Goal: Transaction & Acquisition: Purchase product/service

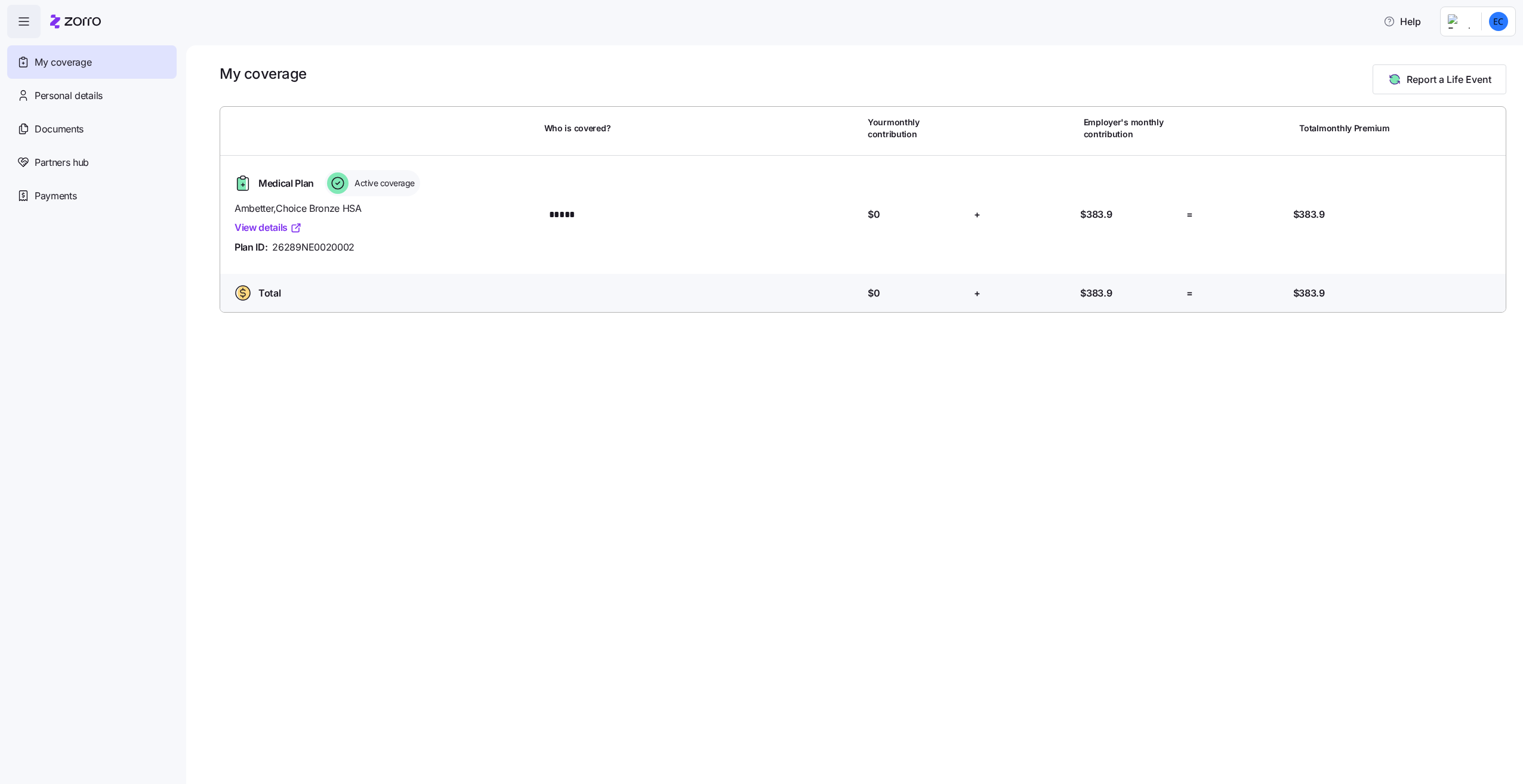
click at [276, 229] on link "View details" at bounding box center [268, 227] width 67 height 15
click at [1420, 80] on span "Report a Life Event" at bounding box center [1450, 79] width 85 height 14
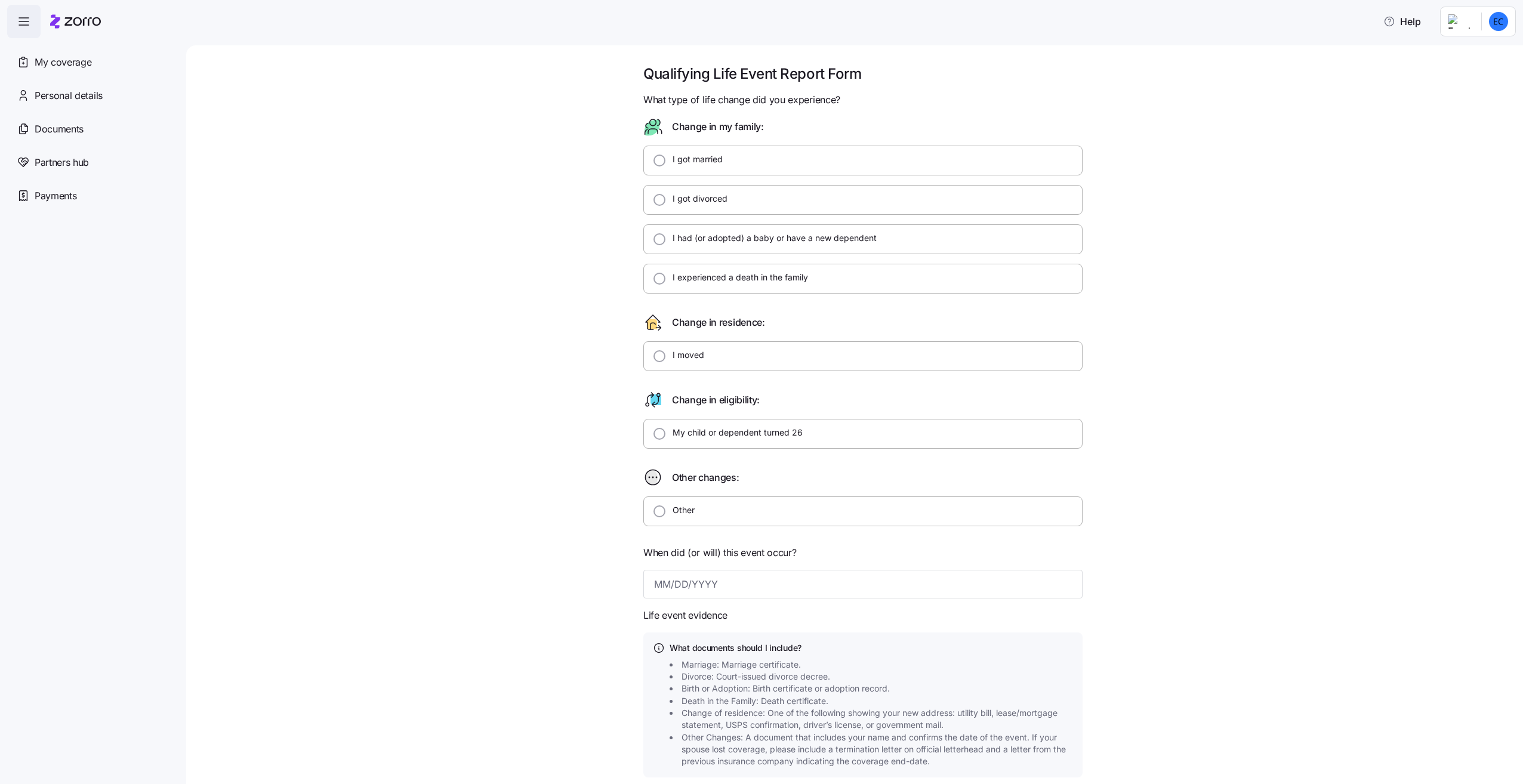
scroll to position [59, 0]
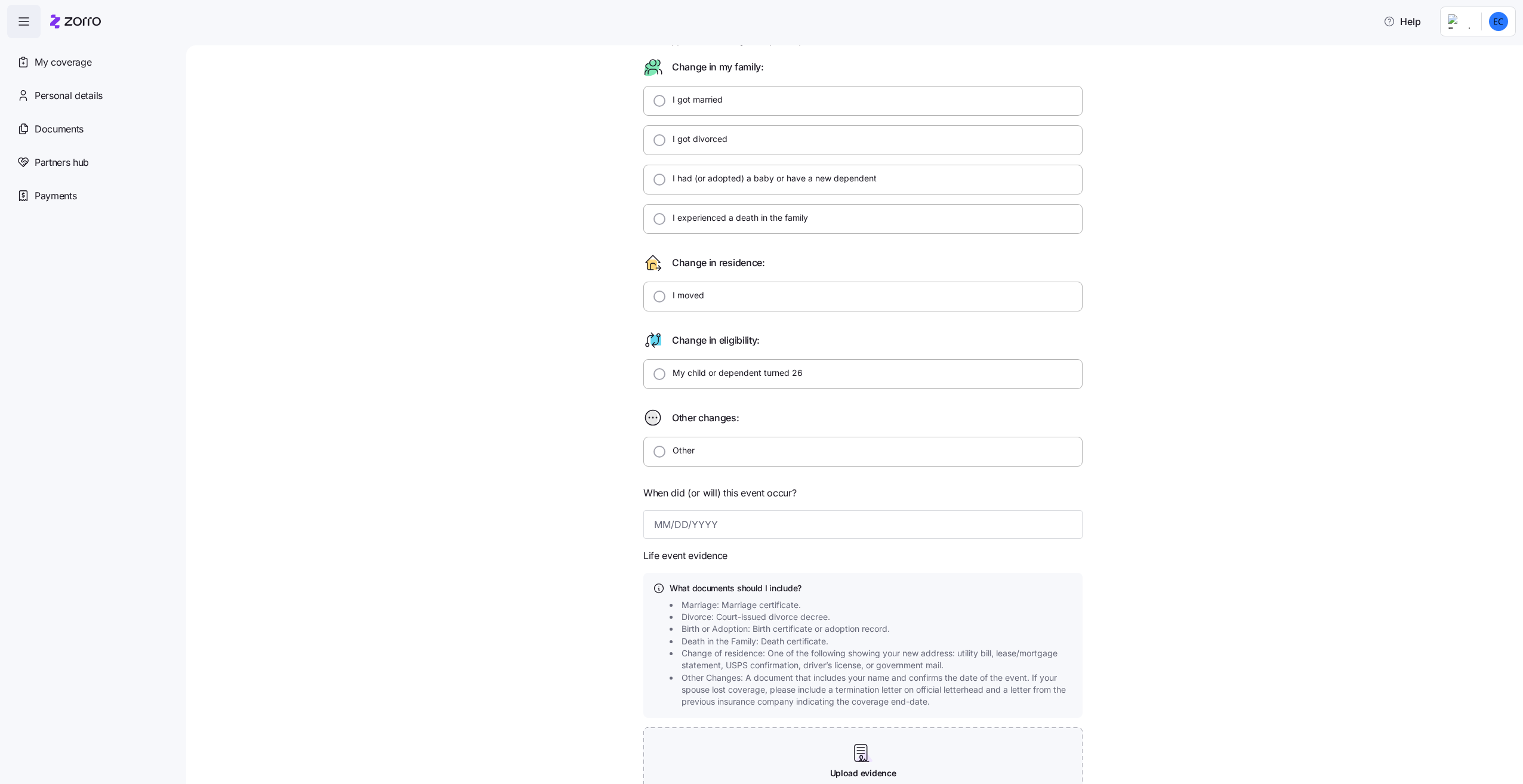
click at [680, 447] on label "Other" at bounding box center [680, 451] width 30 height 12
click at [666, 447] on input "Other" at bounding box center [660, 452] width 12 height 12
radio input "true"
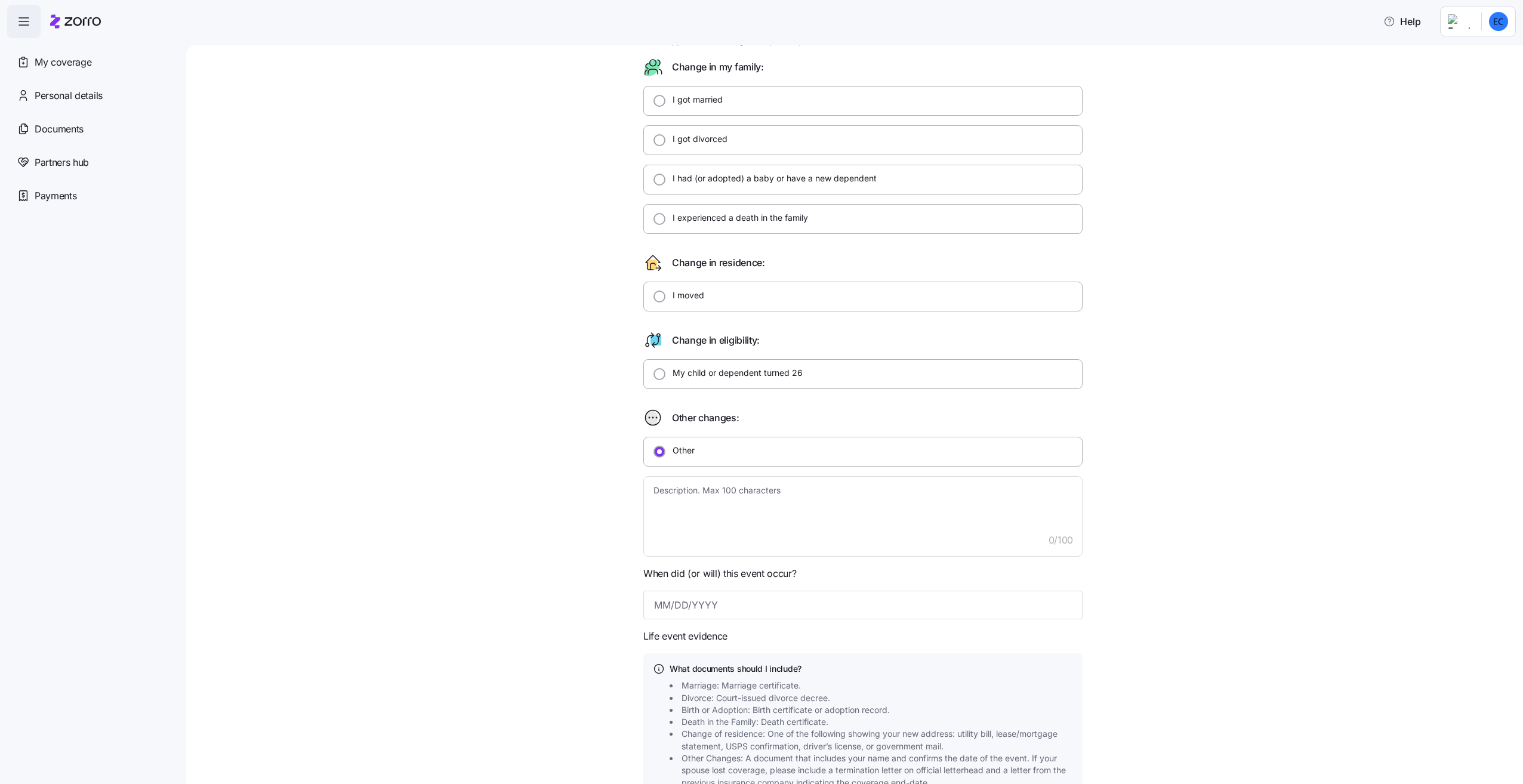
scroll to position [120, 0]
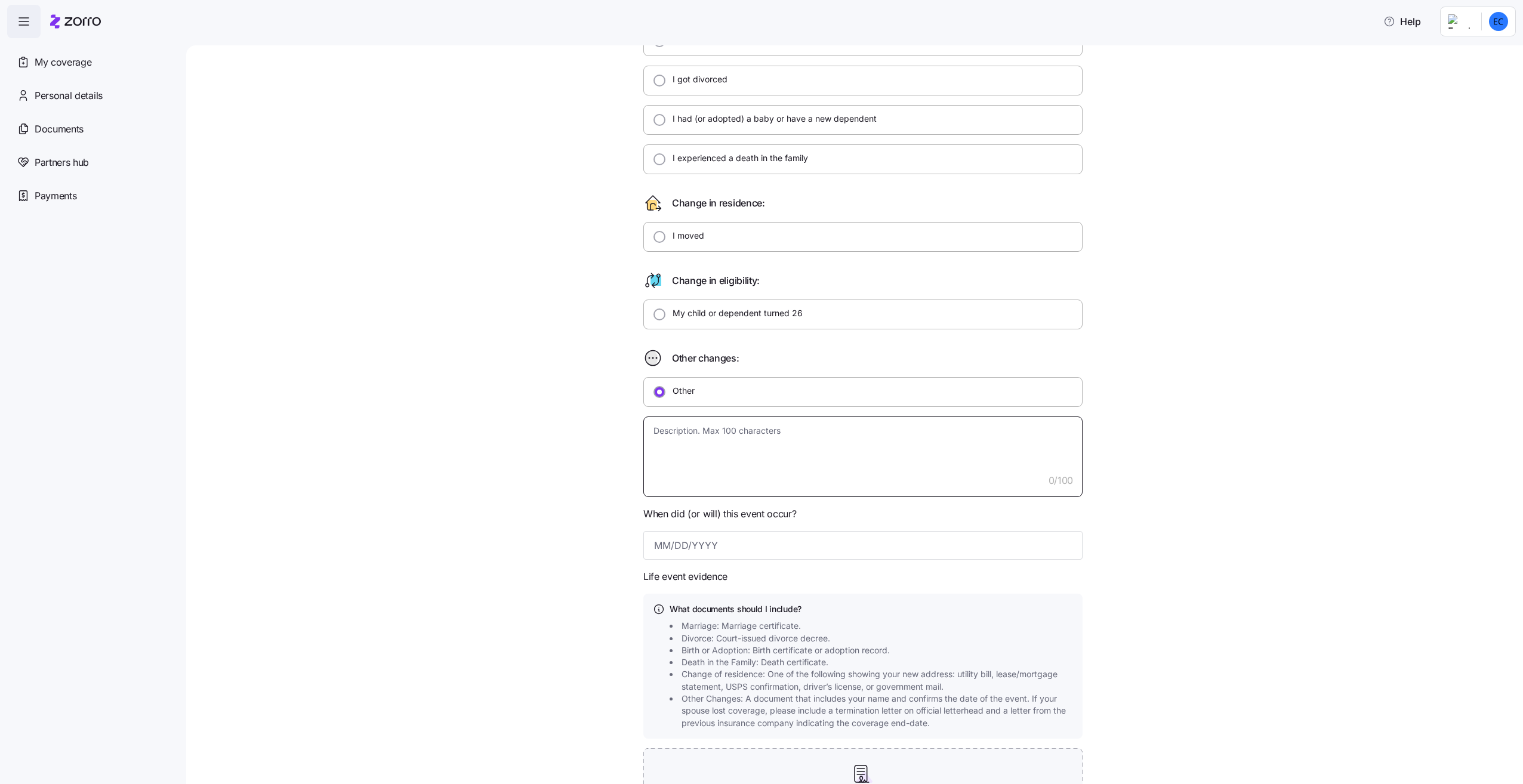
click at [684, 460] on textarea at bounding box center [863, 456] width 439 height 80
type textarea "x"
type textarea "S"
type textarea "x"
type textarea "Sp"
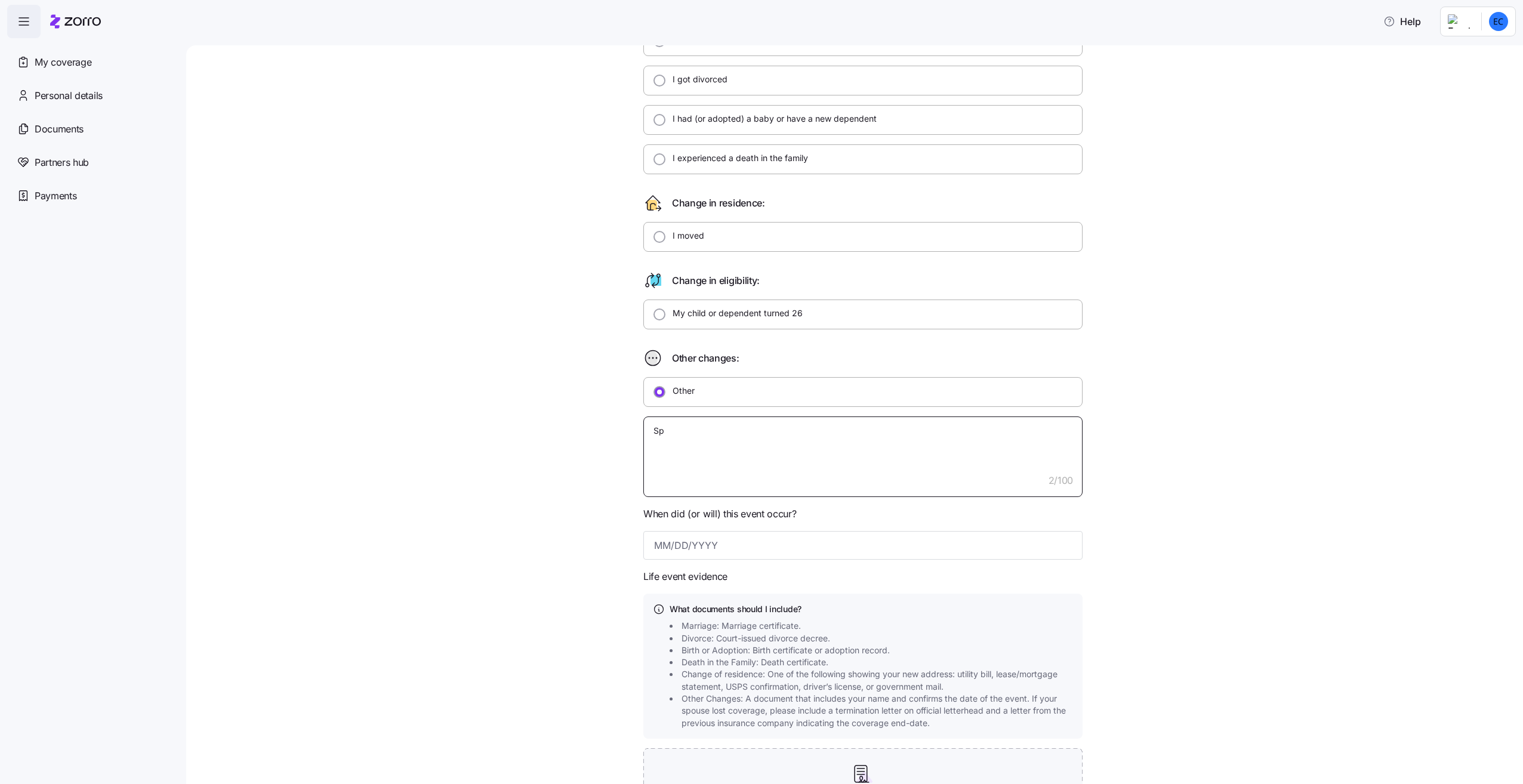
type textarea "x"
type textarea "S"
type textarea "x"
type textarea "P"
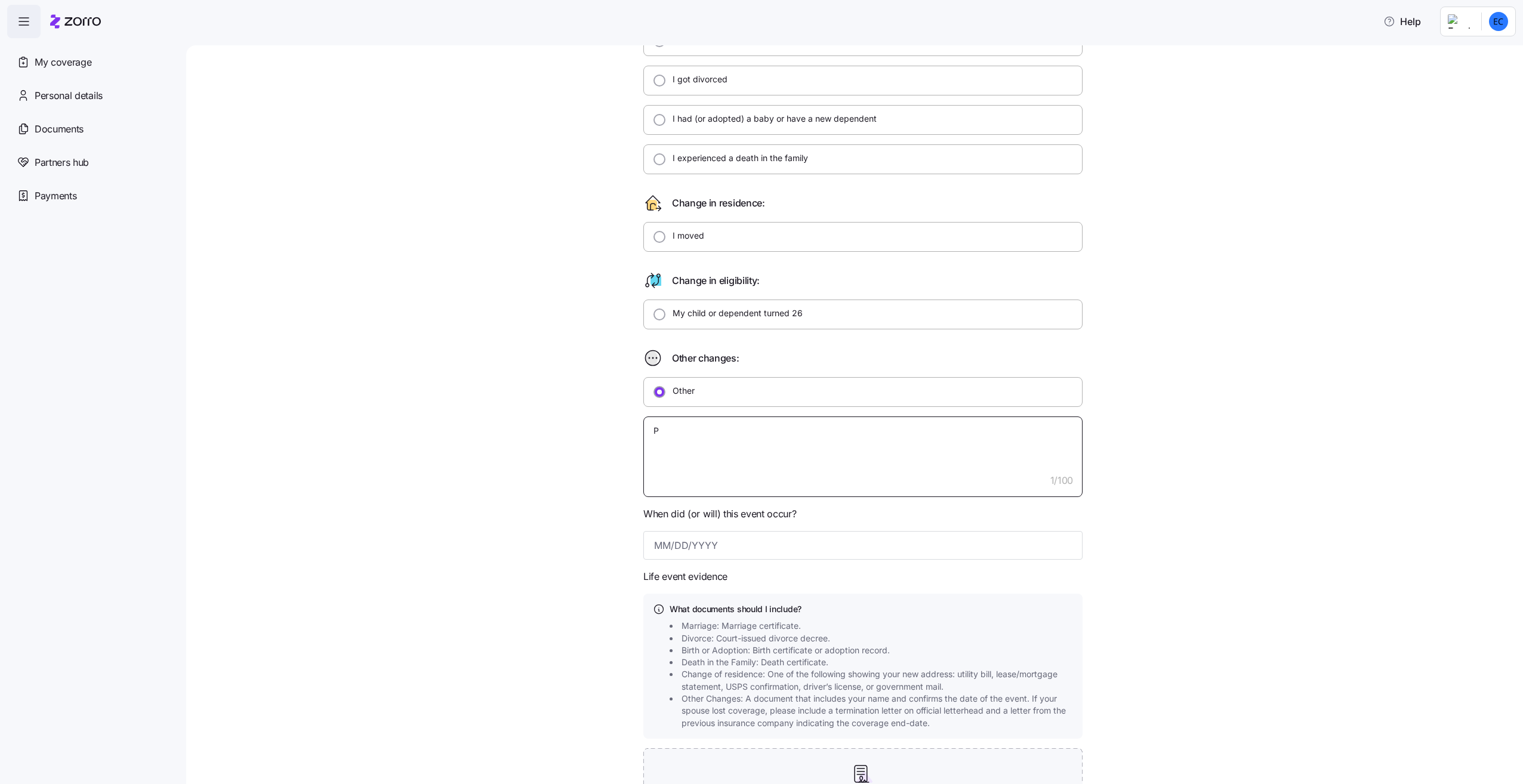
type textarea "x"
type textarea "Pa"
type textarea "x"
type textarea "Par"
type textarea "x"
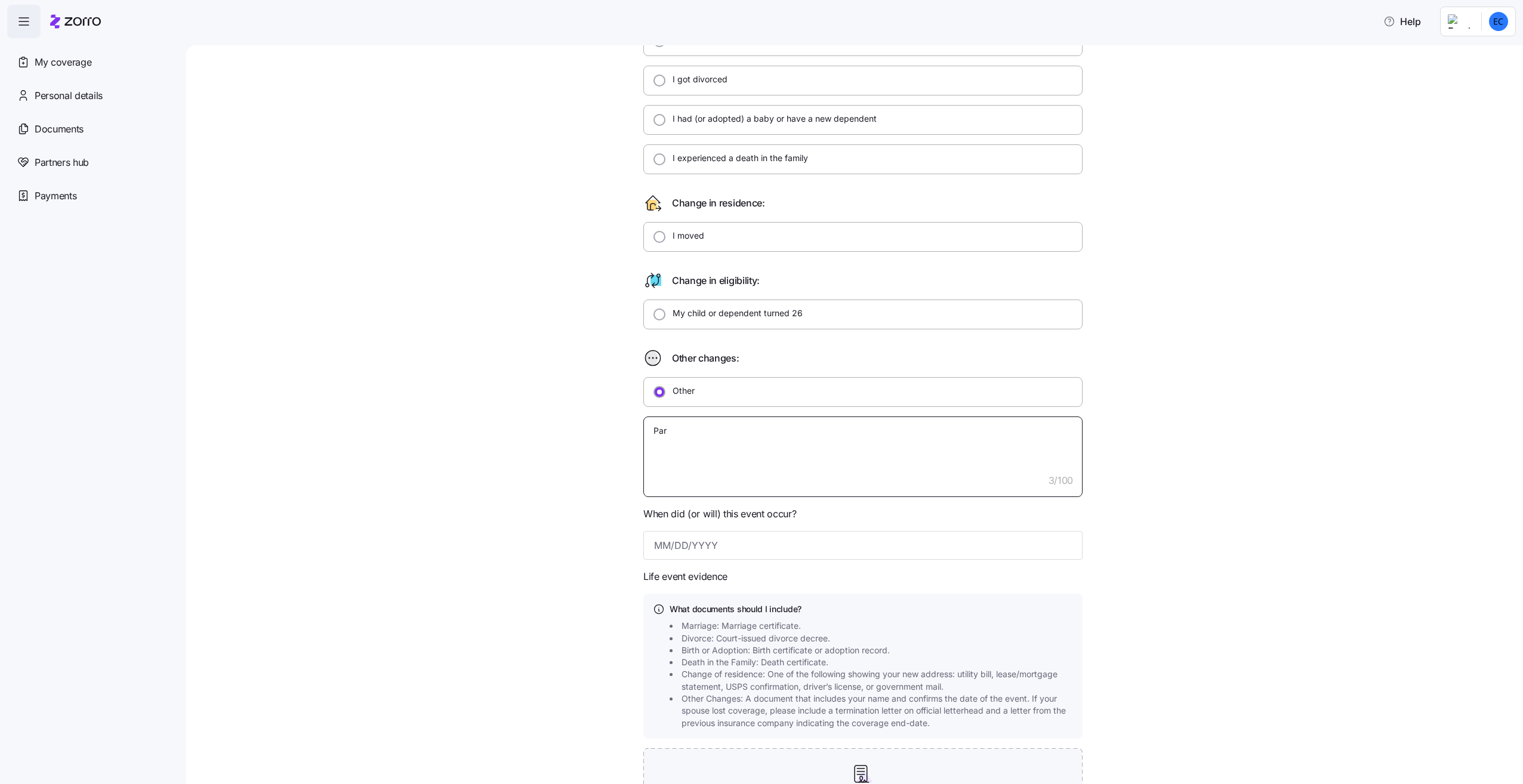
type textarea "Parn"
type textarea "x"
type textarea "Parne"
type textarea "x"
type textarea "Parner"
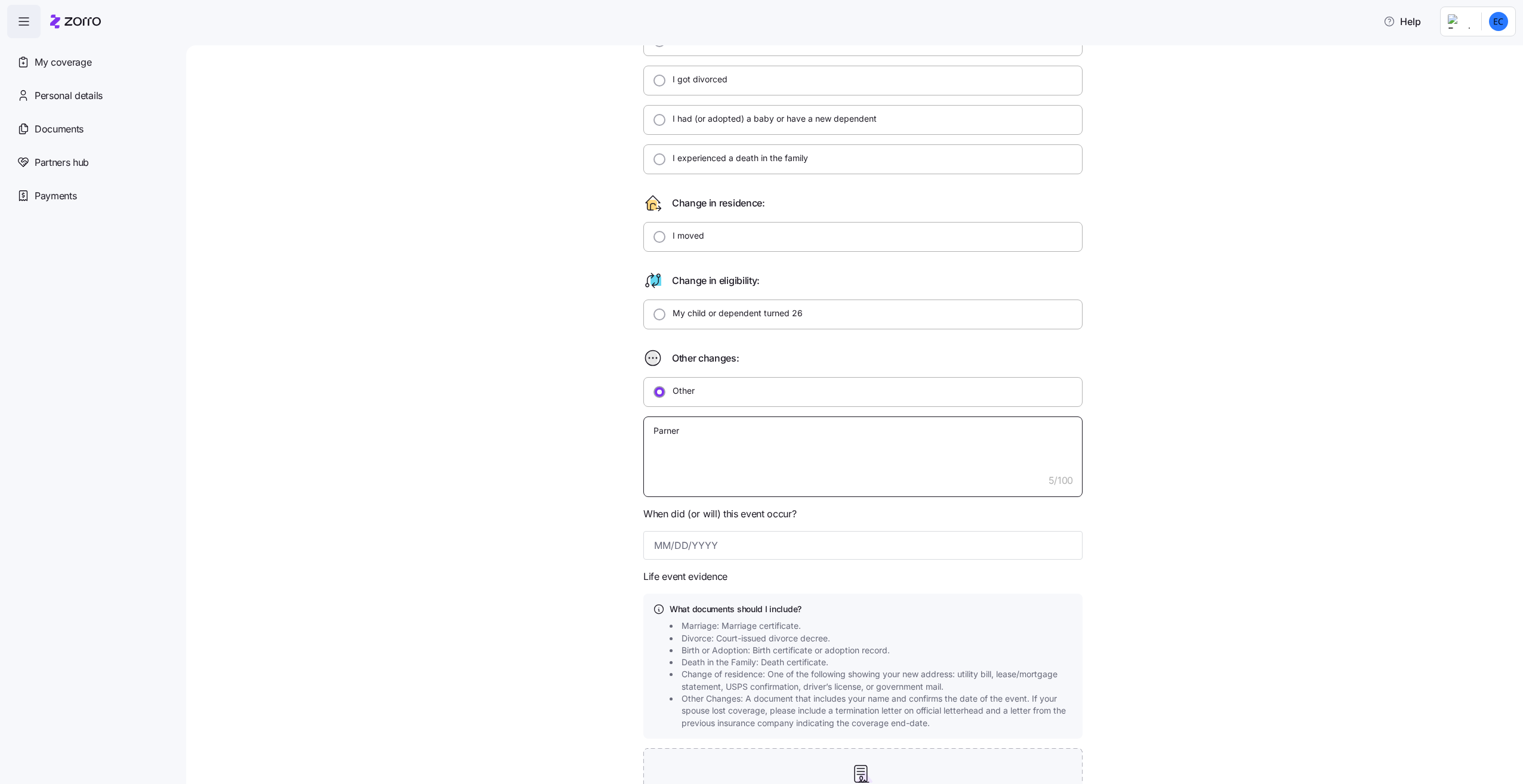
type textarea "x"
type textarea "Parner"
type textarea "x"
type textarea "Parner l"
type textarea "x"
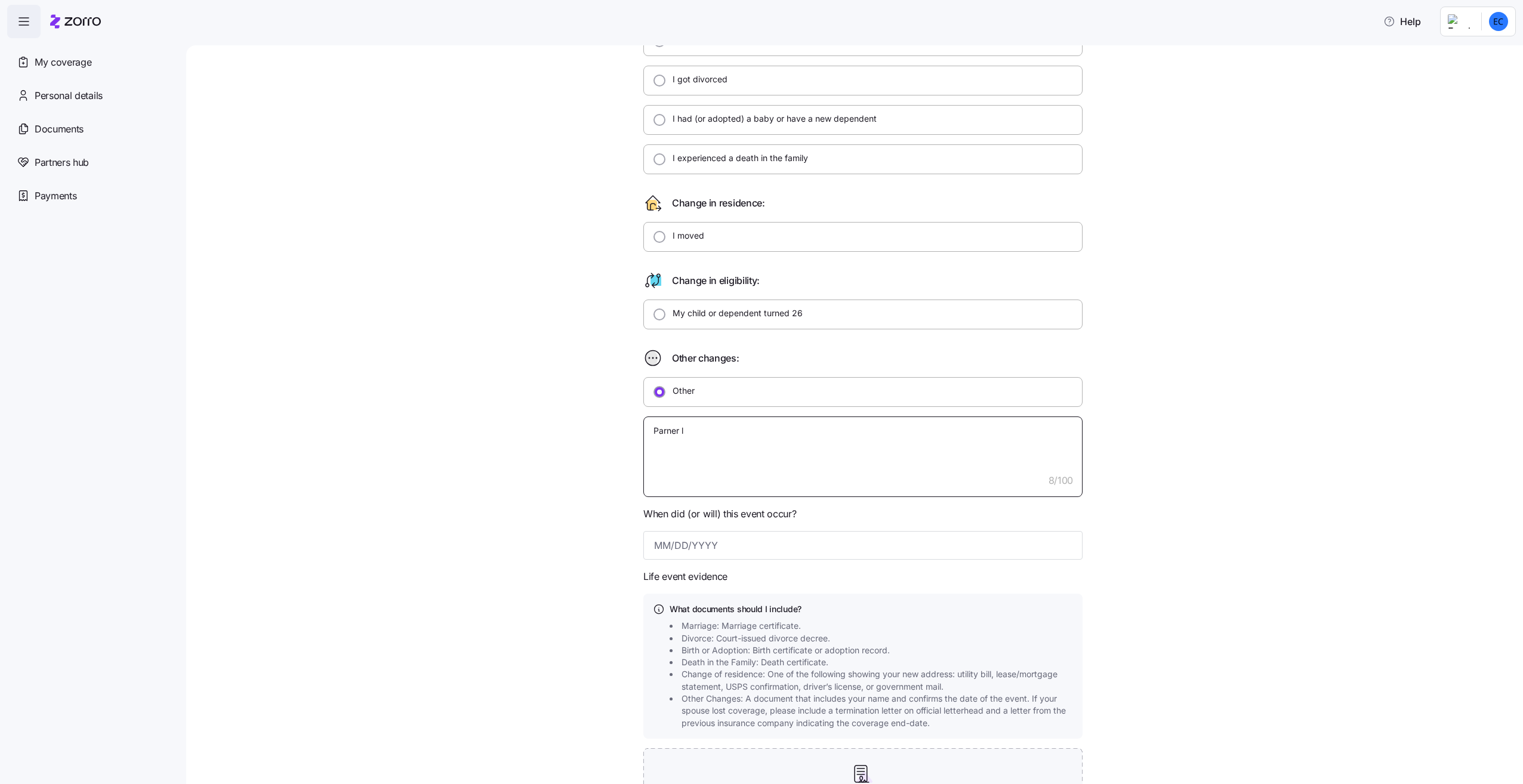
type textarea "Parner lo"
type textarea "x"
type textarea "Parner los"
type textarea "x"
type textarea "[PERSON_NAME] lost"
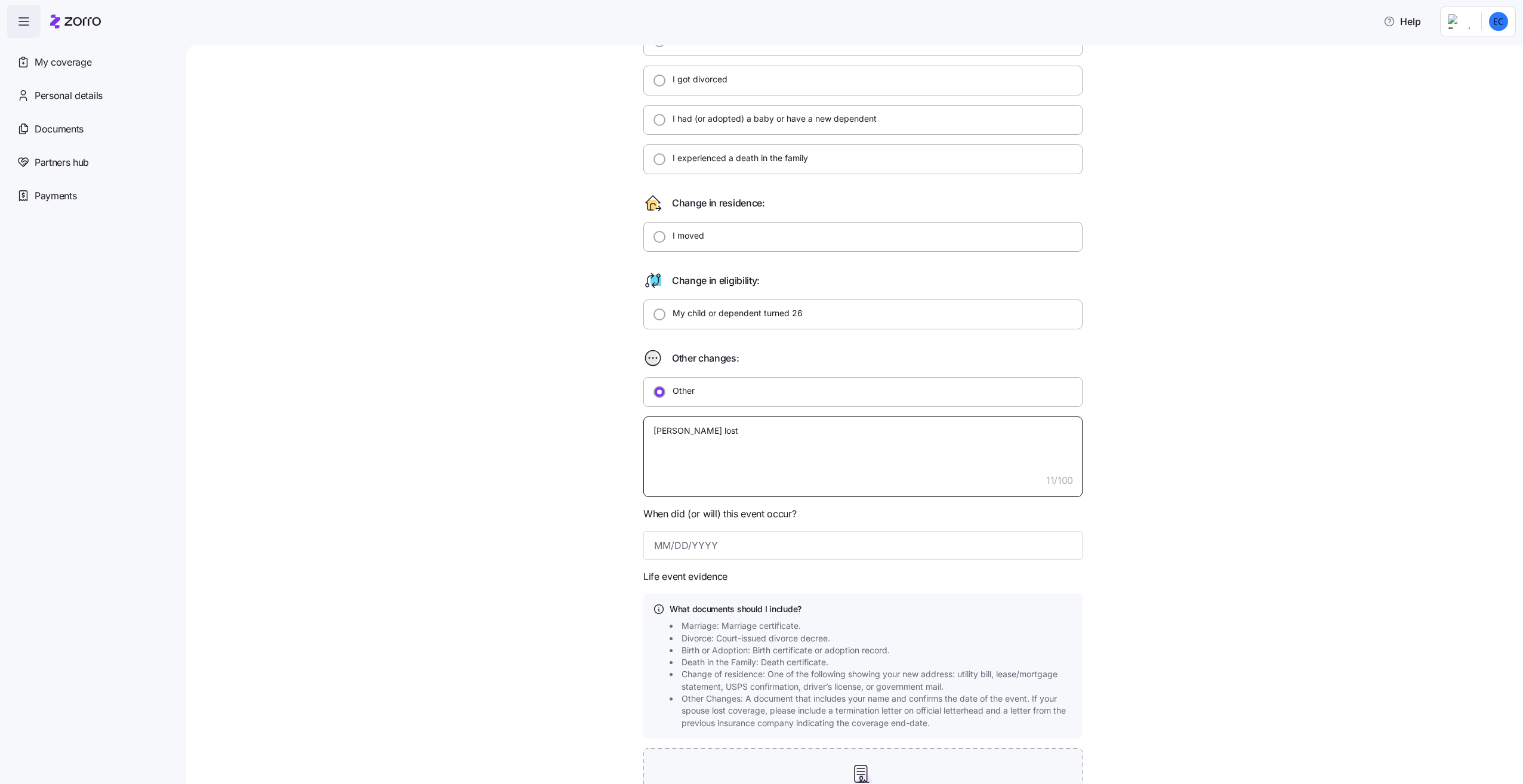
type textarea "x"
type textarea "[PERSON_NAME] lost"
type textarea "x"
type textarea "[PERSON_NAME] lost c"
type textarea "x"
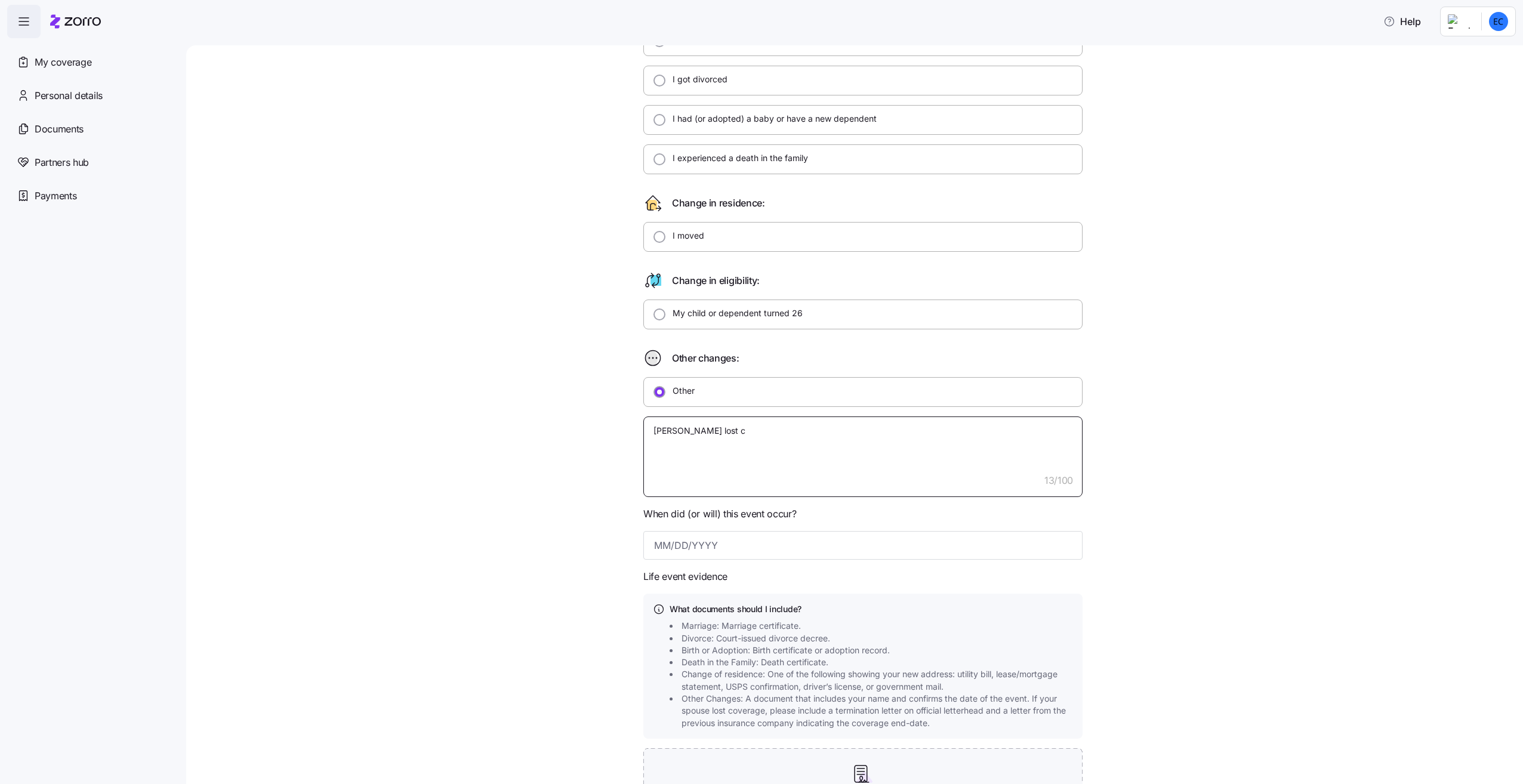
type textarea "[PERSON_NAME] lost co"
type textarea "x"
type textarea "[PERSON_NAME] lost cov"
type textarea "x"
type textarea "[PERSON_NAME] lost cover"
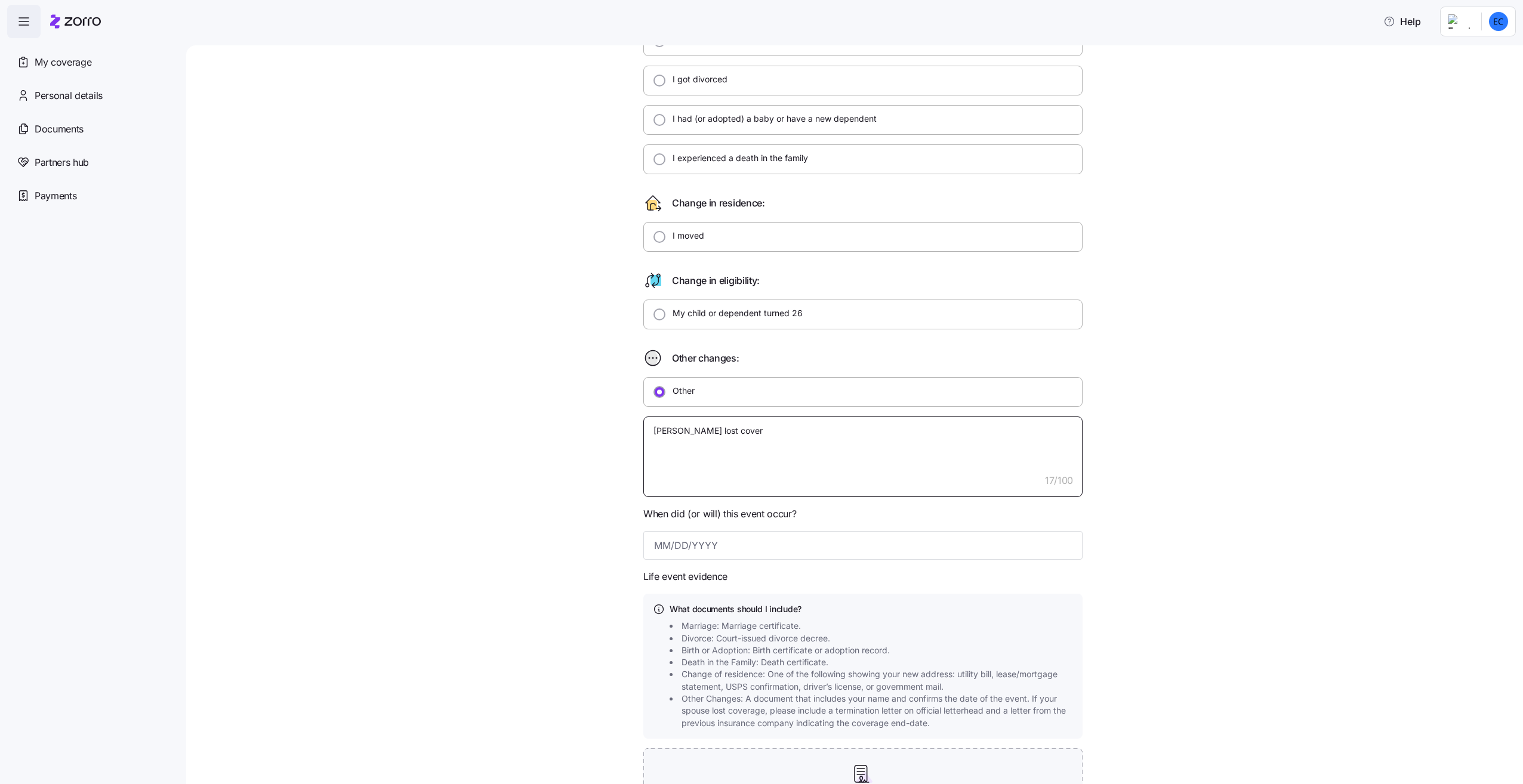
type textarea "x"
type textarea "[PERSON_NAME] lost covera"
type textarea "x"
type textarea "[PERSON_NAME] lost coverag"
type textarea "x"
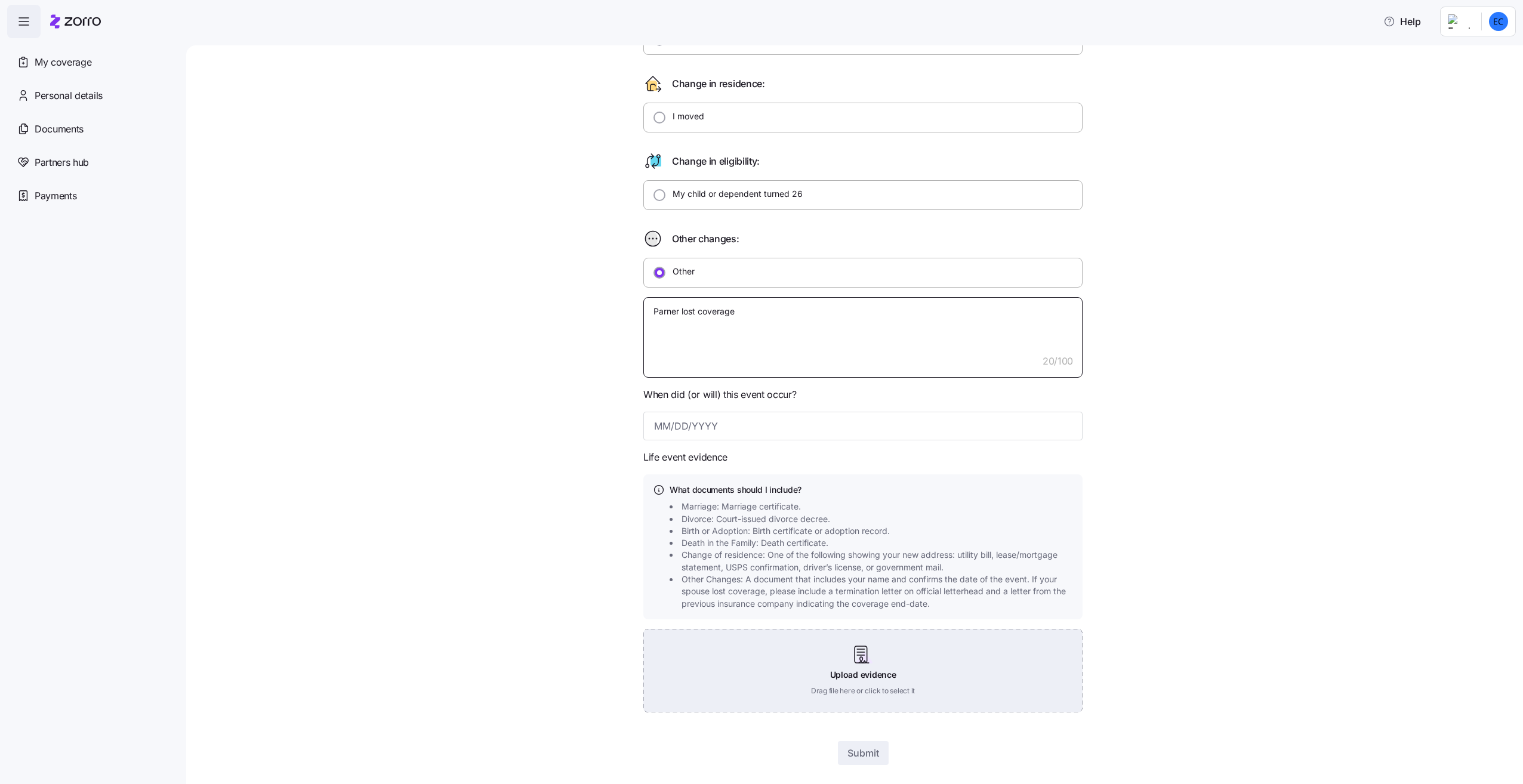
scroll to position [260, 0]
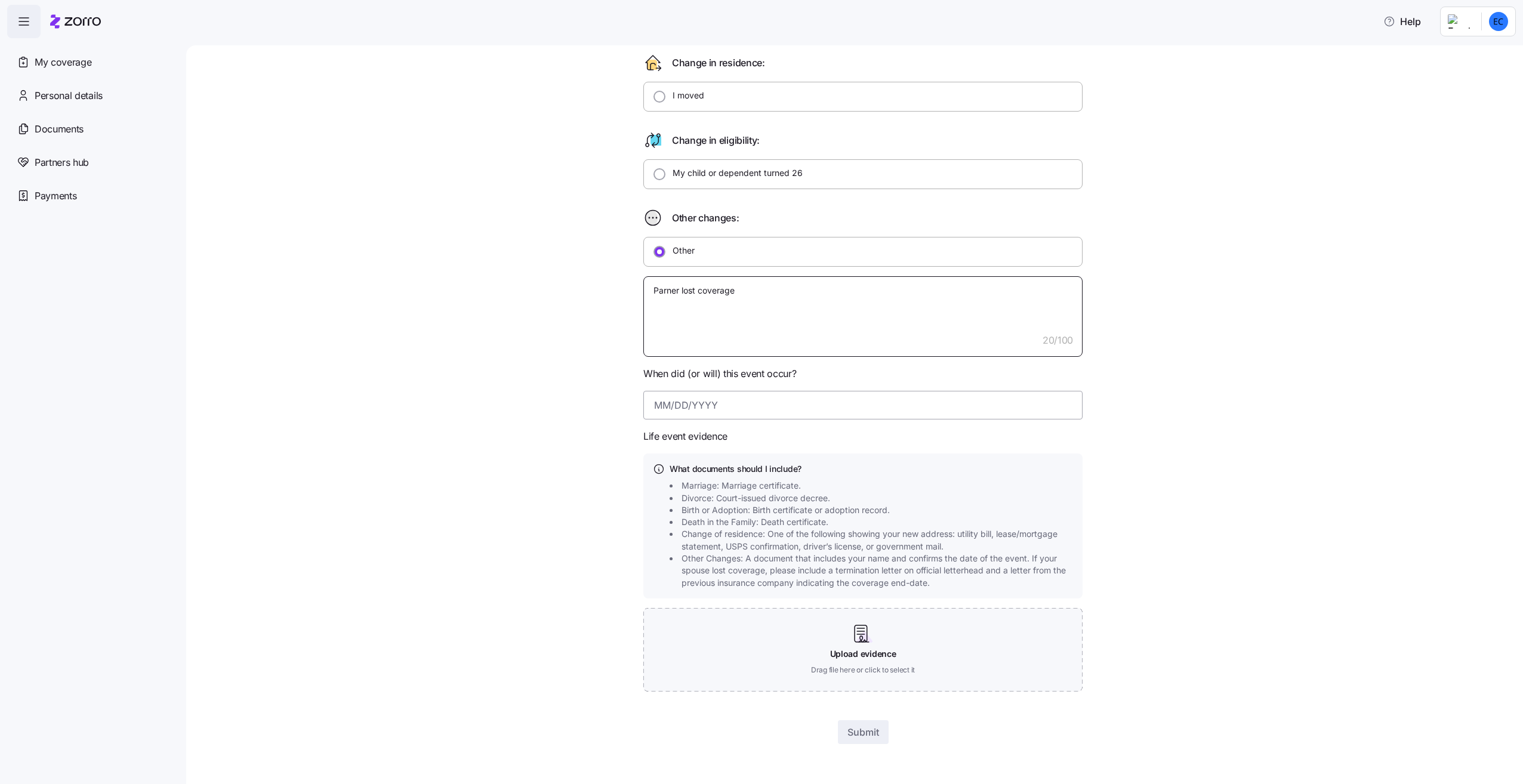
type textarea "Parner lost coverage"
click at [734, 408] on input at bounding box center [863, 404] width 439 height 29
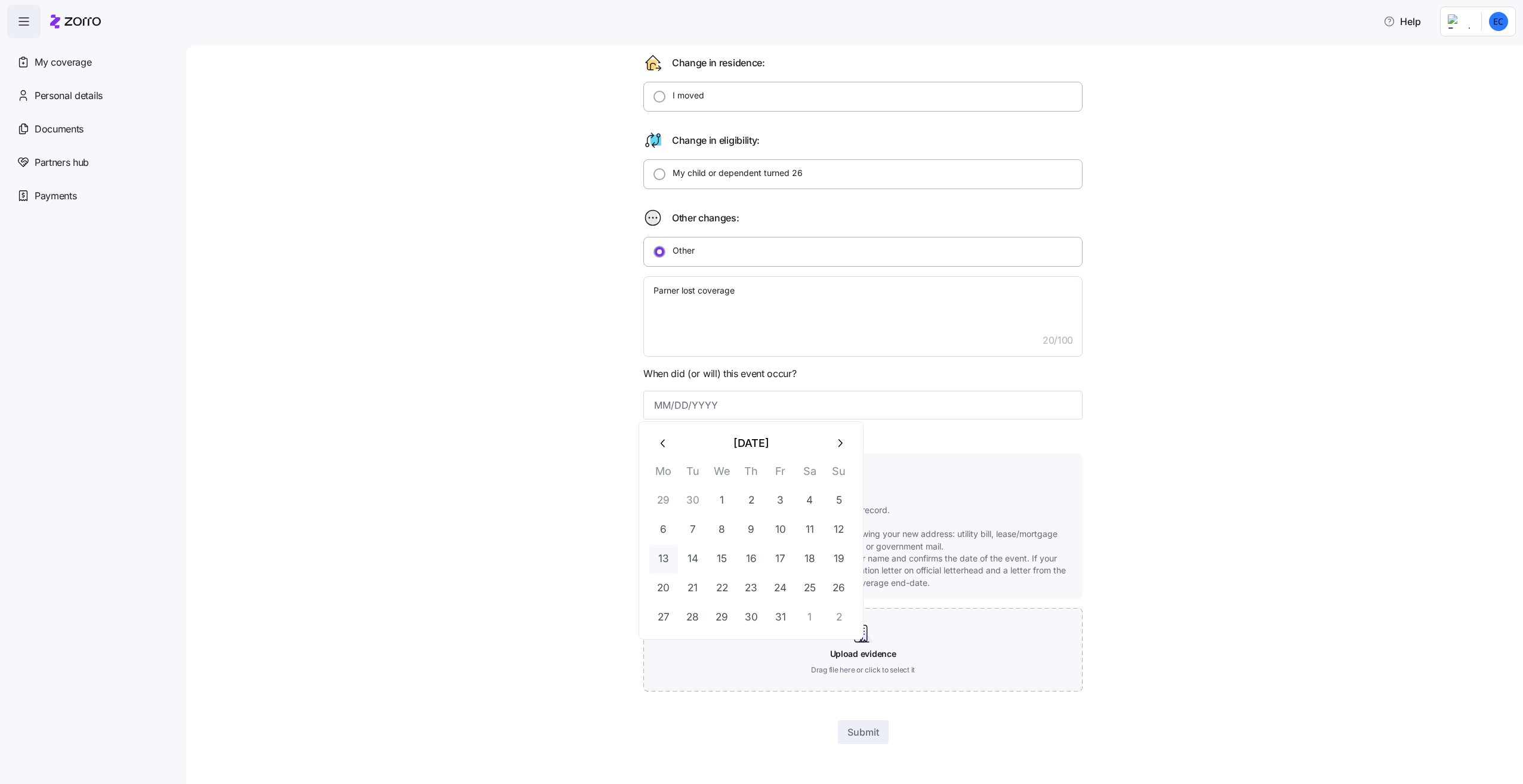
click at [668, 561] on button "13" at bounding box center [664, 559] width 29 height 29
type input "[DATE]"
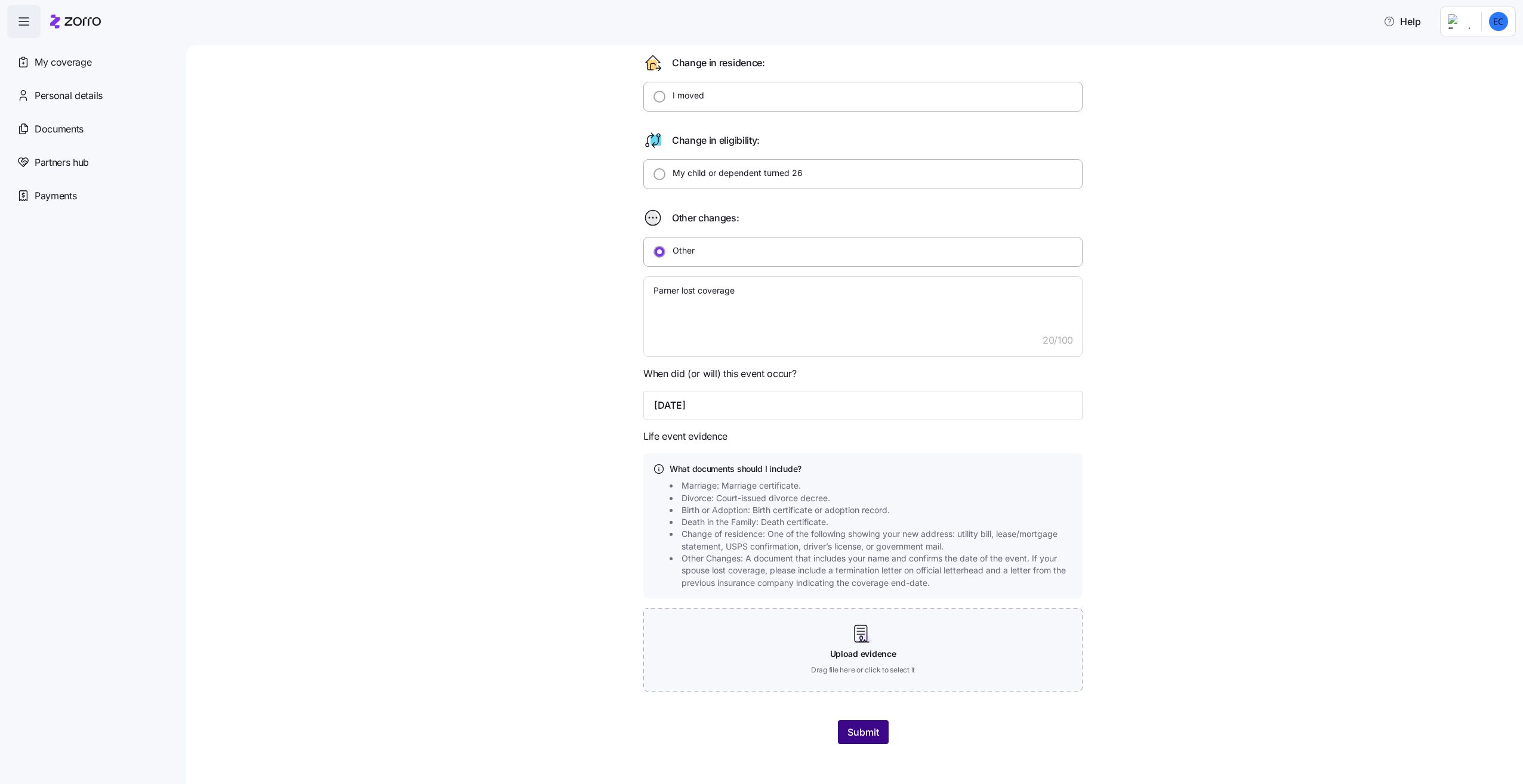
click at [857, 733] on span "Submit" at bounding box center [863, 732] width 32 height 14
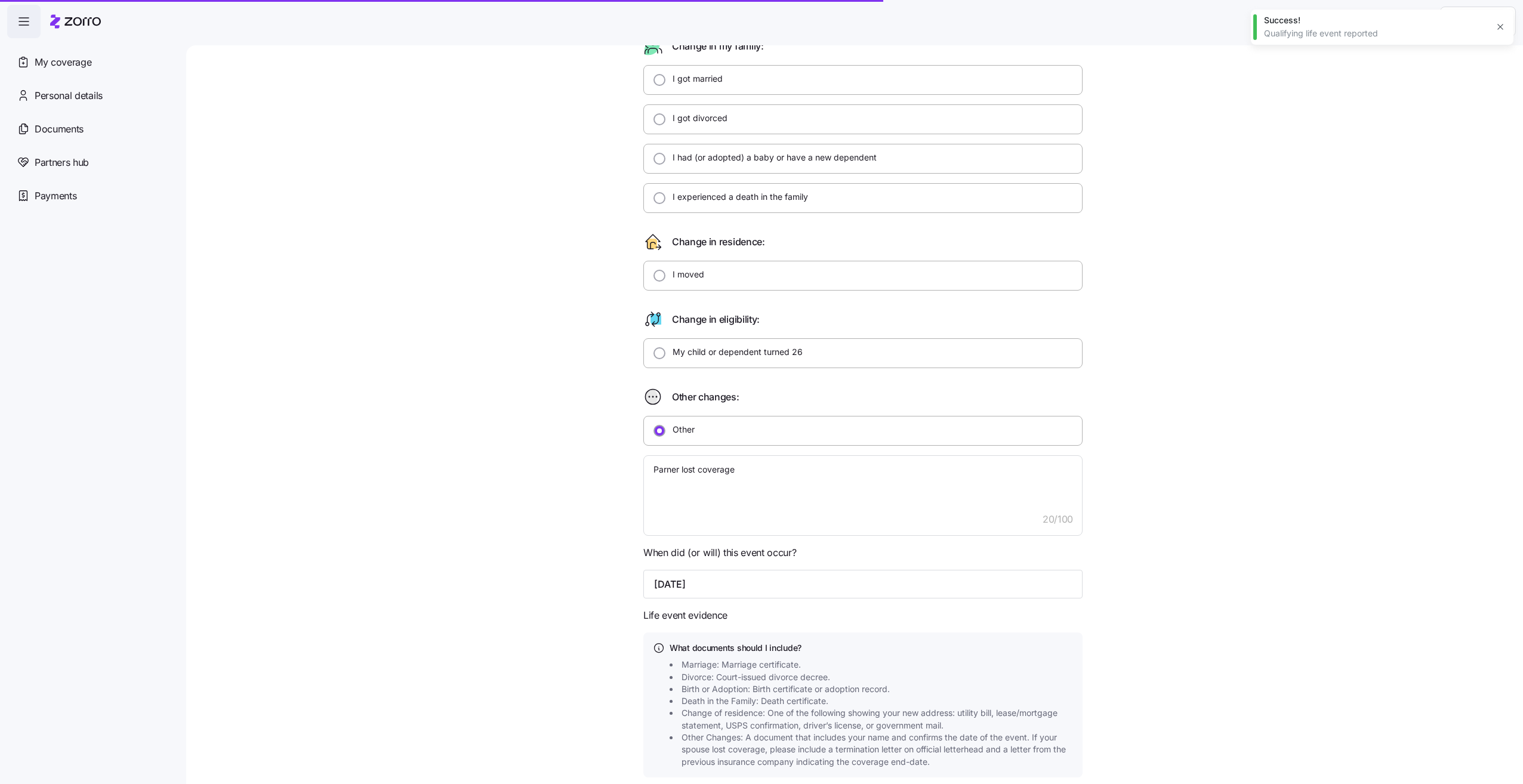
scroll to position [0, 0]
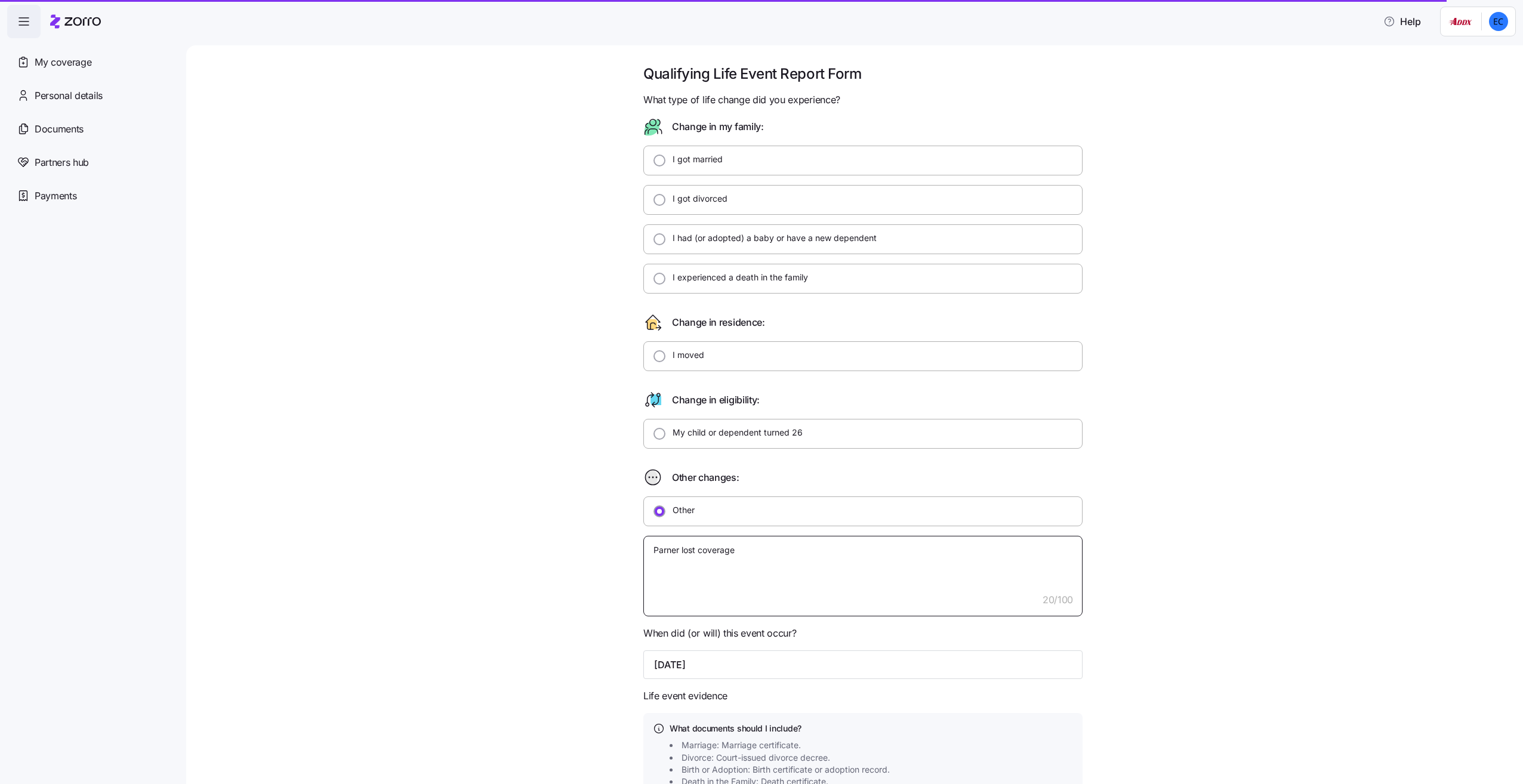
drag, startPoint x: 662, startPoint y: 543, endPoint x: 672, endPoint y: 544, distance: 10.0
click at [663, 543] on textarea "Parner lost coverage" at bounding box center [863, 575] width 439 height 80
type textarea "x"
type textarea "Partner lost coverage"
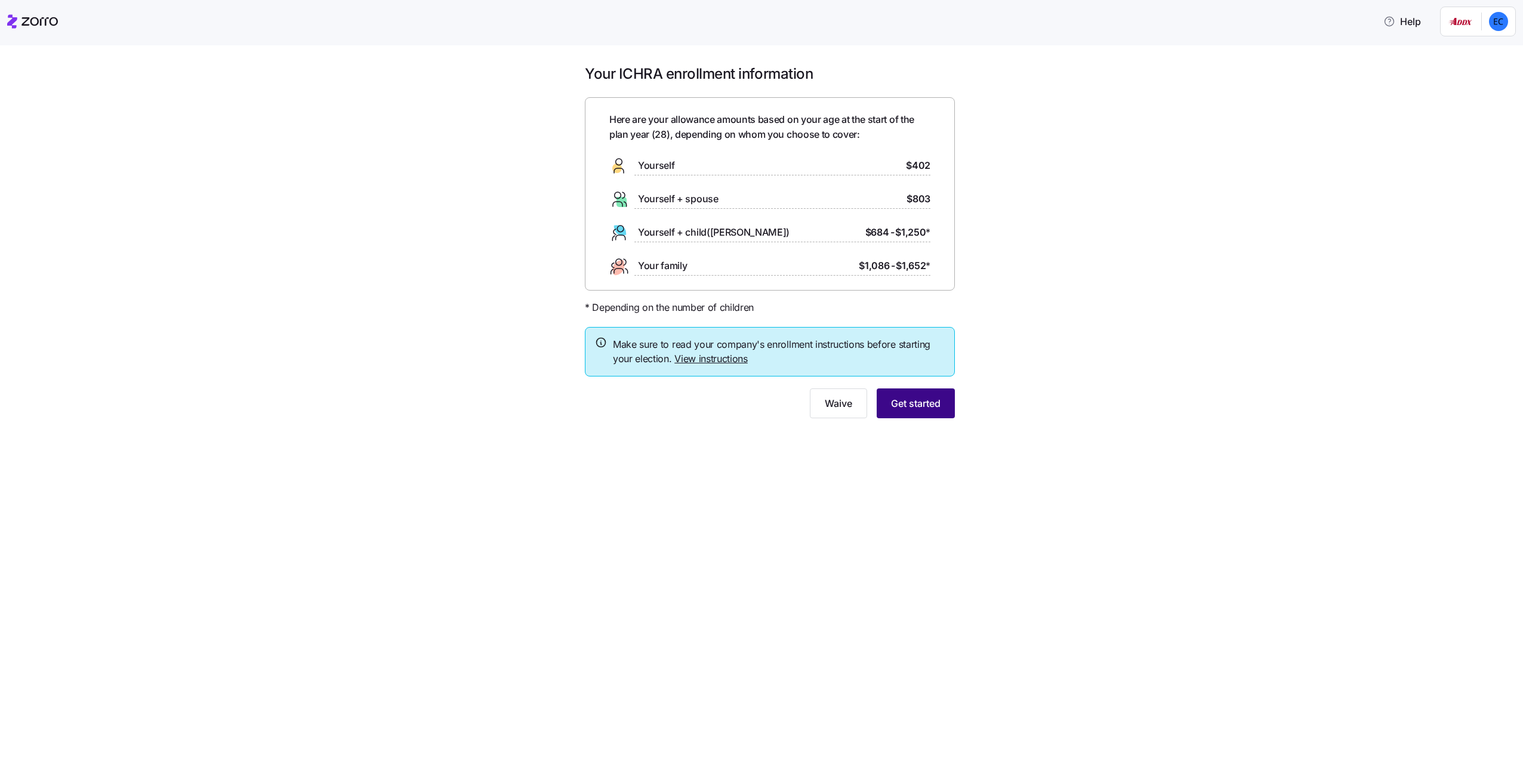
click at [902, 401] on span "Get started" at bounding box center [916, 403] width 49 height 14
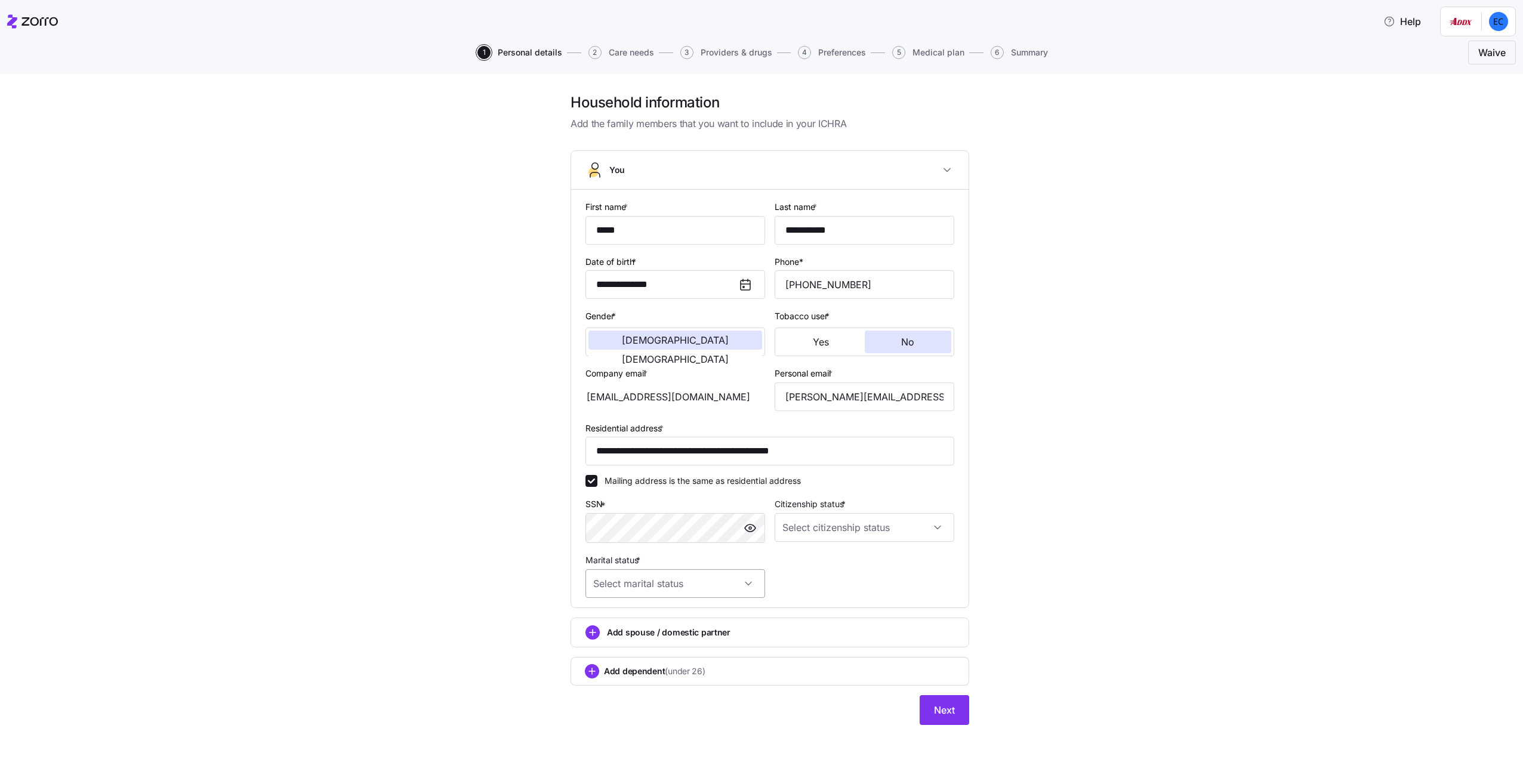
click at [710, 597] on input "Marital status *" at bounding box center [675, 583] width 180 height 29
click at [641, 677] on span "In a domestic partnership" at bounding box center [650, 671] width 100 height 13
type input "In a domestic partnership"
click at [647, 631] on span "Add spouse / domestic partner" at bounding box center [669, 633] width 124 height 12
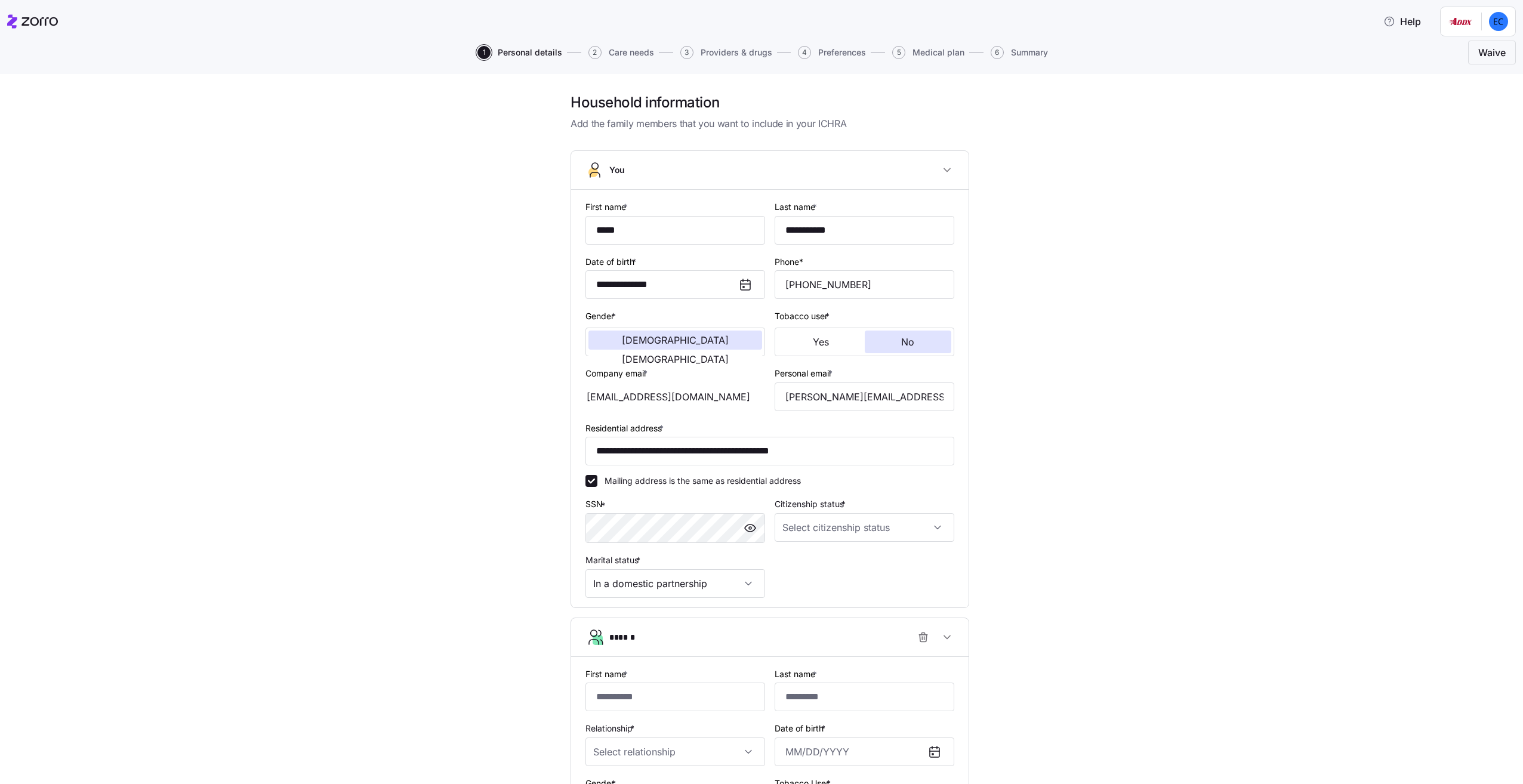
scroll to position [179, 0]
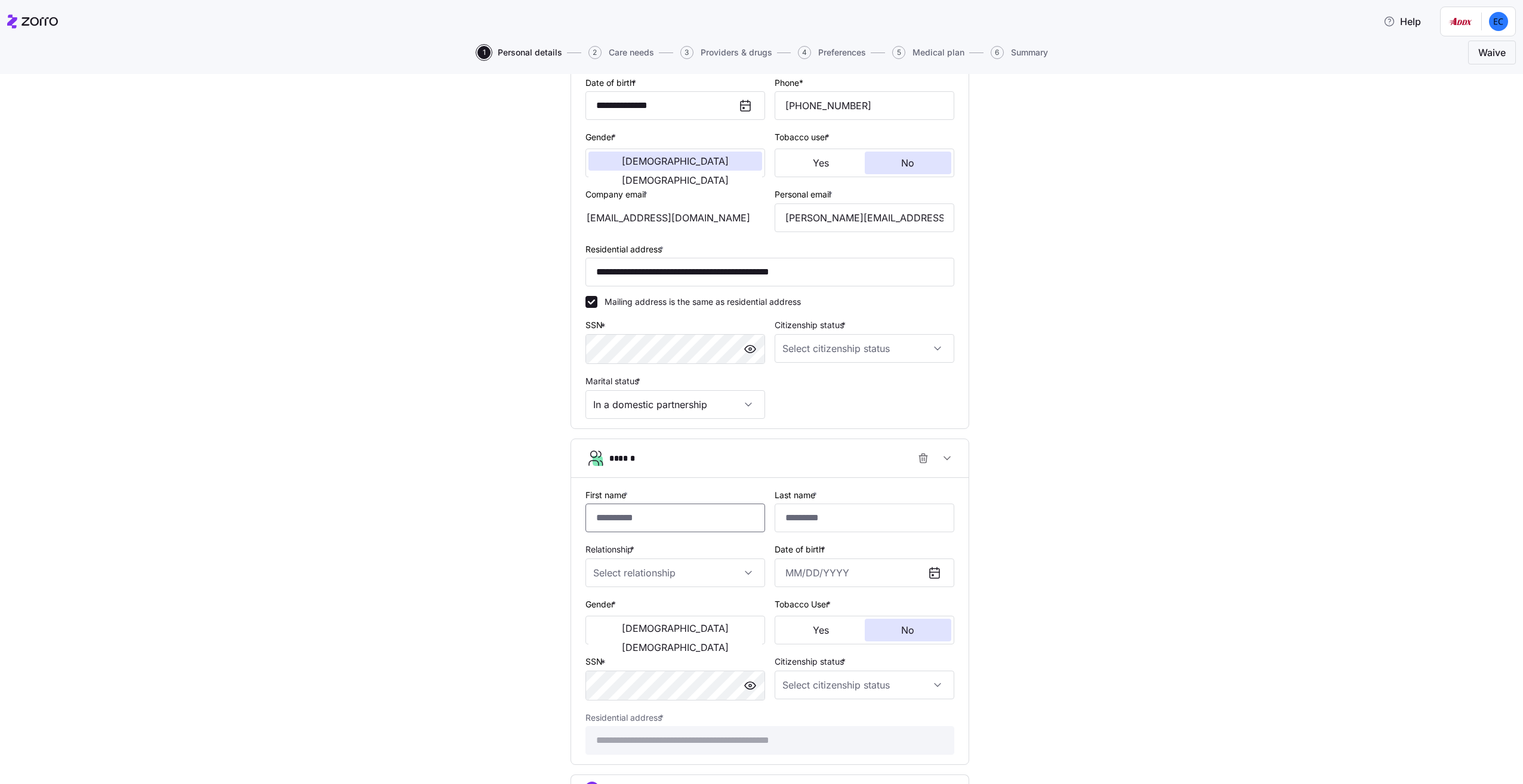
click at [657, 517] on input "First name *" at bounding box center [675, 517] width 180 height 29
type input "********"
click at [831, 522] on input "Last name *" at bounding box center [865, 517] width 180 height 29
type input "**********"
click at [721, 569] on input "Relationship *" at bounding box center [675, 572] width 180 height 29
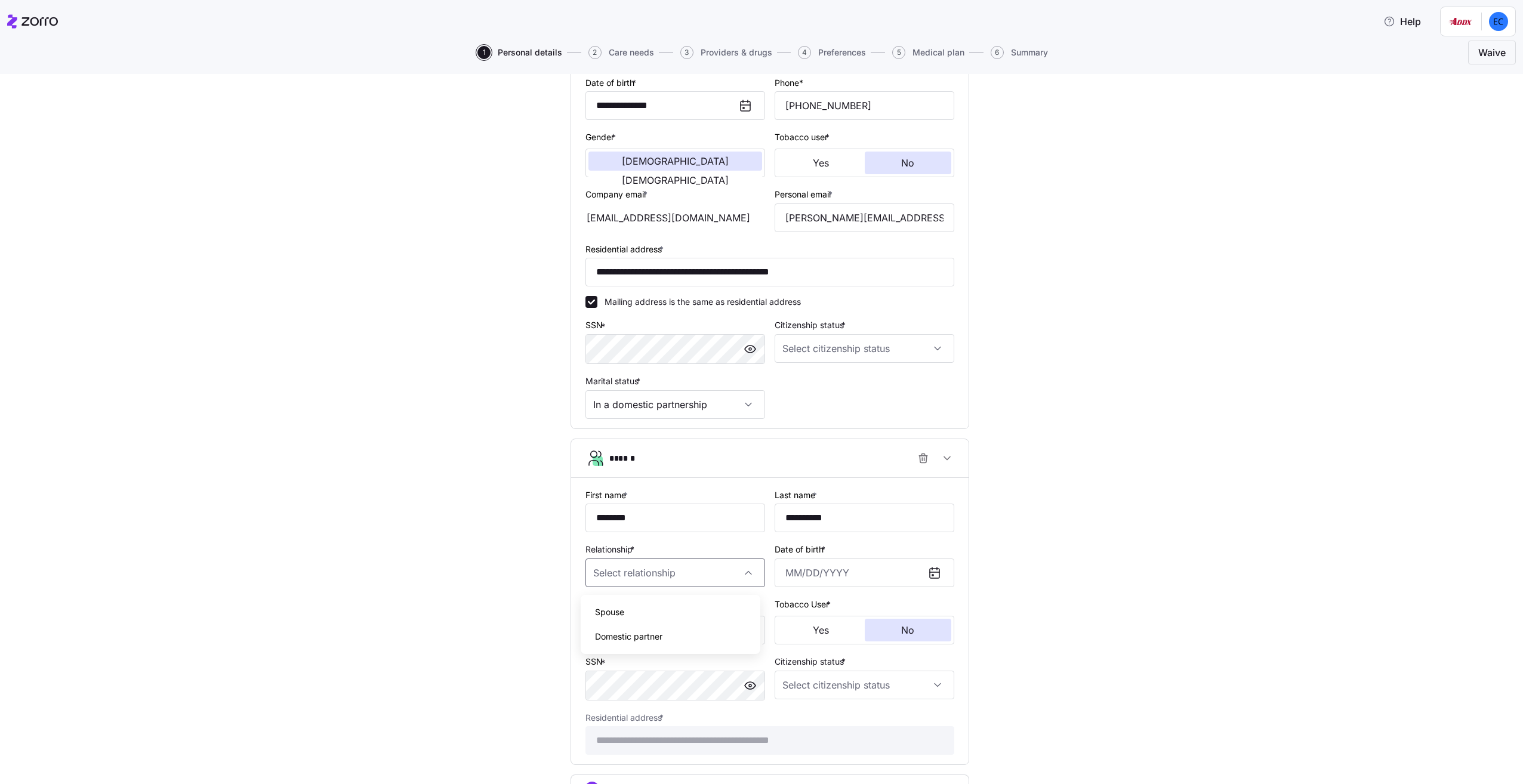
click at [646, 638] on span "Domestic partner" at bounding box center [629, 636] width 67 height 13
type input "Domestic partner"
click at [929, 572] on icon at bounding box center [935, 572] width 14 height 14
click at [929, 576] on icon at bounding box center [935, 572] width 14 height 14
click at [891, 580] on input "Date of birth *" at bounding box center [865, 572] width 180 height 29
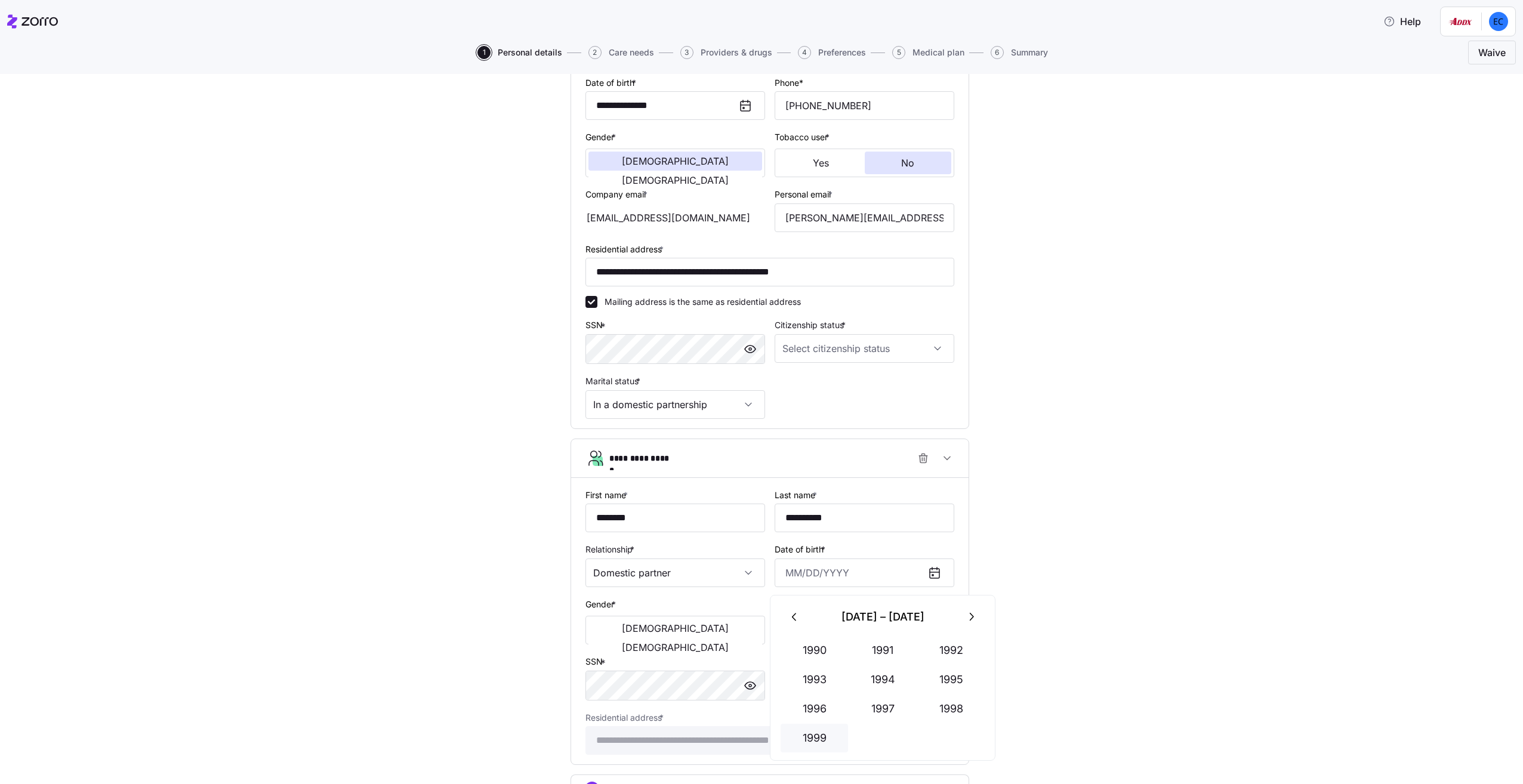
click at [818, 740] on button "1999" at bounding box center [815, 738] width 68 height 29
click at [828, 741] on button "Oct" at bounding box center [815, 738] width 68 height 29
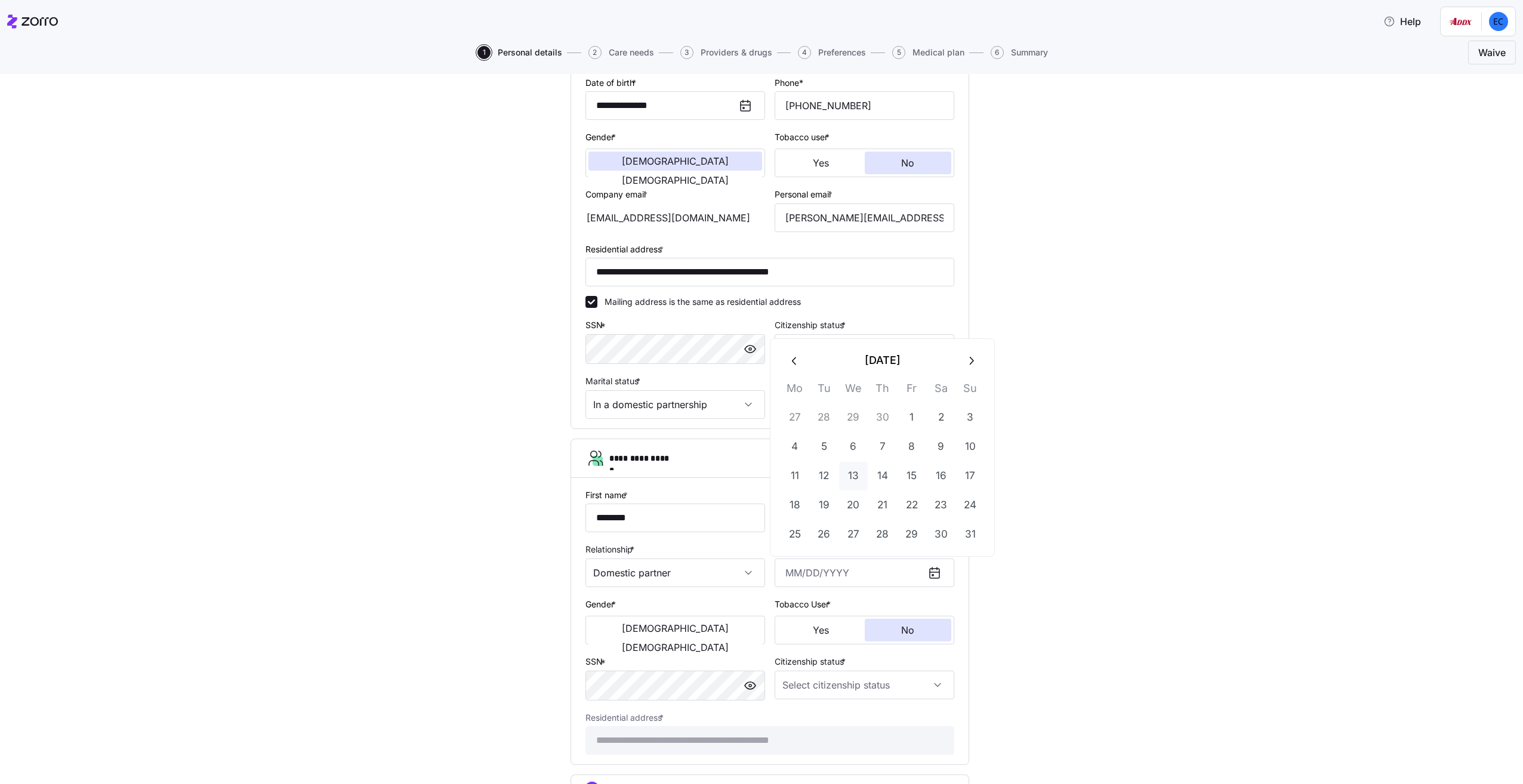
click at [856, 479] on button "13" at bounding box center [853, 476] width 29 height 29
type input "[DATE]"
click at [1030, 579] on div "**********" at bounding box center [770, 386] width 1474 height 943
click at [709, 643] on span "[DEMOGRAPHIC_DATA]" at bounding box center [675, 648] width 107 height 10
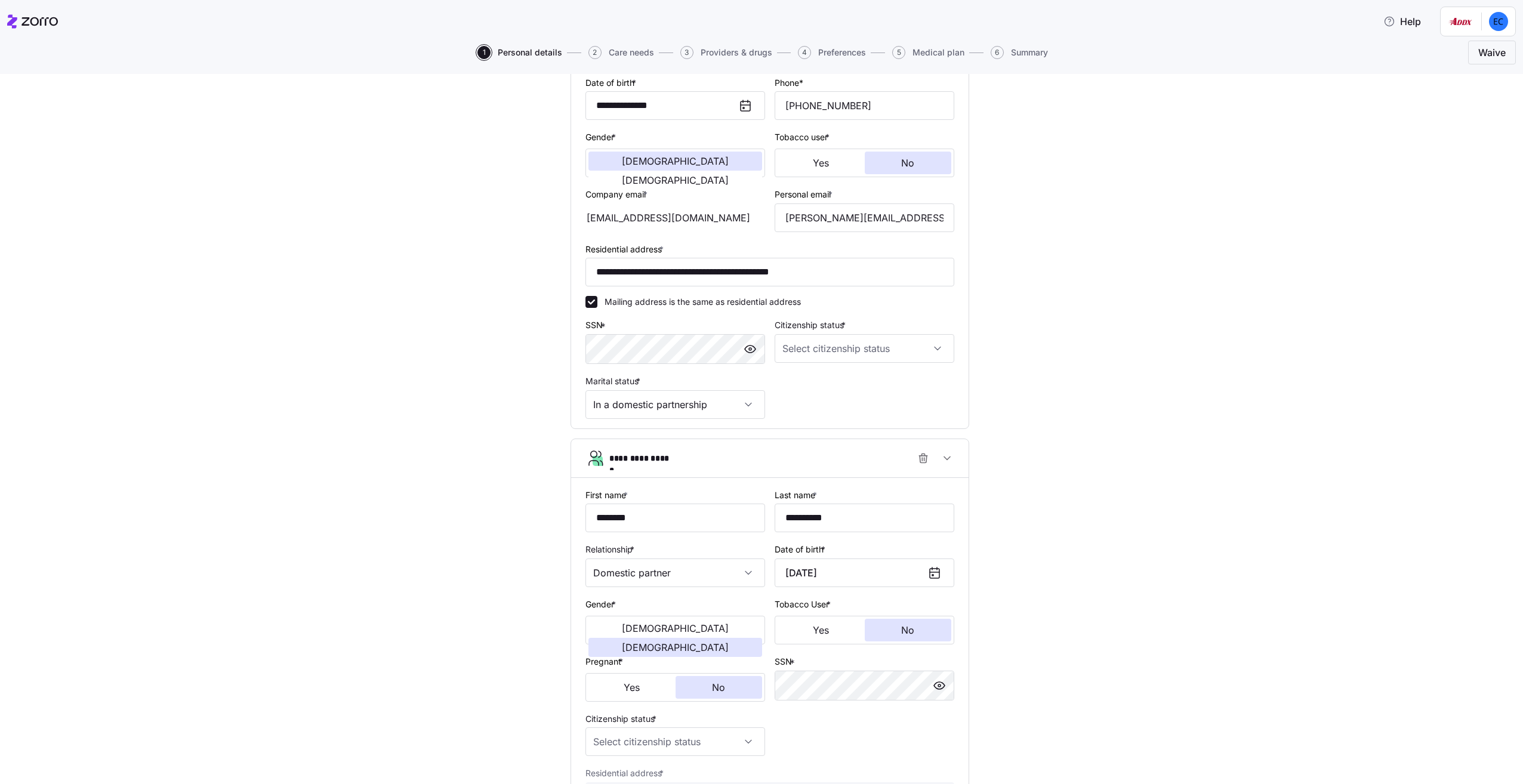
scroll to position [238, 0]
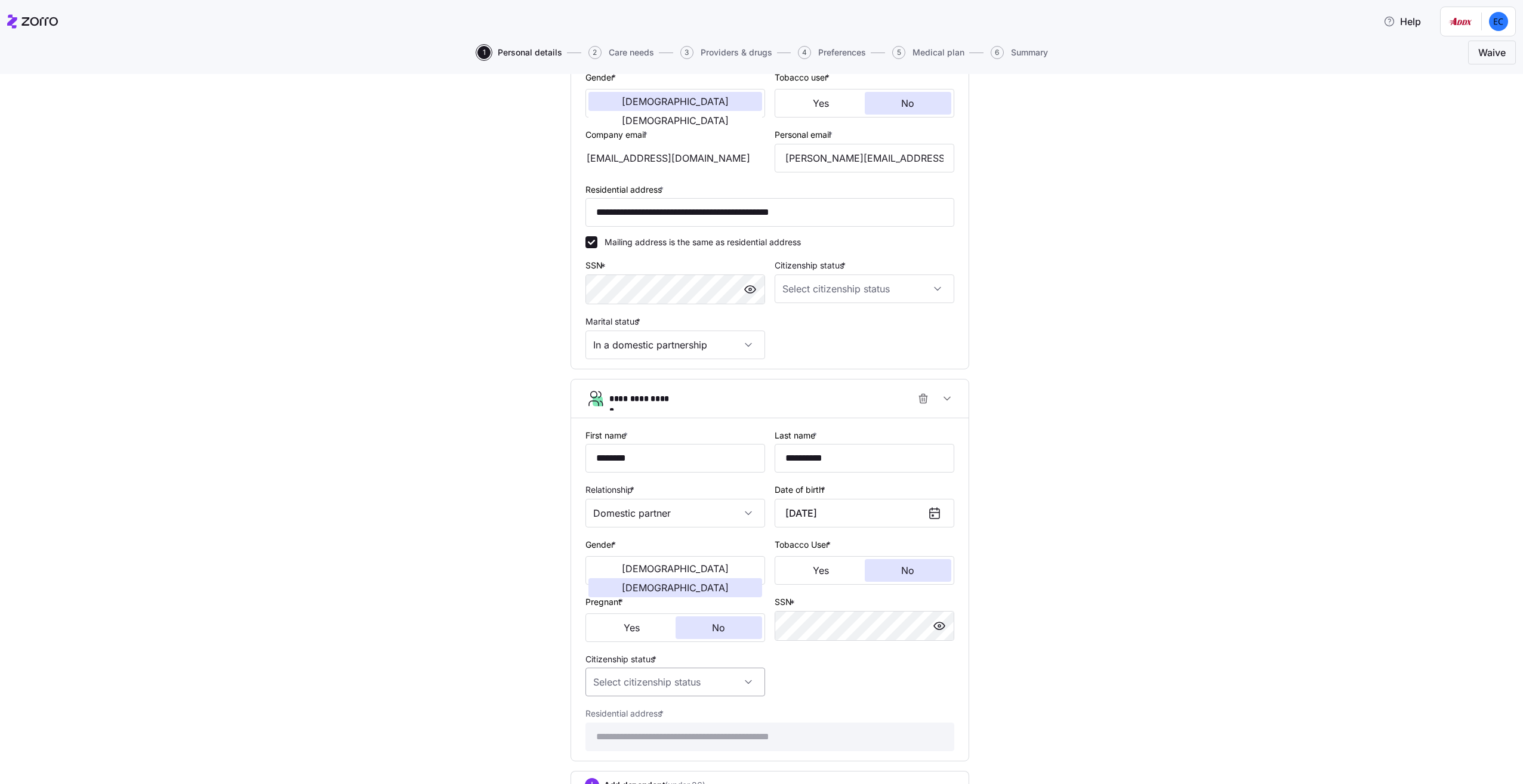
click at [728, 693] on input "Citizenship status *" at bounding box center [675, 681] width 180 height 29
click at [638, 604] on div "[DEMOGRAPHIC_DATA] citizen" at bounding box center [671, 600] width 170 height 25
type input "[DEMOGRAPHIC_DATA] citizen"
click at [1041, 535] on div "**********" at bounding box center [770, 354] width 1474 height 999
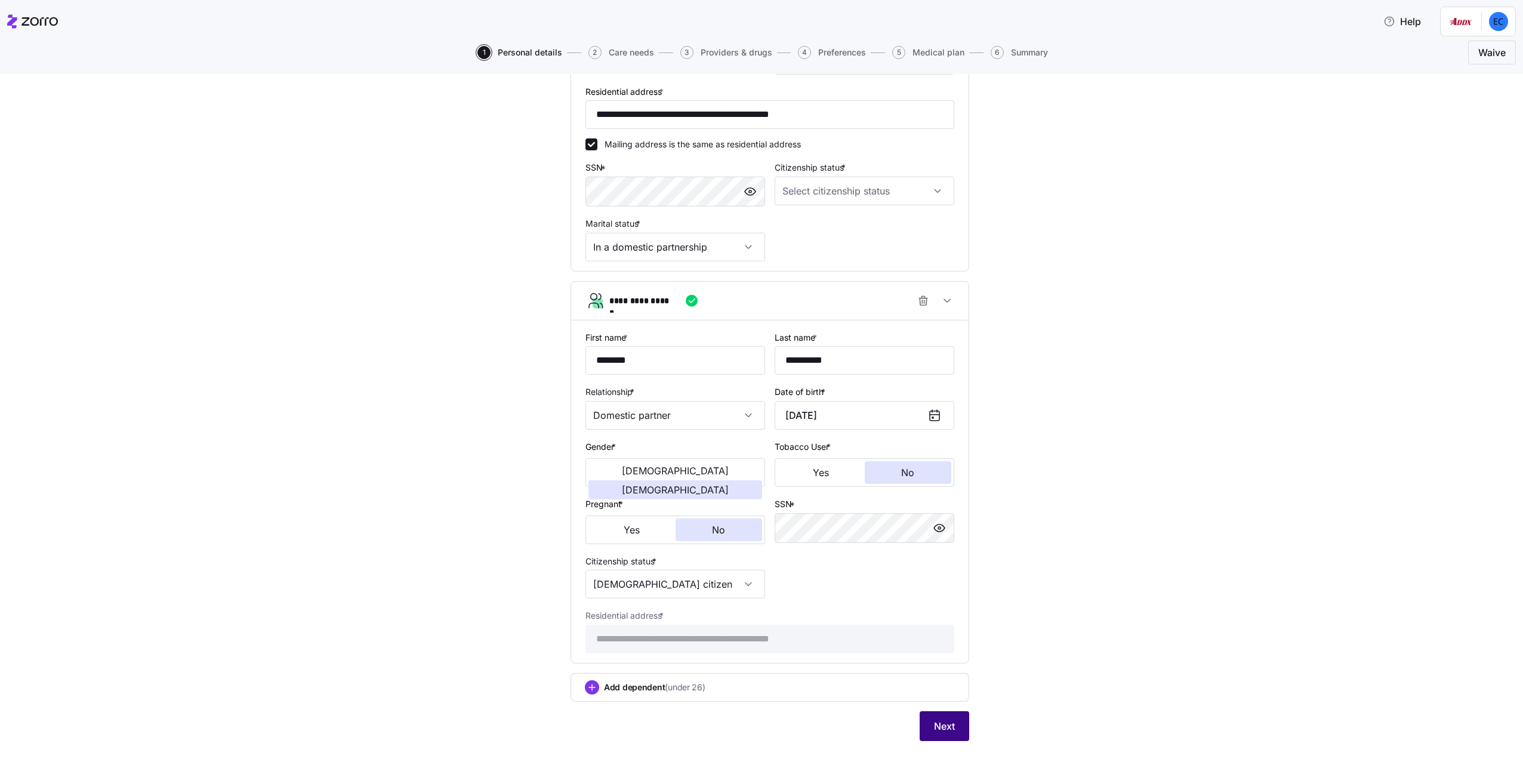
click at [944, 722] on span "Next" at bounding box center [944, 726] width 21 height 14
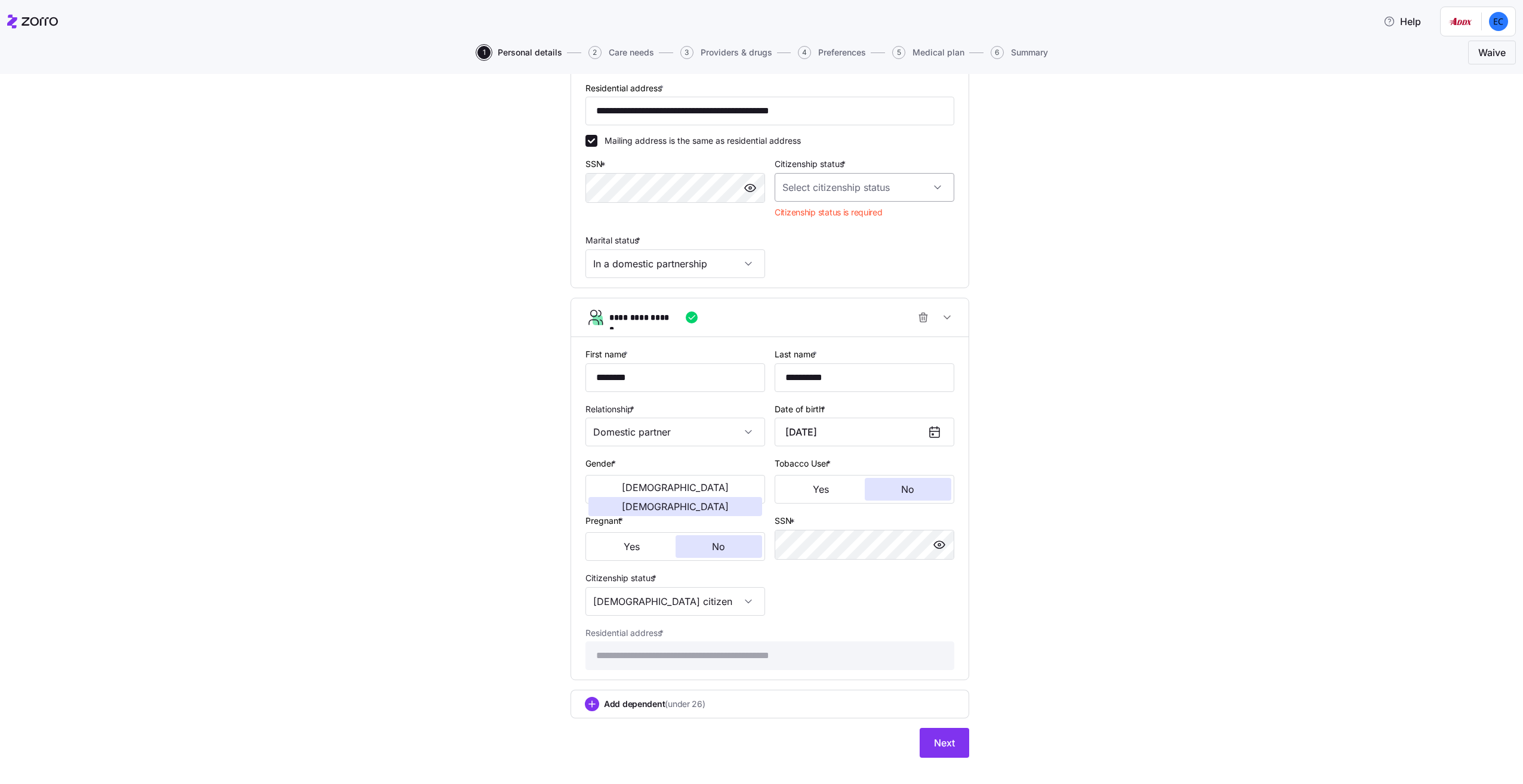
click at [832, 182] on input "Citizenship status *" at bounding box center [865, 187] width 180 height 29
click at [816, 224] on span "[DEMOGRAPHIC_DATA] citizen" at bounding box center [845, 225] width 122 height 13
type input "[DEMOGRAPHIC_DATA] citizen"
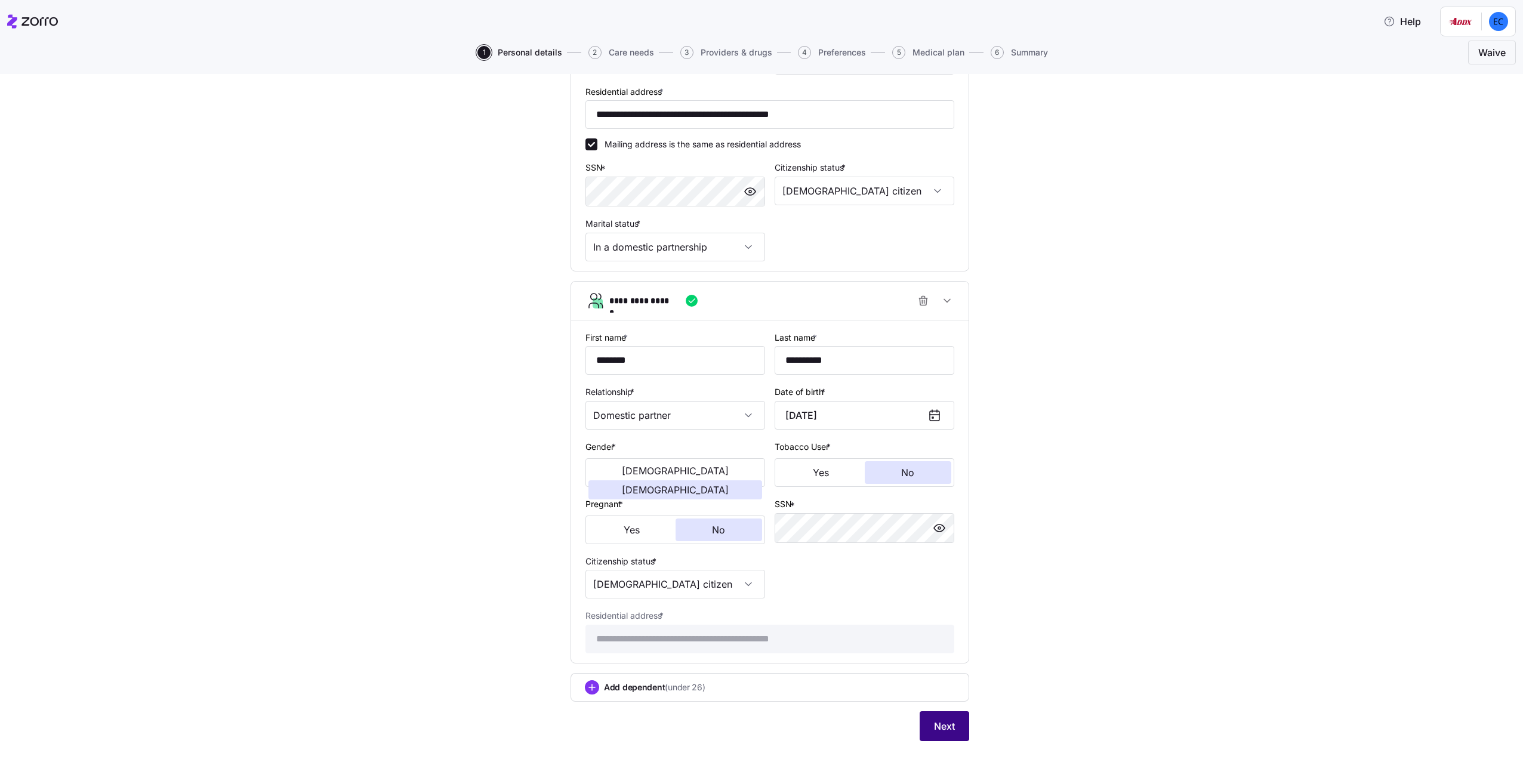
click at [942, 732] on span "Next" at bounding box center [944, 726] width 21 height 14
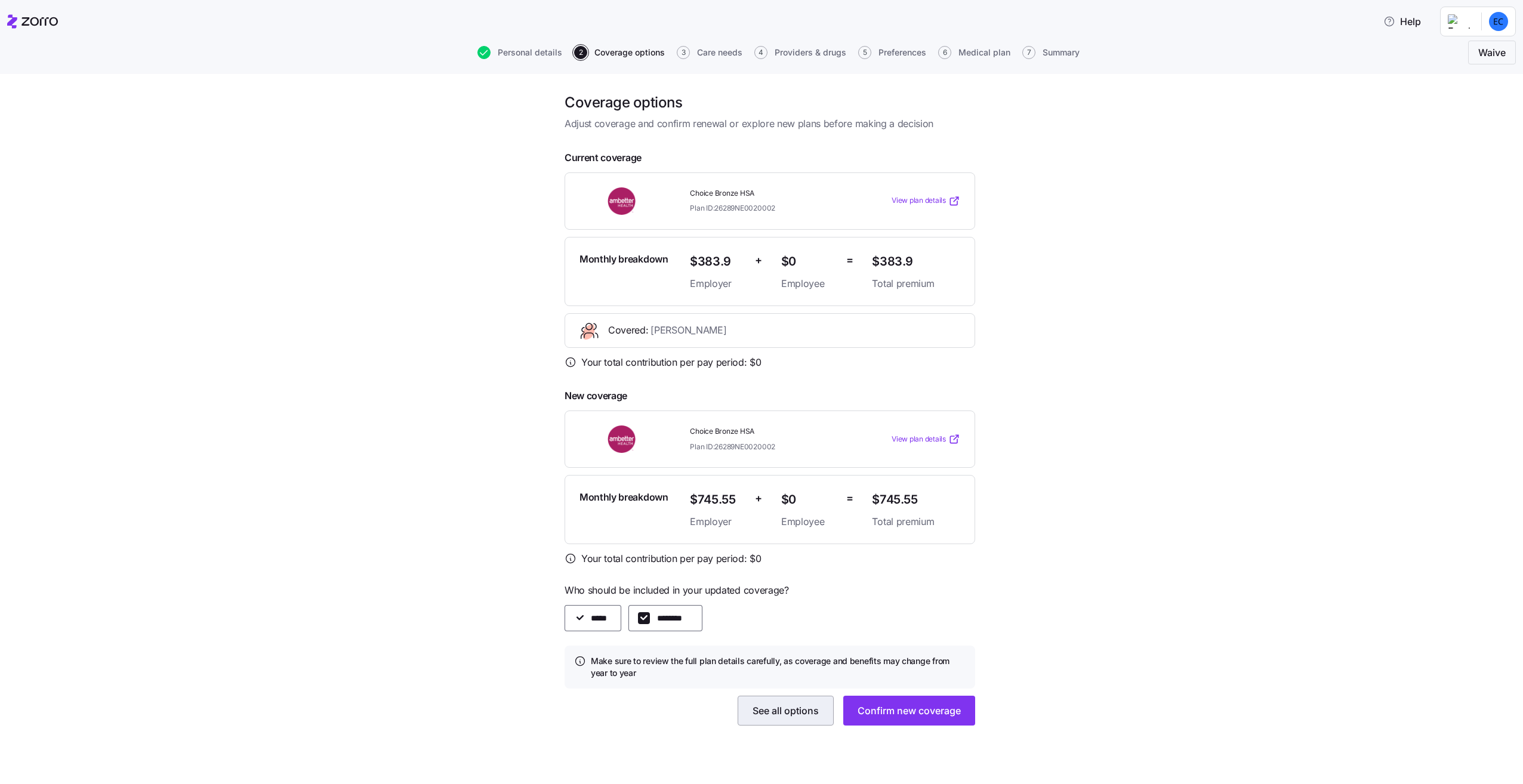
click at [790, 707] on span "See all options" at bounding box center [785, 711] width 66 height 14
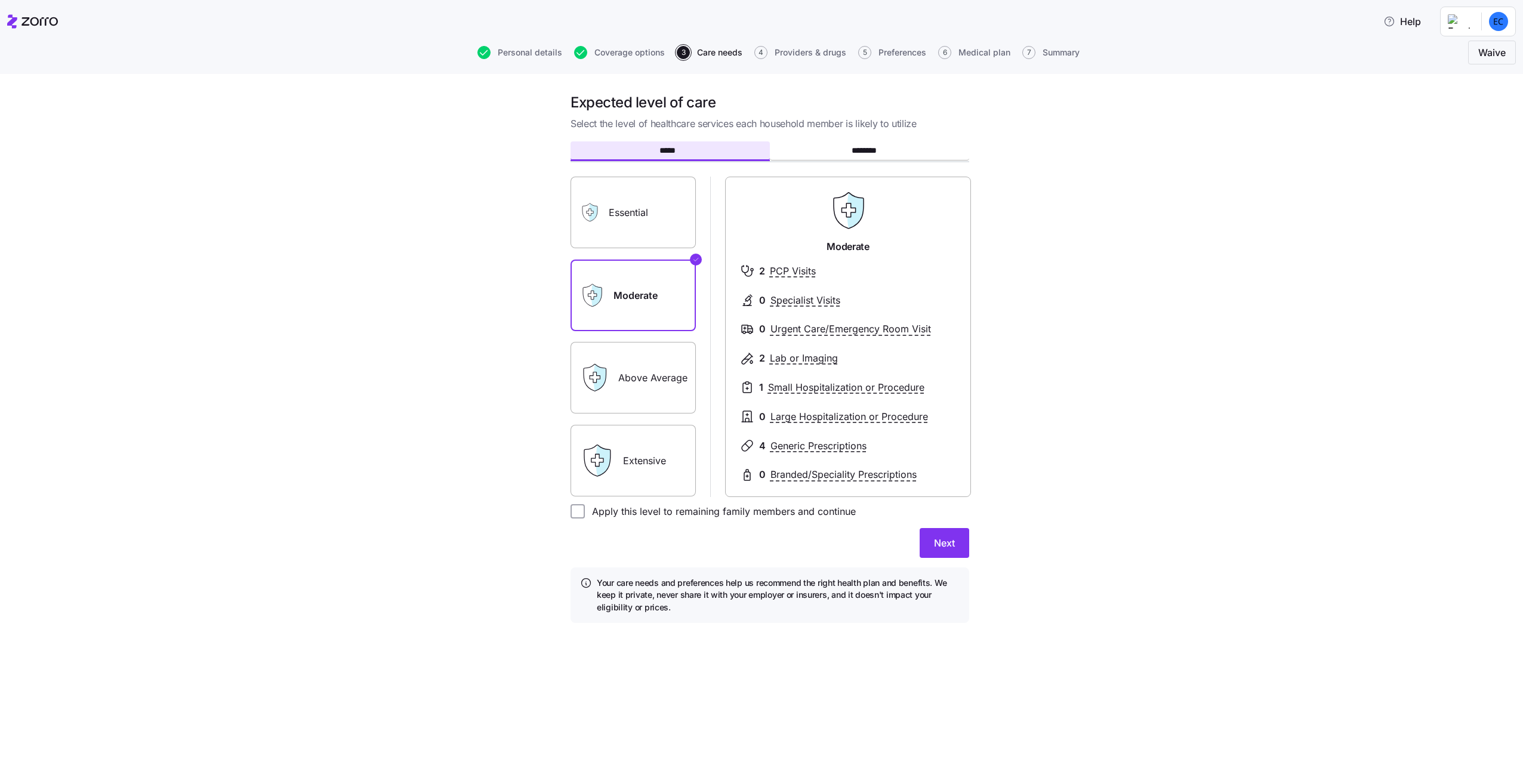
click at [643, 392] on label "Above Average" at bounding box center [633, 378] width 126 height 71
click at [0, 0] on input "Above Average" at bounding box center [0, 0] width 0 height 0
click at [646, 448] on label "Extensive" at bounding box center [633, 461] width 126 height 71
click at [0, 0] on input "Extensive" at bounding box center [0, 0] width 0 height 0
click at [960, 555] on button "Next" at bounding box center [944, 543] width 49 height 30
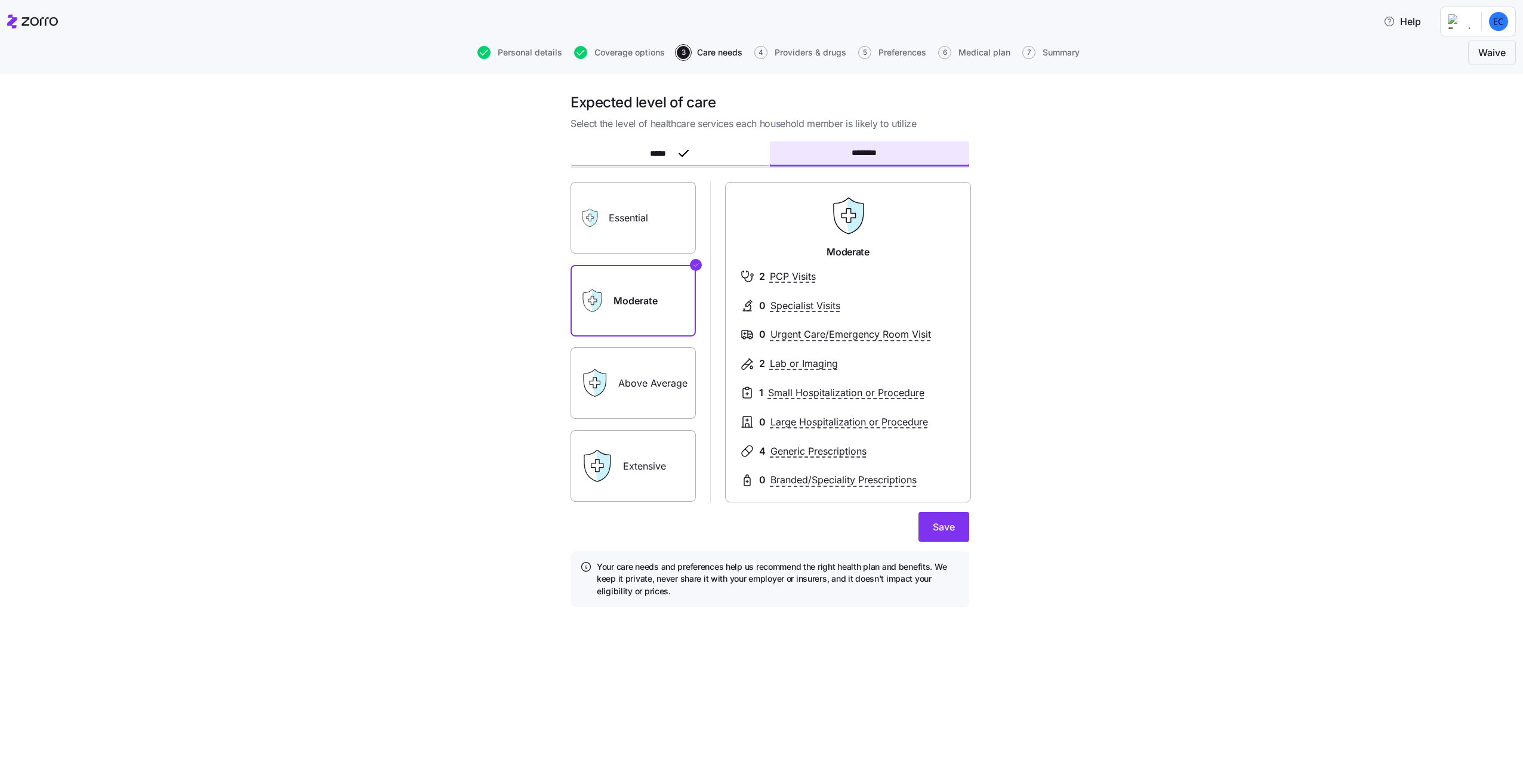
click at [656, 467] on label "Extensive" at bounding box center [633, 466] width 126 height 71
click at [0, 0] on input "Extensive" at bounding box center [0, 0] width 0 height 0
click at [963, 536] on button "Save" at bounding box center [943, 527] width 50 height 30
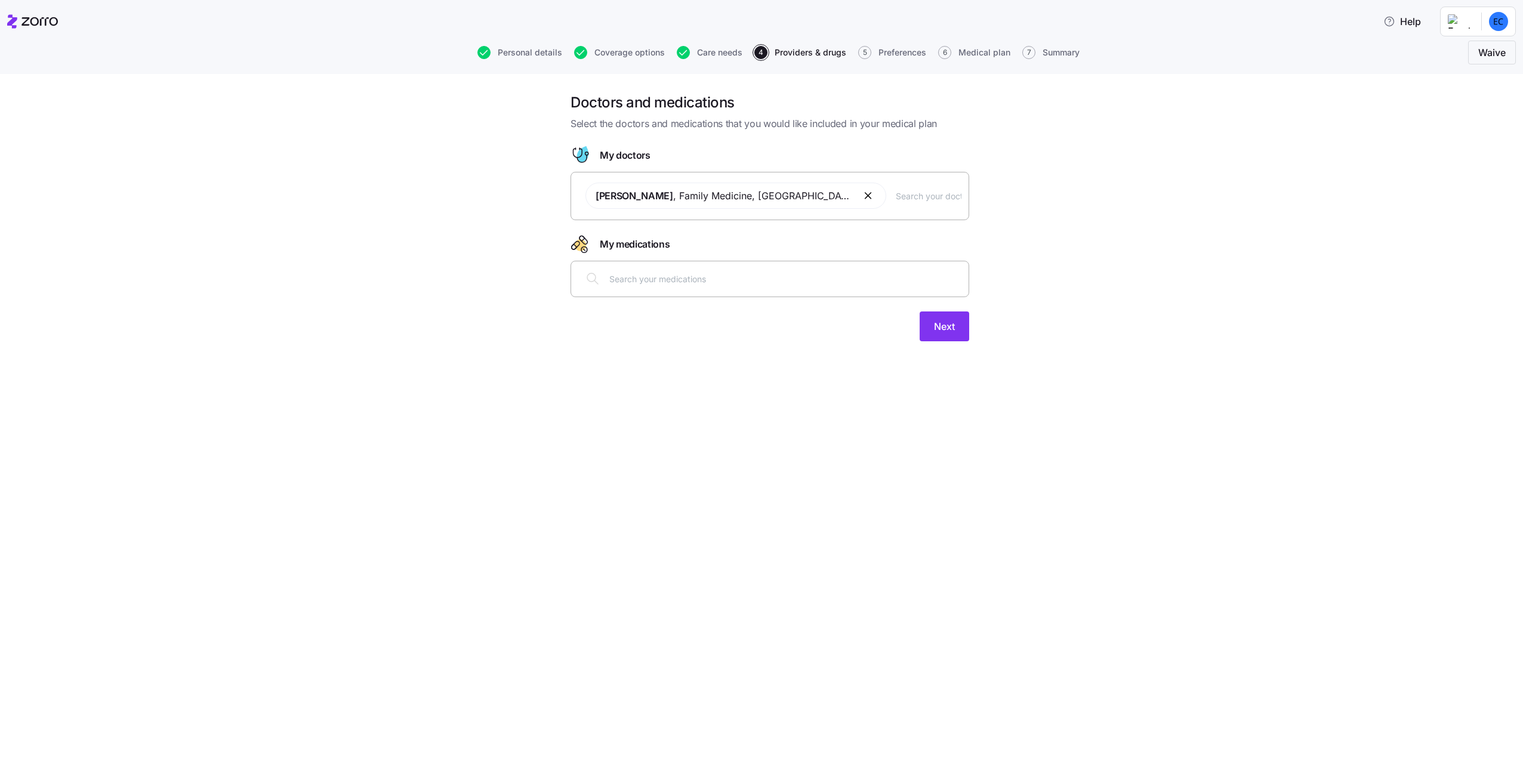
click at [862, 198] on button "button" at bounding box center [869, 196] width 14 height 14
click at [799, 202] on div at bounding box center [770, 189] width 384 height 29
type input "[PERSON_NAME]"
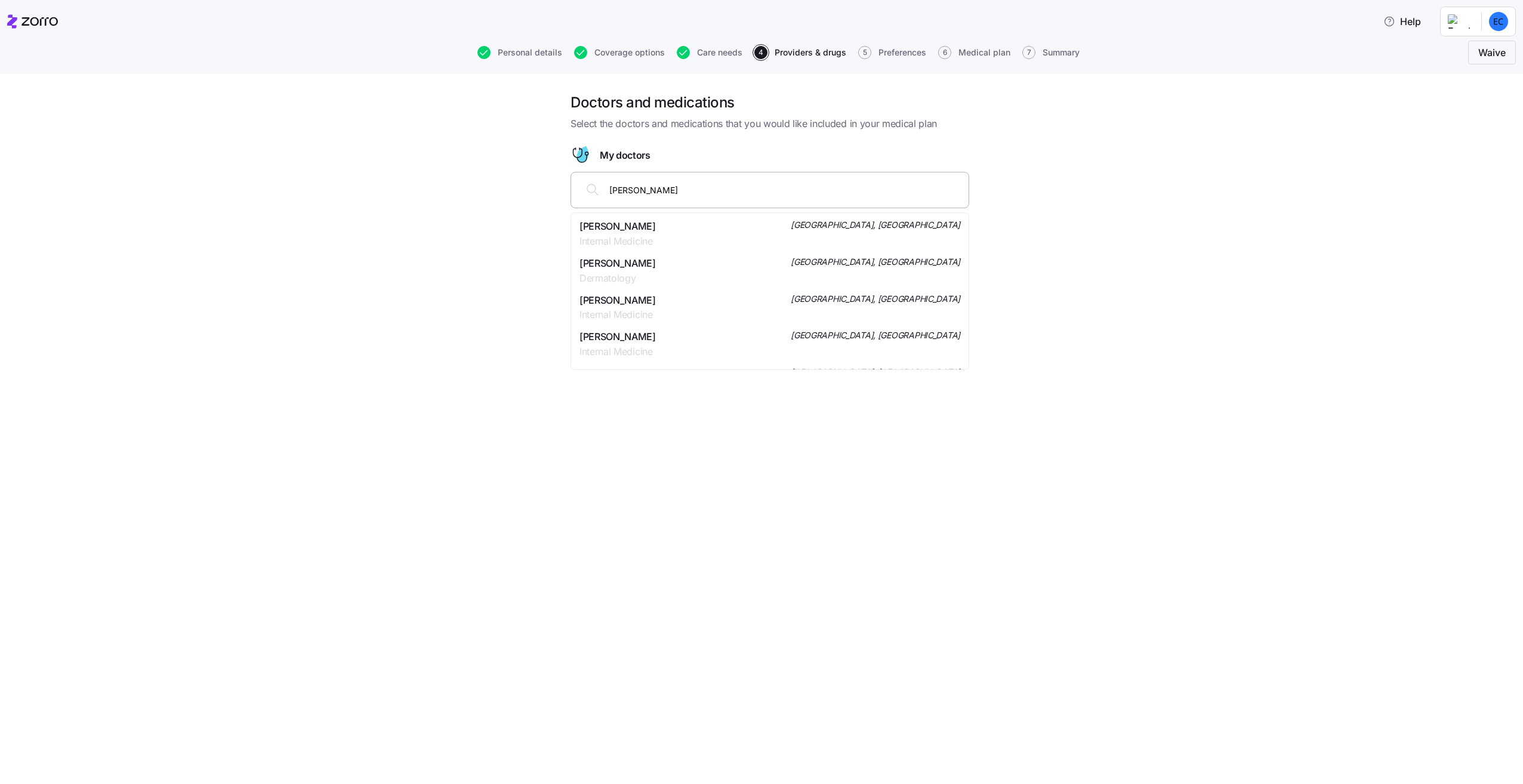
click at [722, 229] on div "[PERSON_NAME] Internal Medicine [GEOGRAPHIC_DATA], [GEOGRAPHIC_DATA]" at bounding box center [769, 234] width 381 height 30
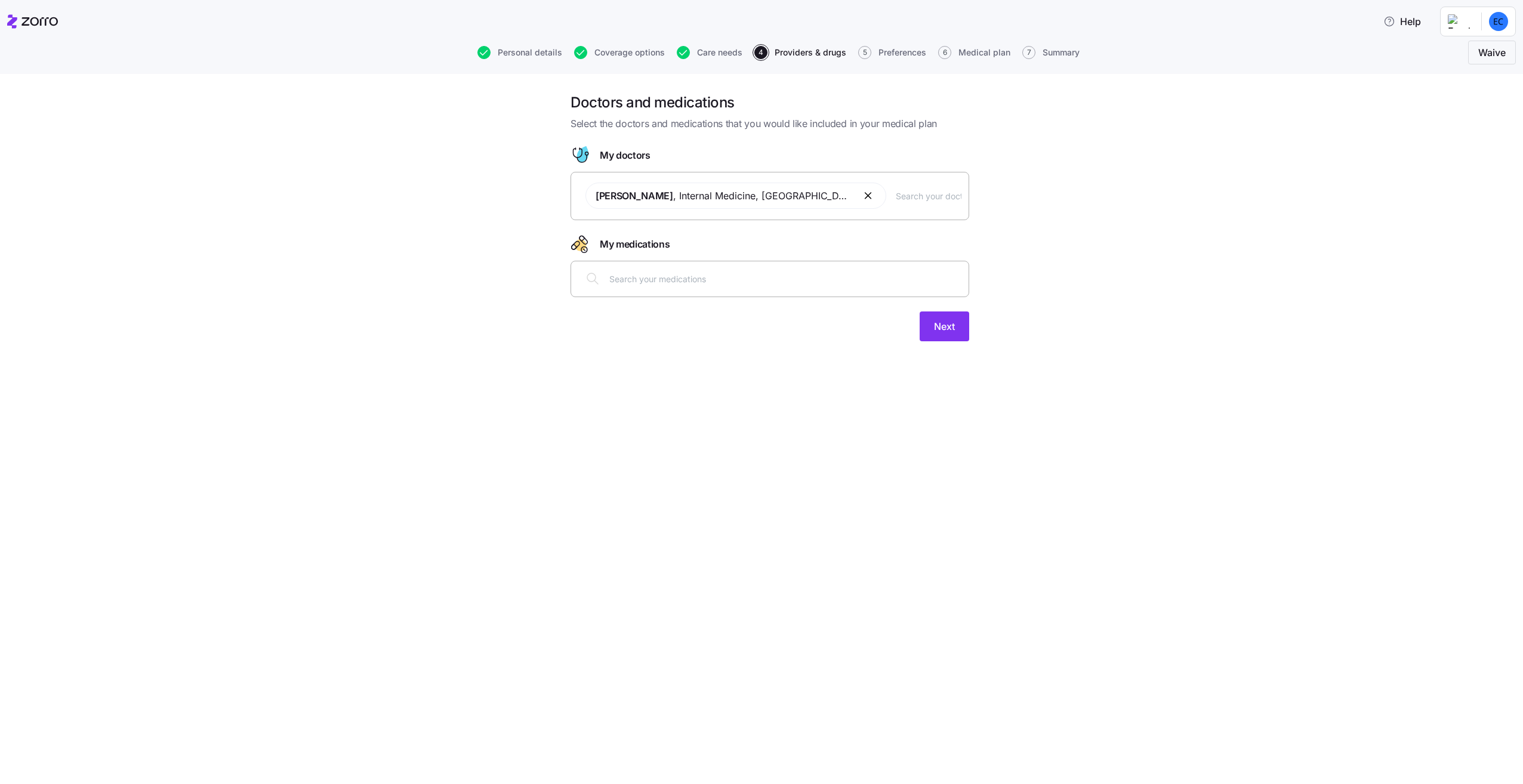
click at [758, 296] on div at bounding box center [769, 279] width 399 height 37
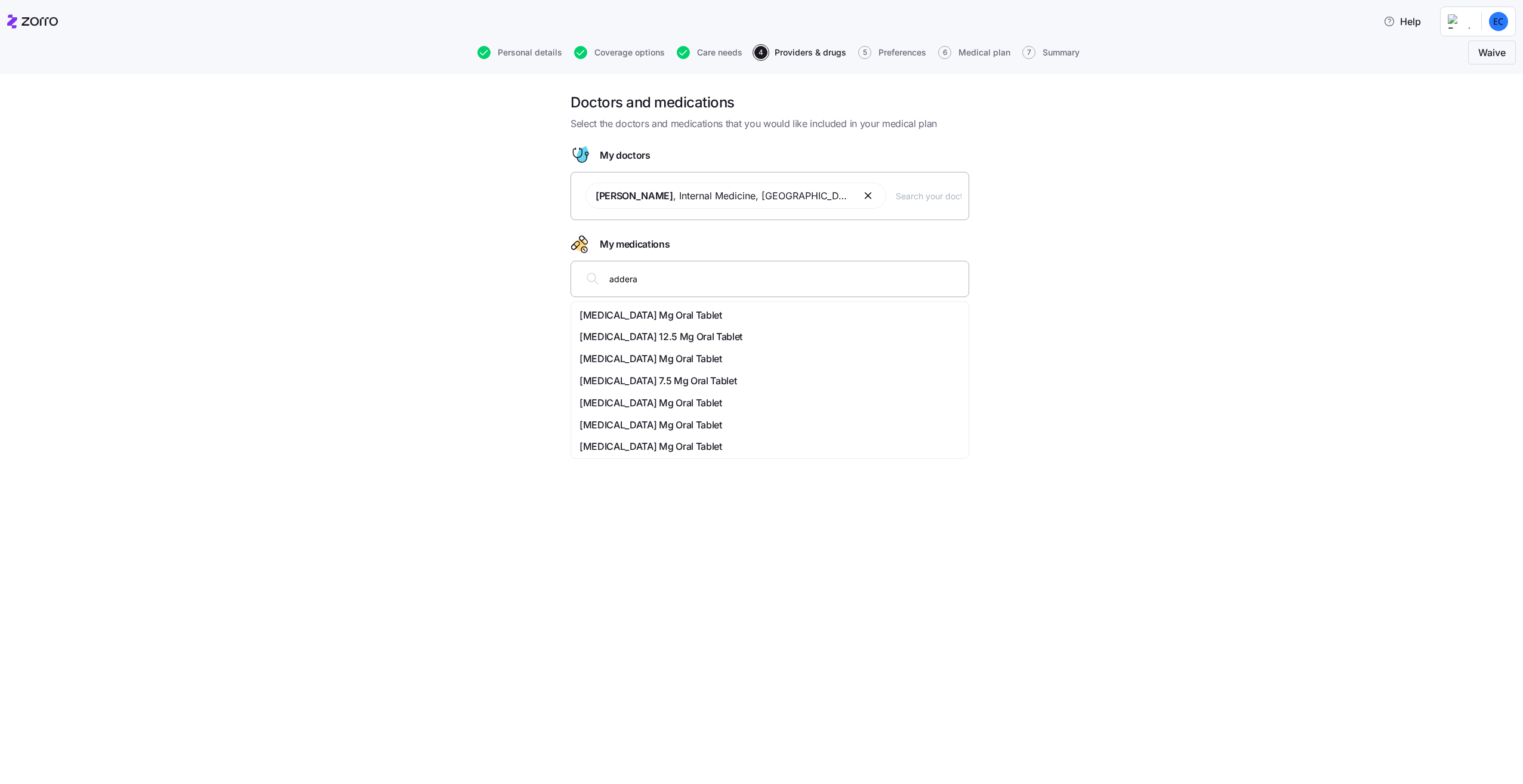
type input "adderal"
click at [693, 450] on span "[MEDICAL_DATA] Mg Oral Tablet" at bounding box center [651, 446] width 142 height 15
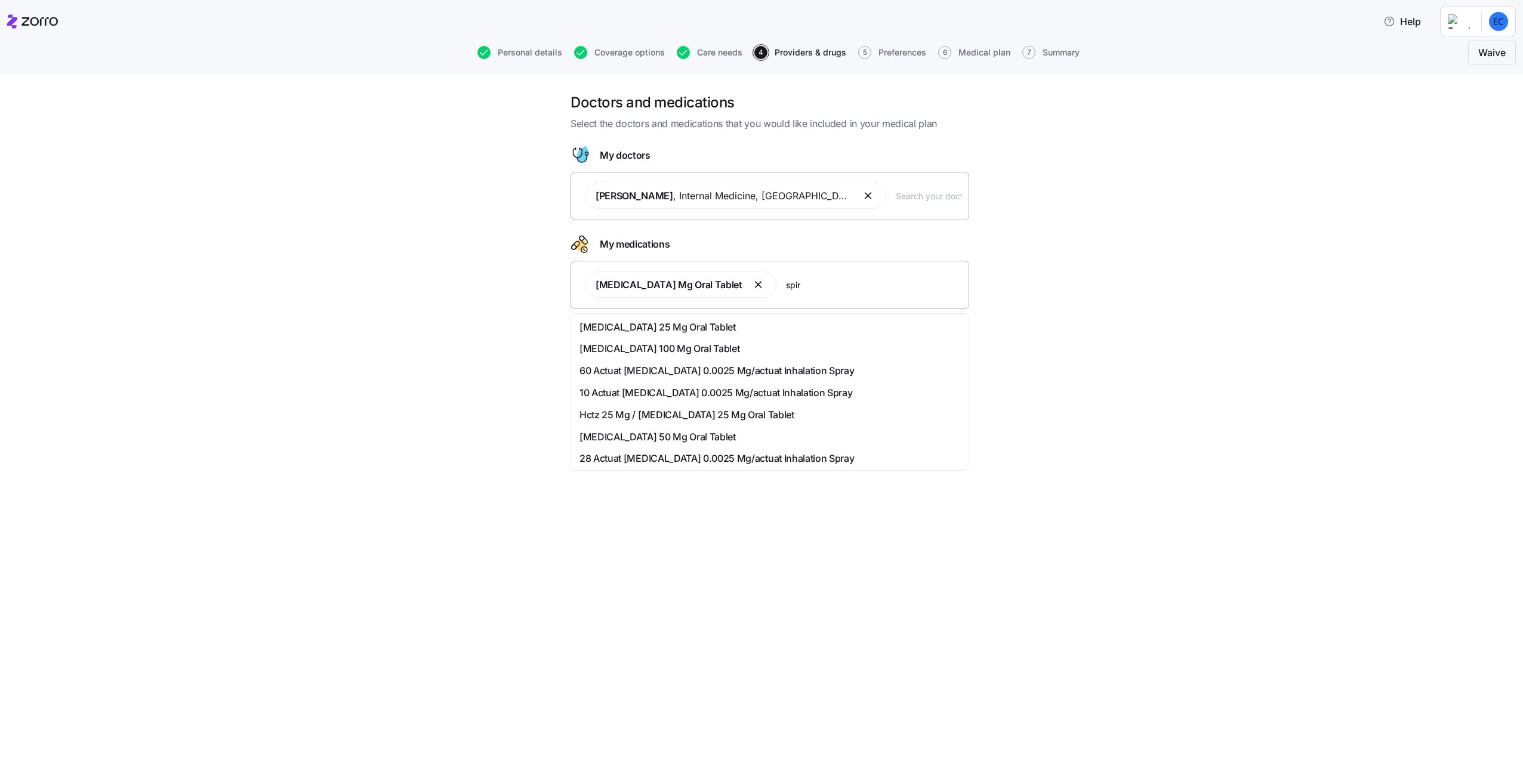
type input "spiro"
click at [751, 347] on div "[MEDICAL_DATA] 25 Mg Oral Tablet" at bounding box center [769, 348] width 381 height 15
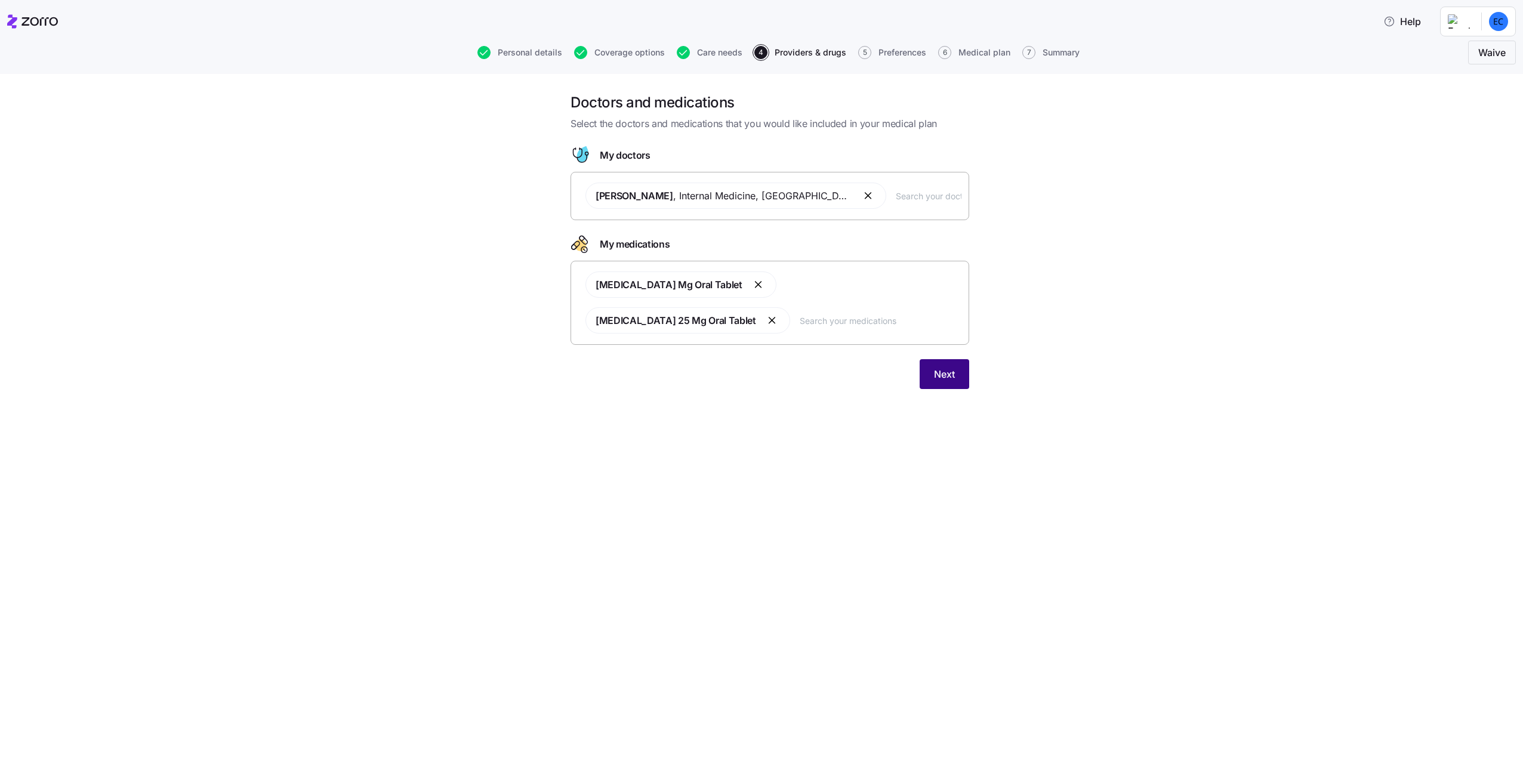
click at [935, 367] on span "Next" at bounding box center [944, 374] width 21 height 14
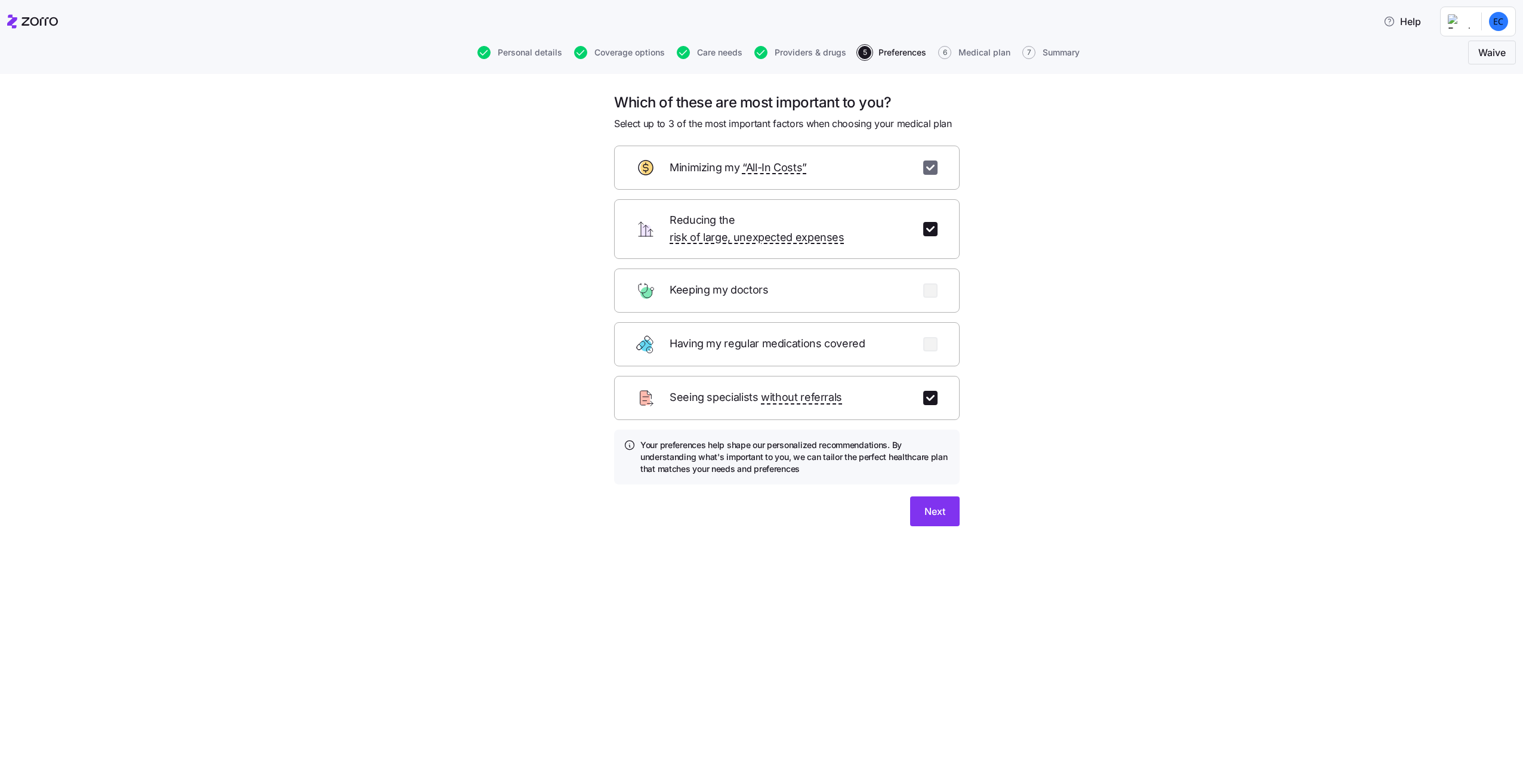
click at [928, 161] on input "checkbox" at bounding box center [931, 167] width 14 height 14
checkbox input "false"
click at [941, 287] on div "Keeping my doctors" at bounding box center [787, 291] width 346 height 44
click at [933, 289] on input "checkbox" at bounding box center [931, 291] width 14 height 14
checkbox input "true"
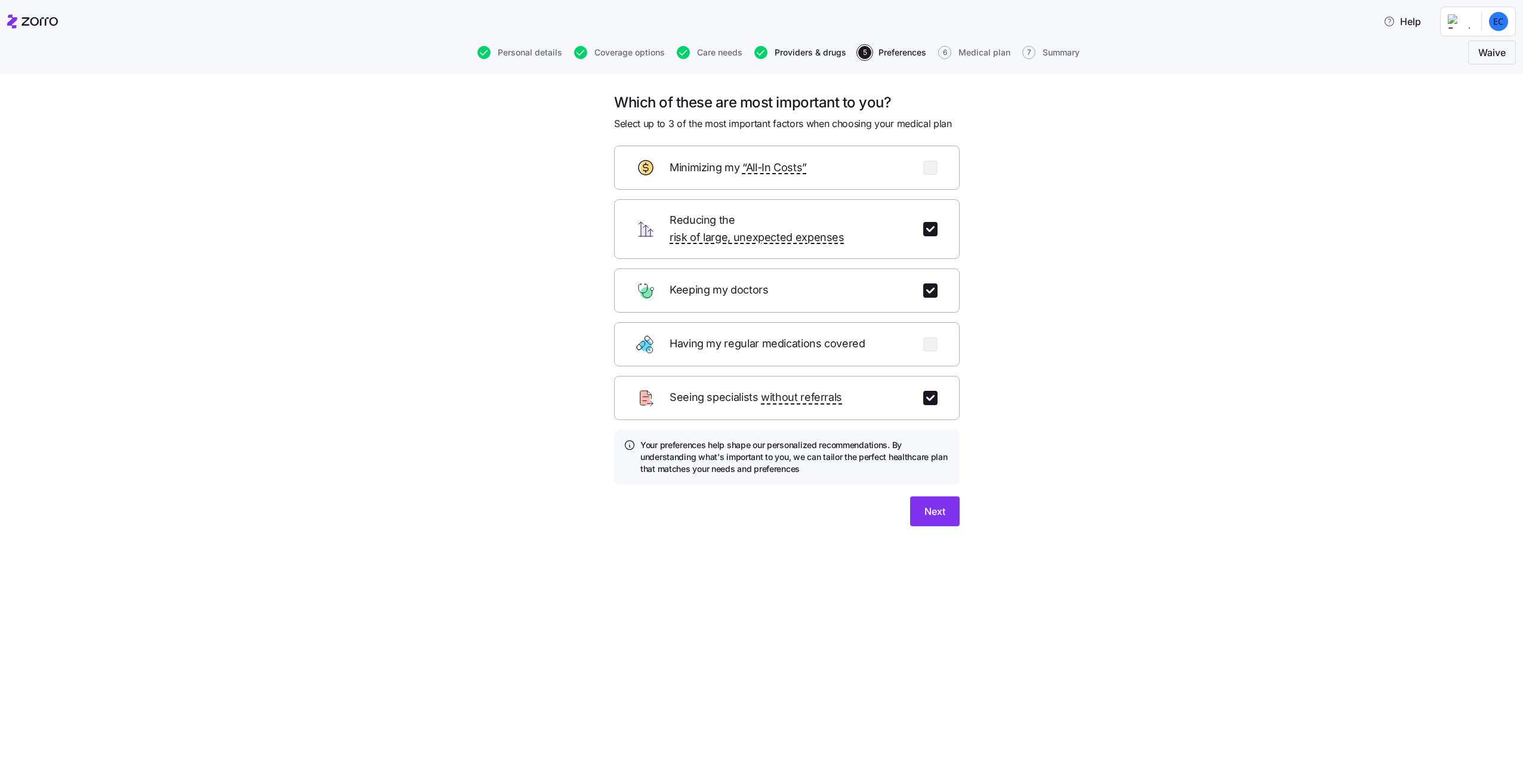
click at [793, 52] on span "Providers & drugs" at bounding box center [811, 52] width 71 height 8
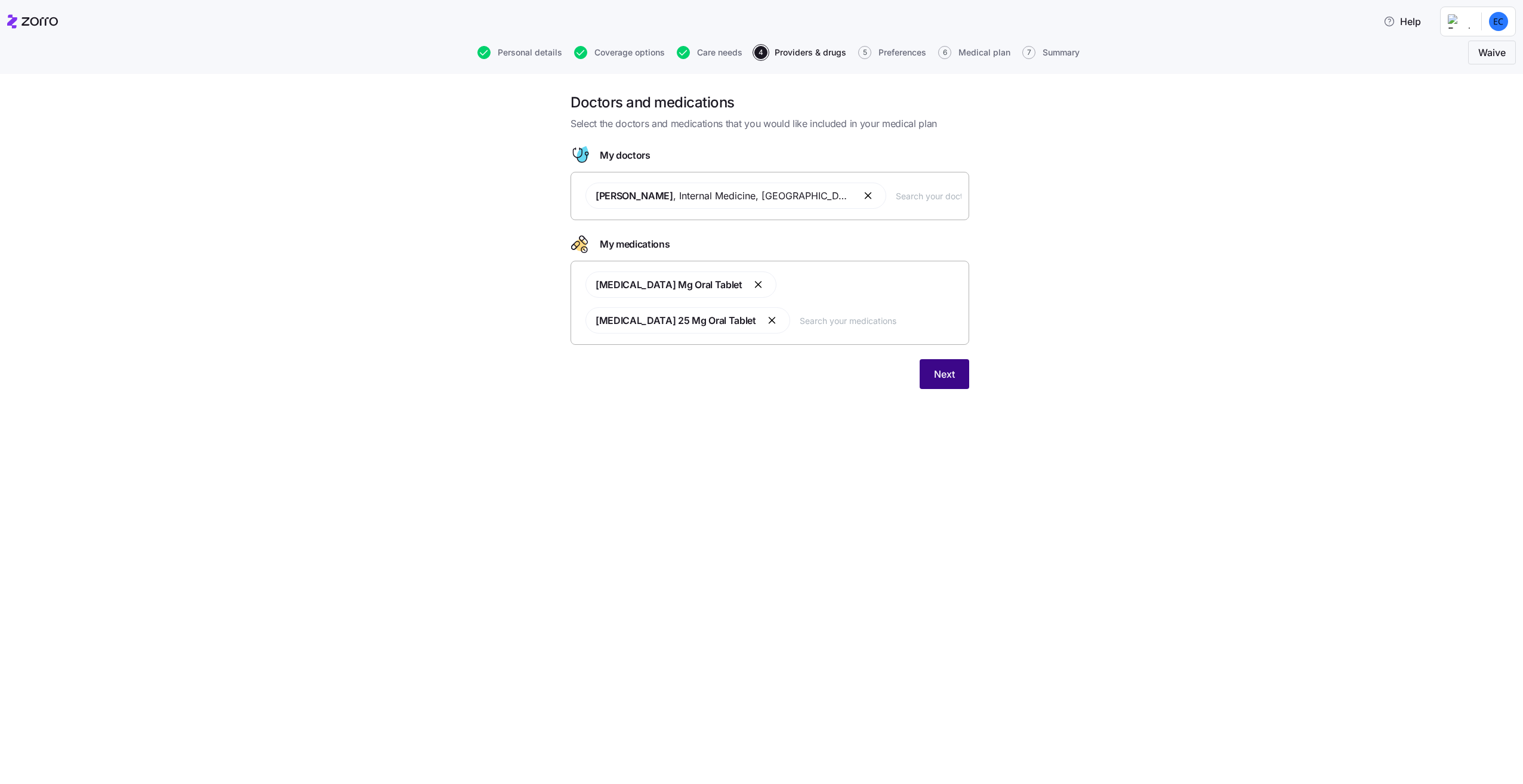
click at [947, 371] on button "Next" at bounding box center [944, 374] width 49 height 30
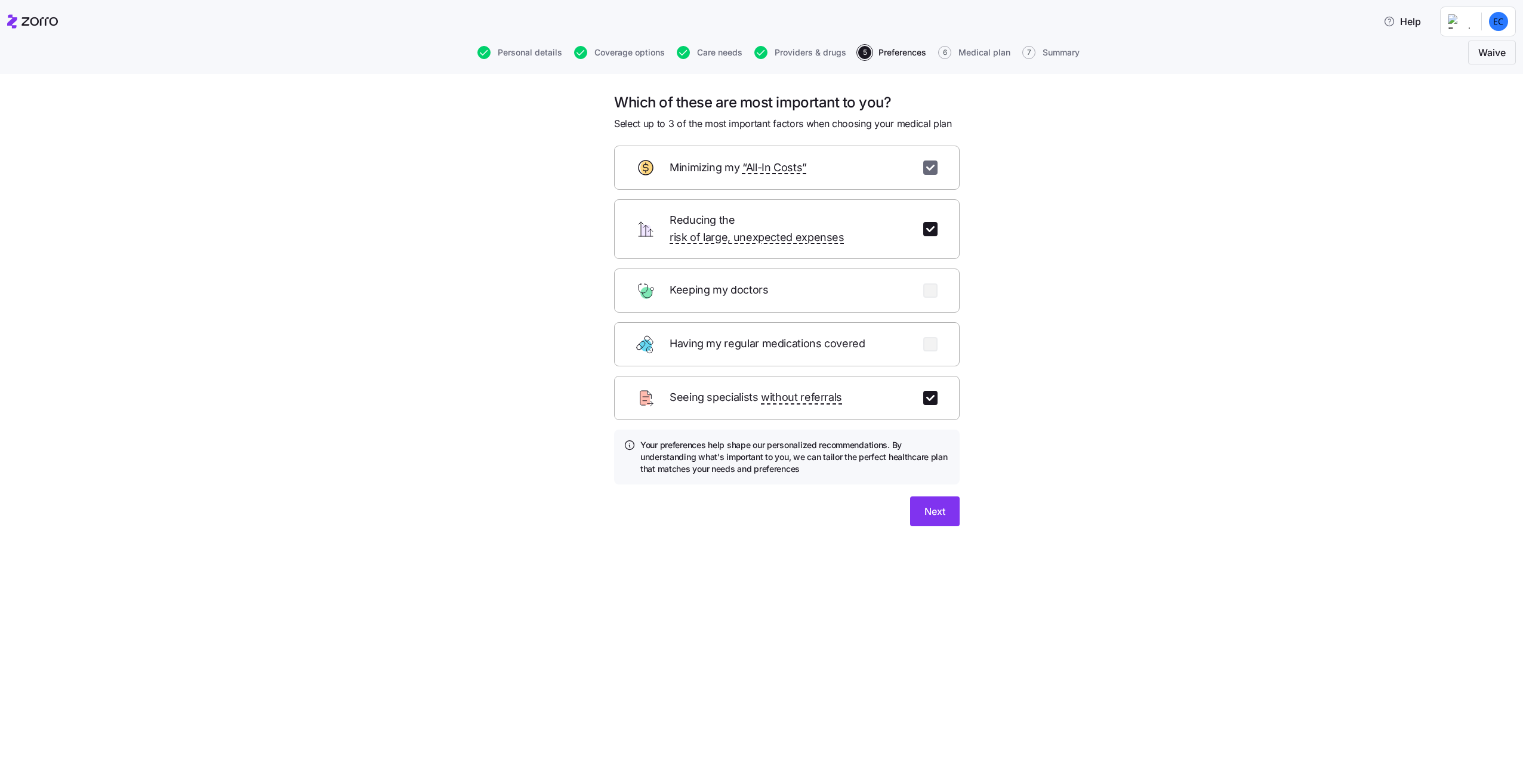
click at [927, 166] on input "checkbox" at bounding box center [931, 167] width 14 height 14
checkbox input "false"
click at [935, 293] on input "checkbox" at bounding box center [931, 291] width 14 height 14
checkbox input "true"
click at [928, 402] on input "checkbox" at bounding box center [931, 397] width 14 height 14
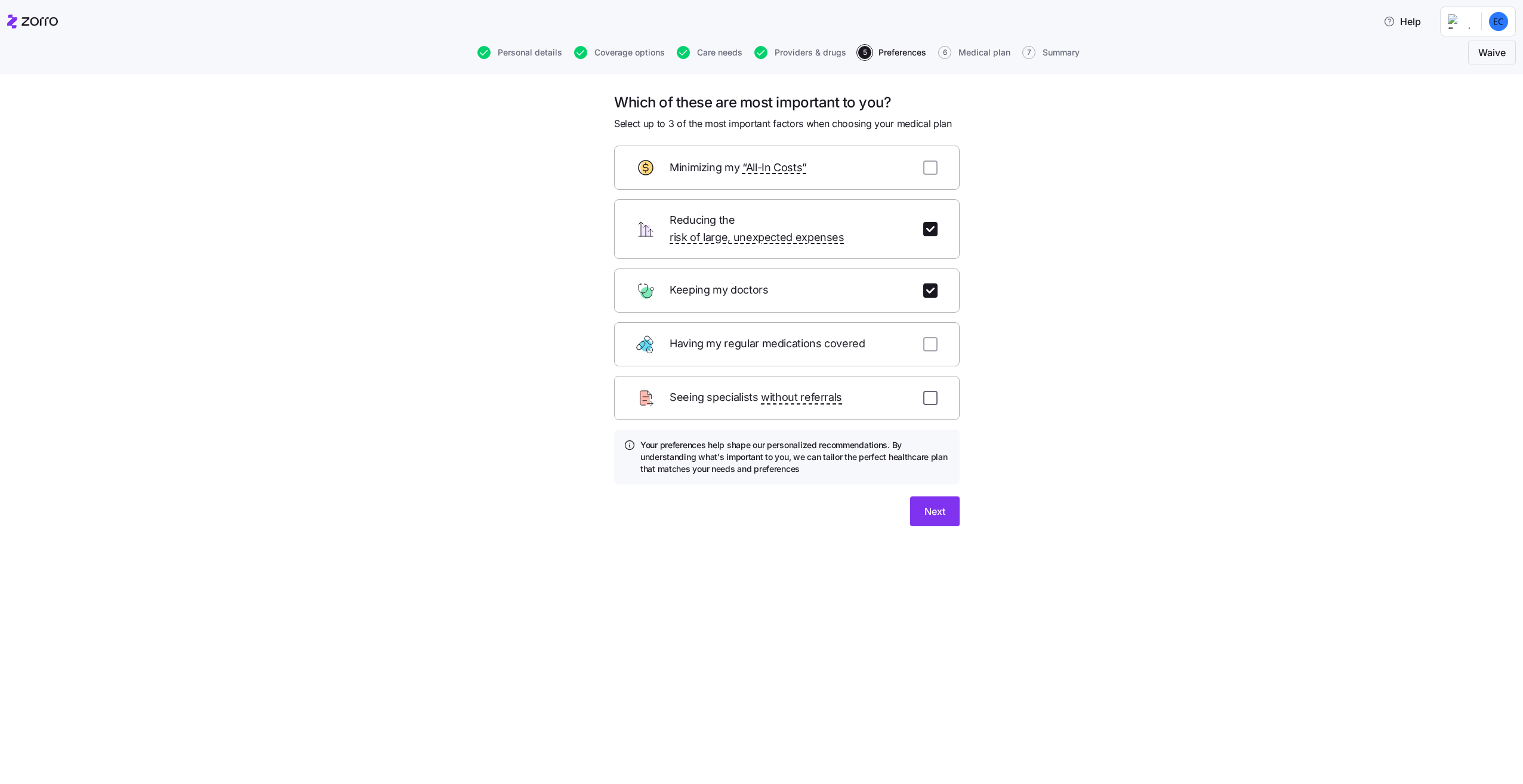
click at [928, 401] on input "checkbox" at bounding box center [931, 397] width 14 height 14
click at [930, 398] on input "checkbox" at bounding box center [931, 397] width 14 height 14
checkbox input "false"
click at [933, 342] on input "checkbox" at bounding box center [931, 344] width 14 height 14
checkbox input "true"
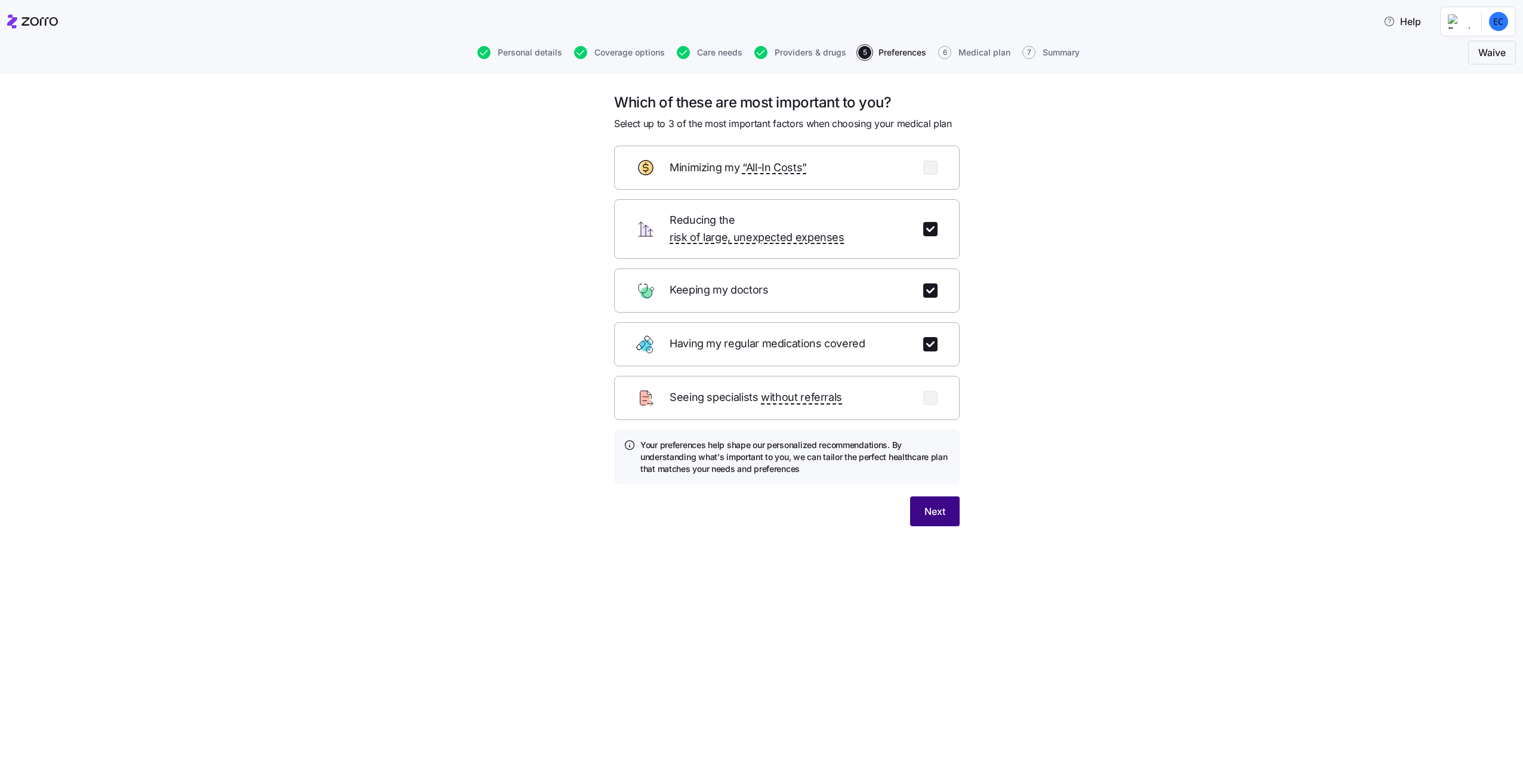
click at [942, 510] on span "Next" at bounding box center [935, 511] width 21 height 14
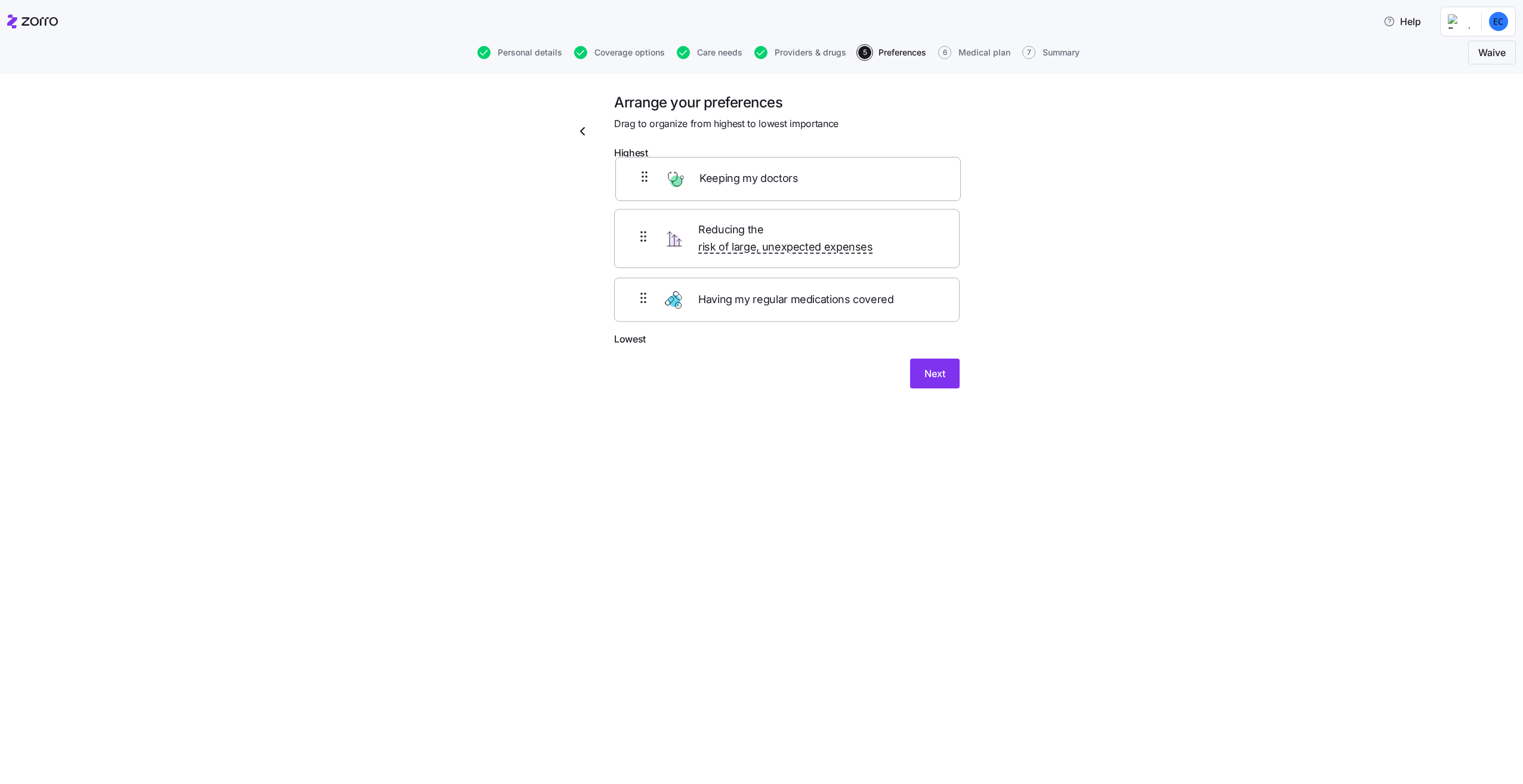
drag, startPoint x: 675, startPoint y: 267, endPoint x: 673, endPoint y: 188, distance: 79.0
click at [675, 187] on div "Reducing the risk of large, unexpected expenses Keeping my doctors Having my re…" at bounding box center [787, 248] width 346 height 166
drag, startPoint x: 721, startPoint y: 312, endPoint x: 725, endPoint y: 231, distance: 81.1
click at [725, 238] on div "Keeping my doctors Reducing the risk of large, unexpected expenses Having my re…" at bounding box center [787, 248] width 346 height 166
click at [943, 387] on span "Next" at bounding box center [935, 383] width 21 height 14
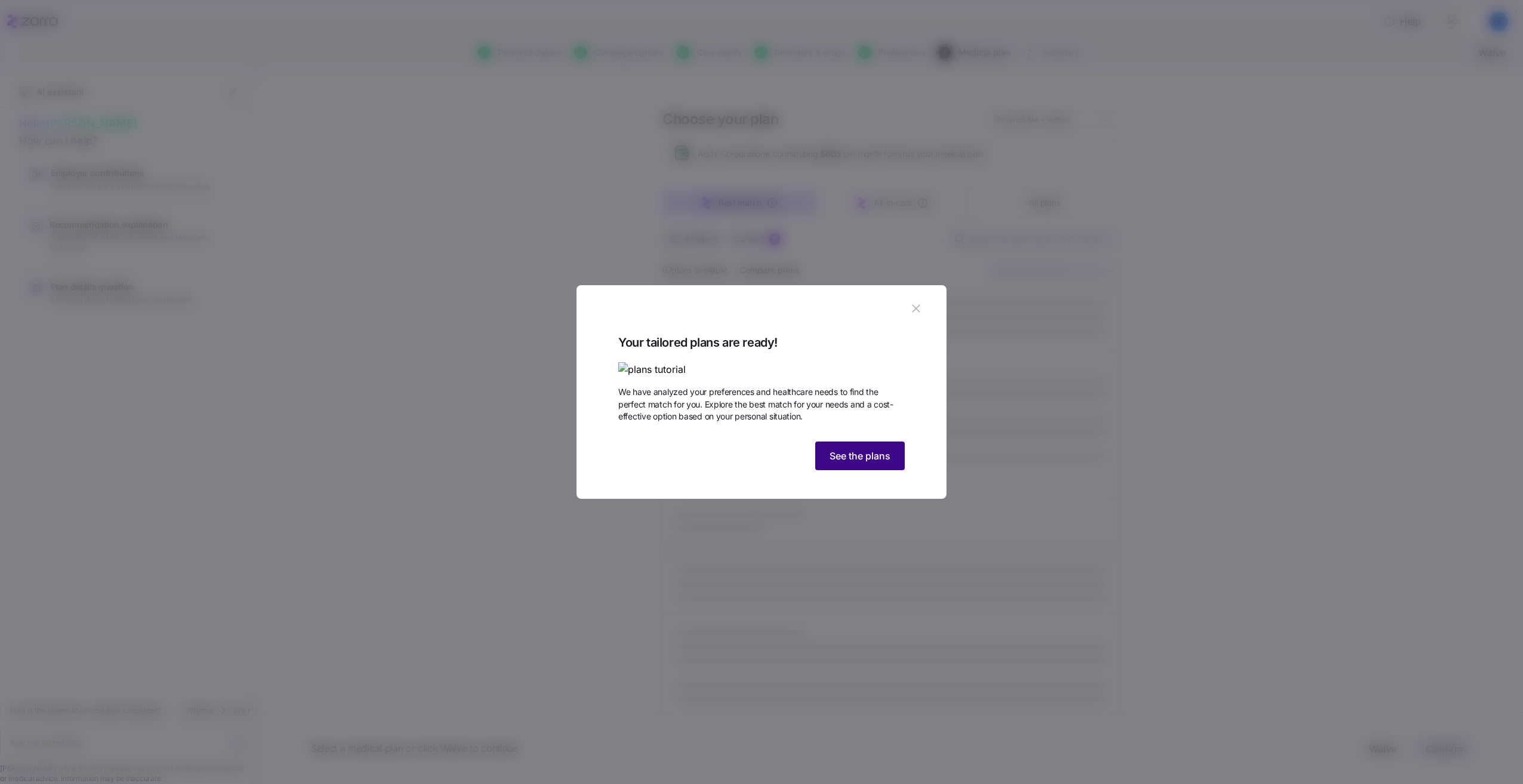
click at [848, 463] on span "See the plans" at bounding box center [860, 456] width 61 height 14
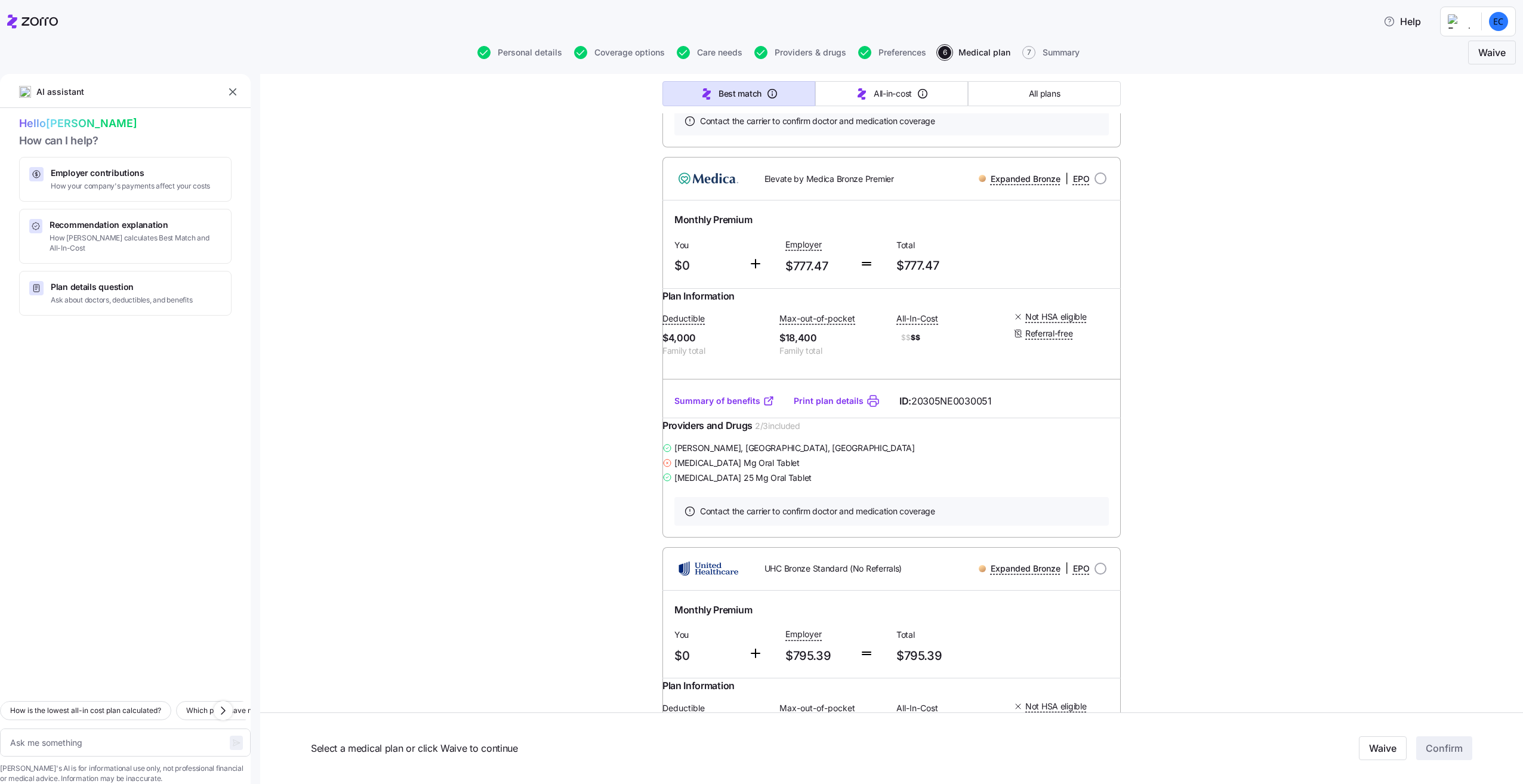
scroll to position [1372, 0]
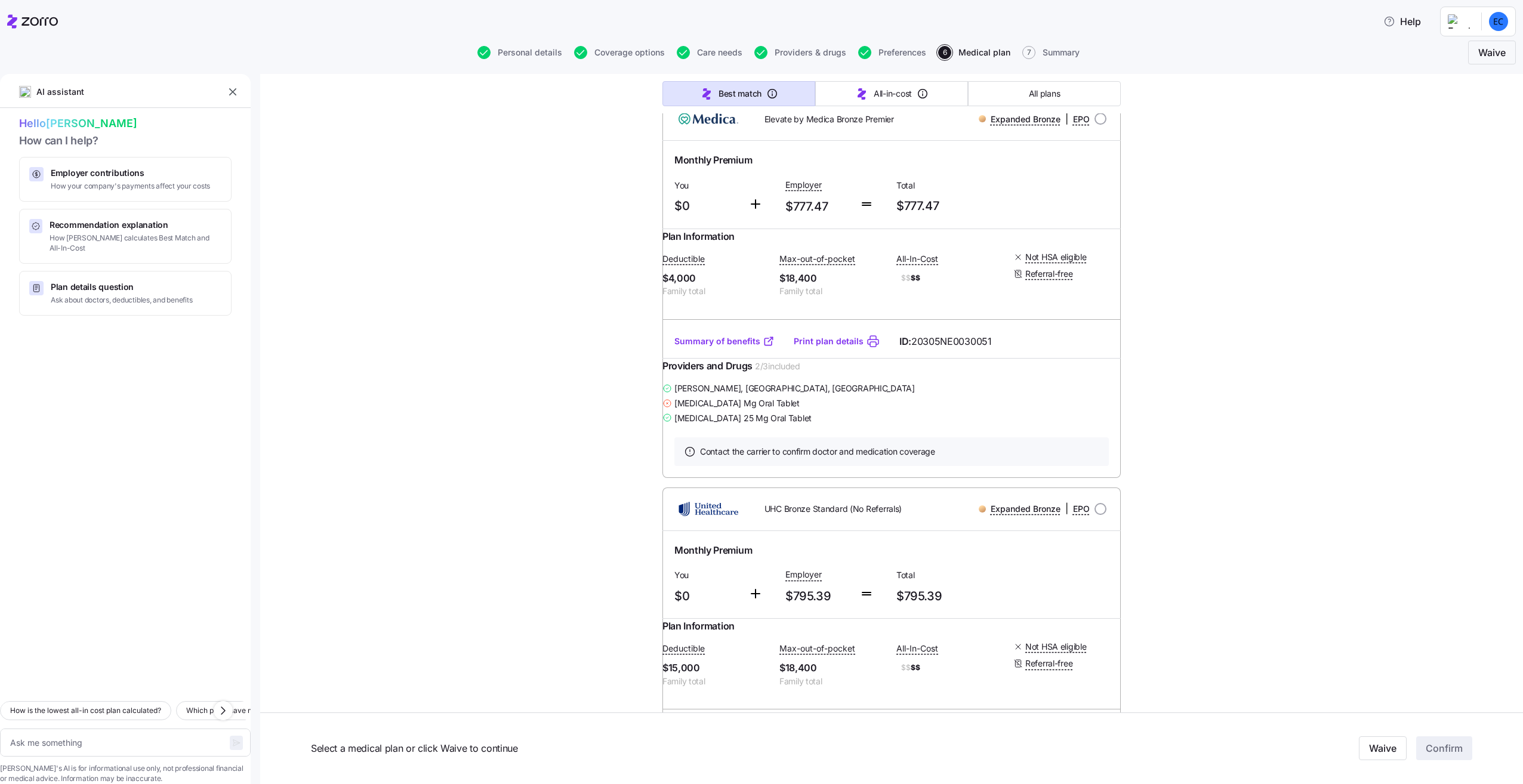
click at [724, 347] on link "Summary of benefits" at bounding box center [724, 341] width 100 height 12
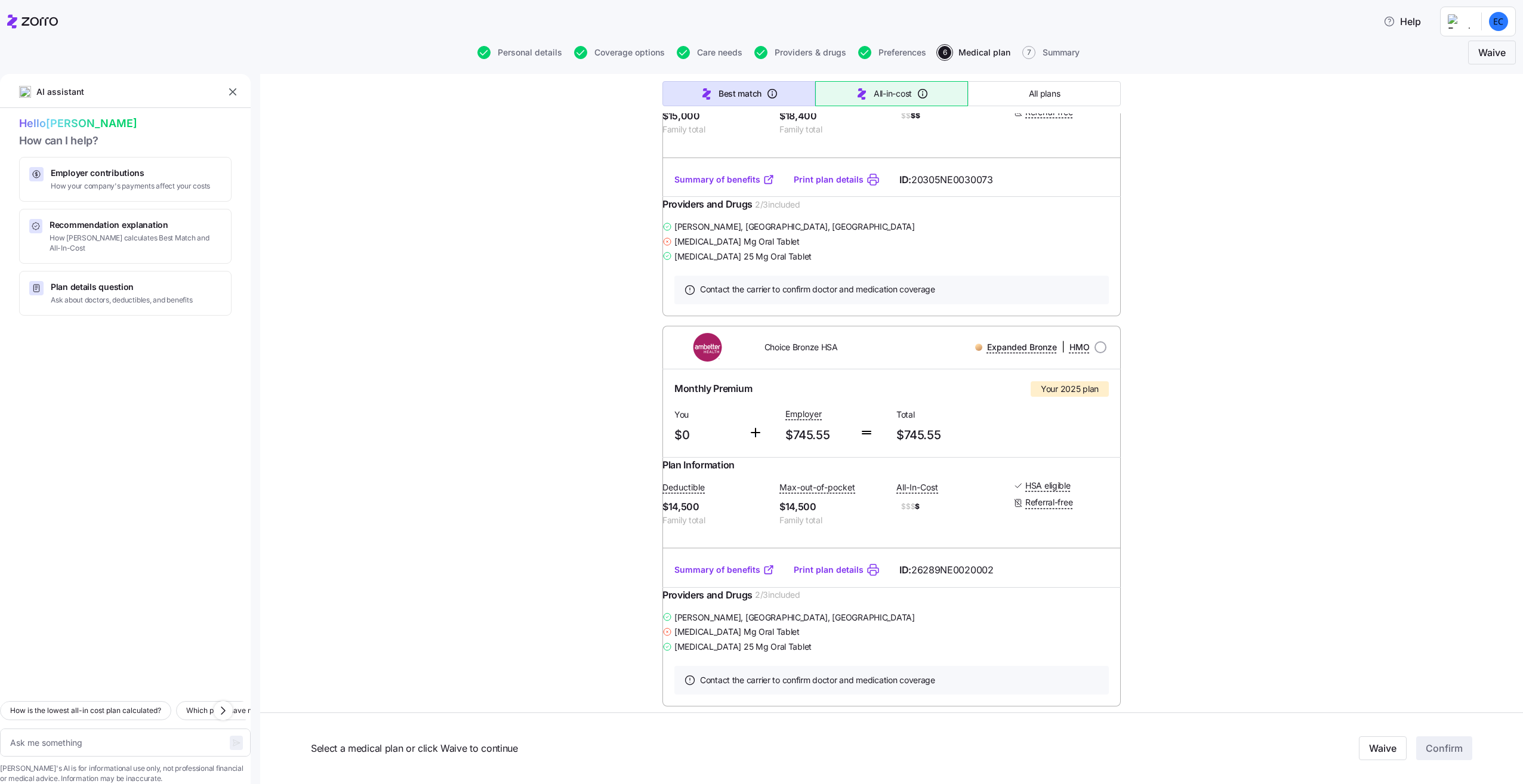
scroll to position [120, 0]
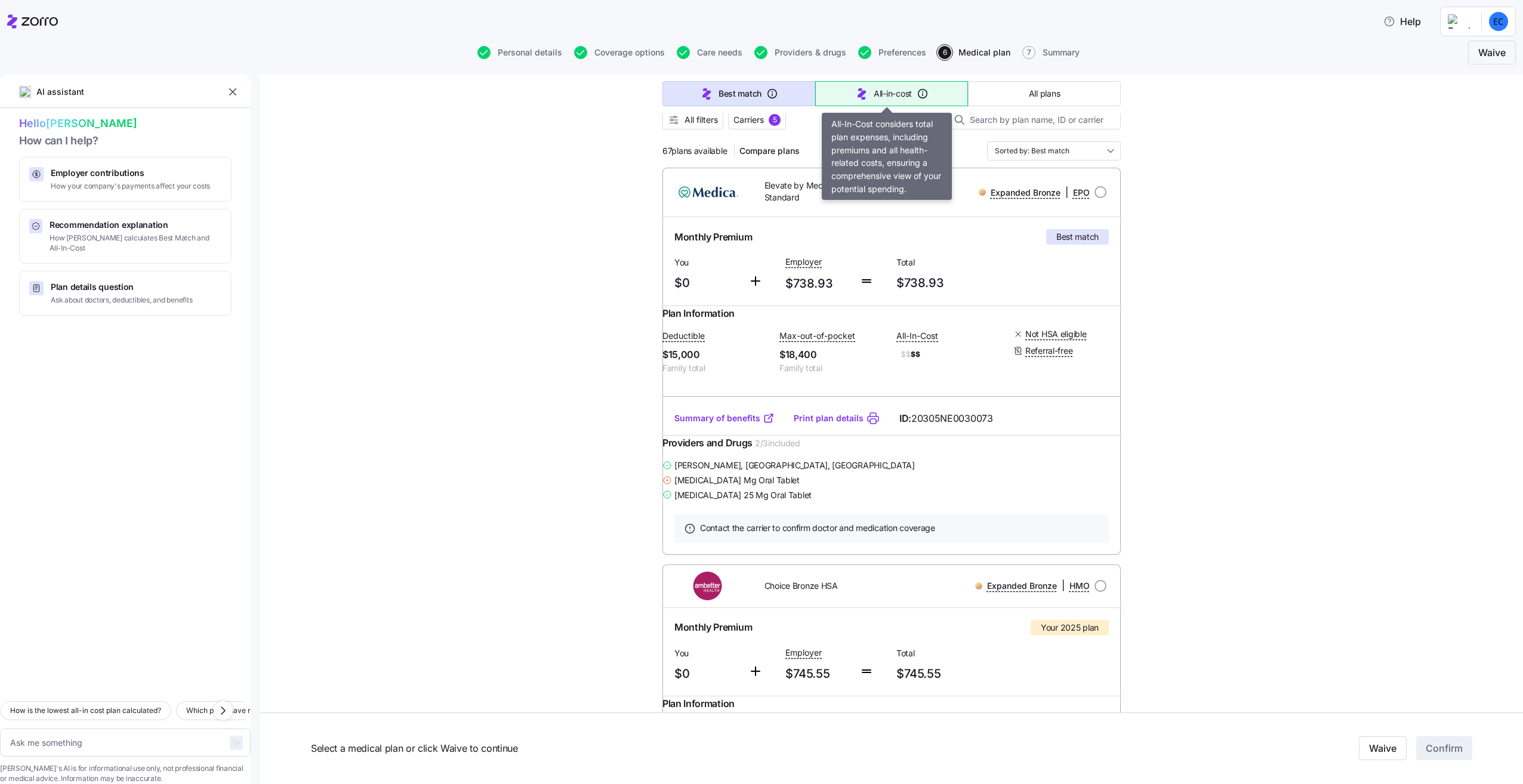
click at [854, 93] on icon "button" at bounding box center [861, 94] width 14 height 14
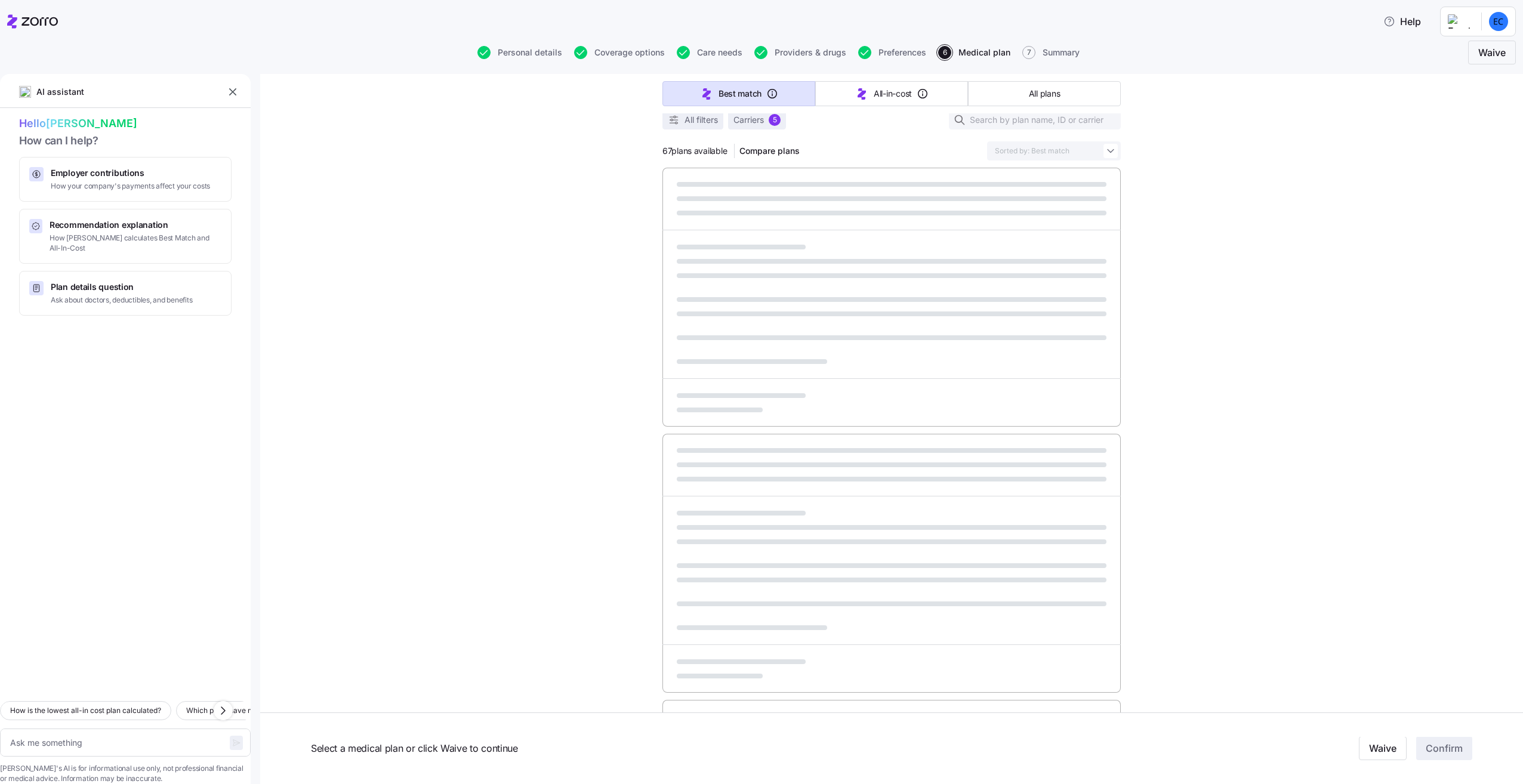
type textarea "x"
type input "Sorted by: All-in-cost"
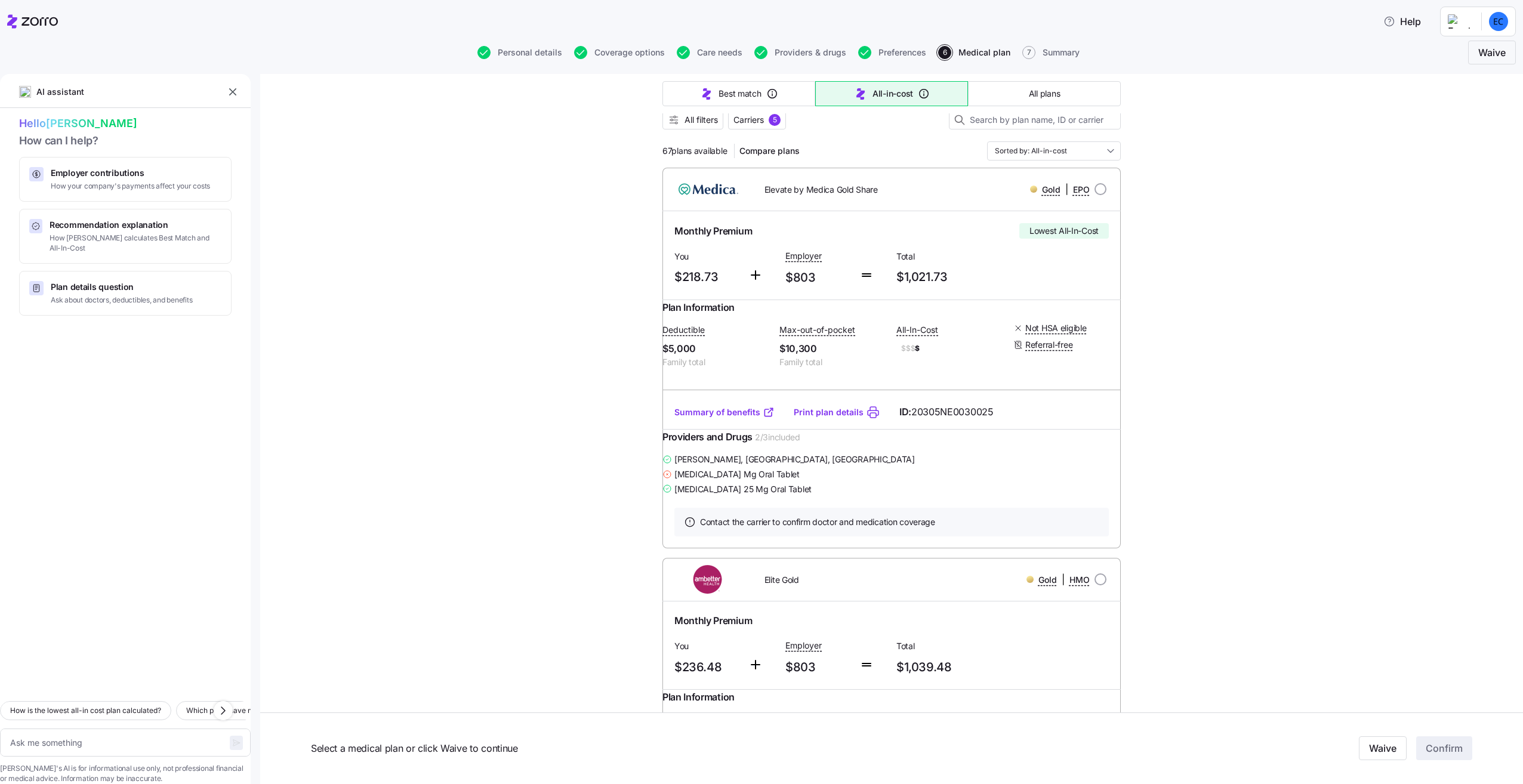
scroll to position [179, 0]
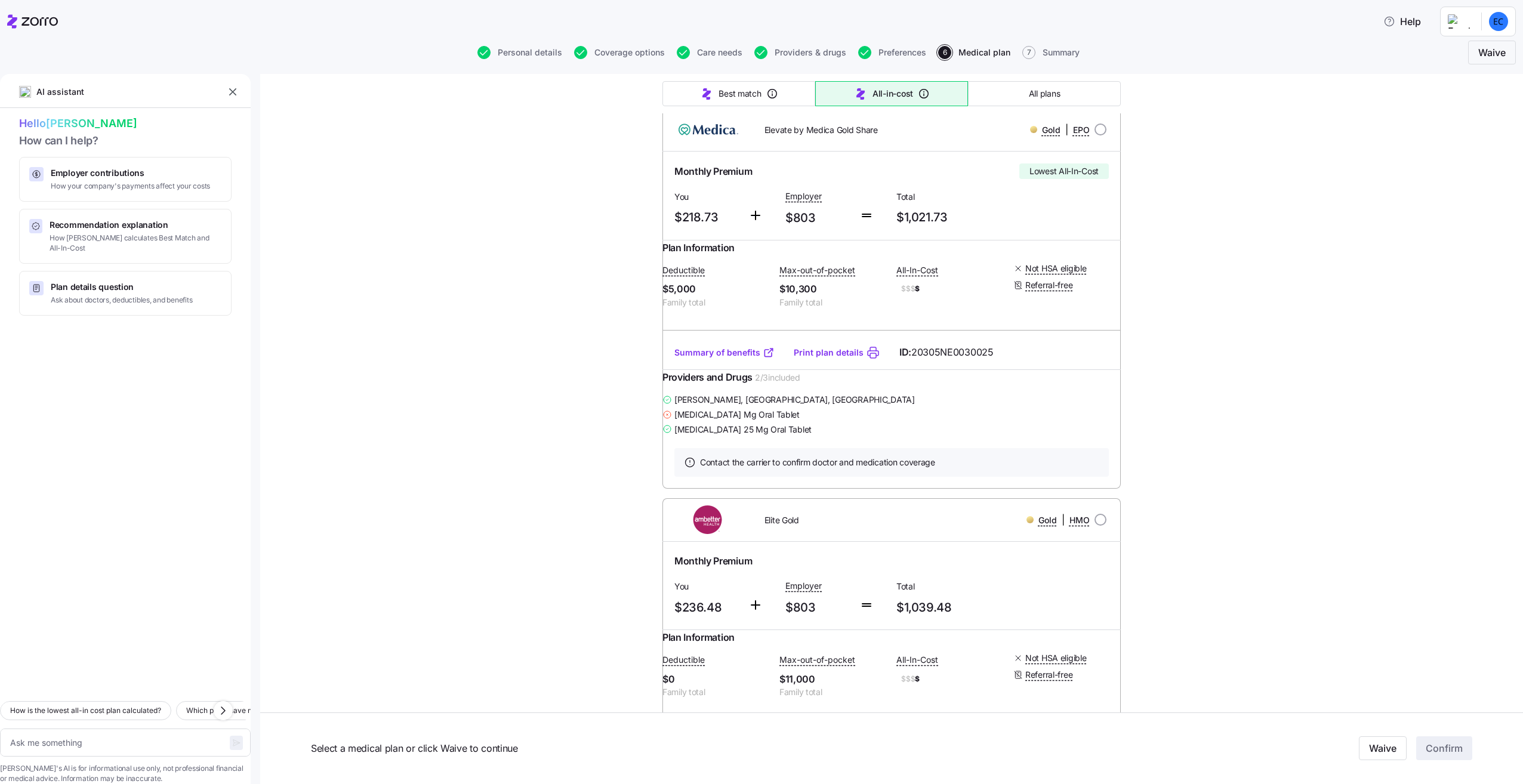
click at [732, 359] on link "Summary of benefits" at bounding box center [724, 353] width 100 height 12
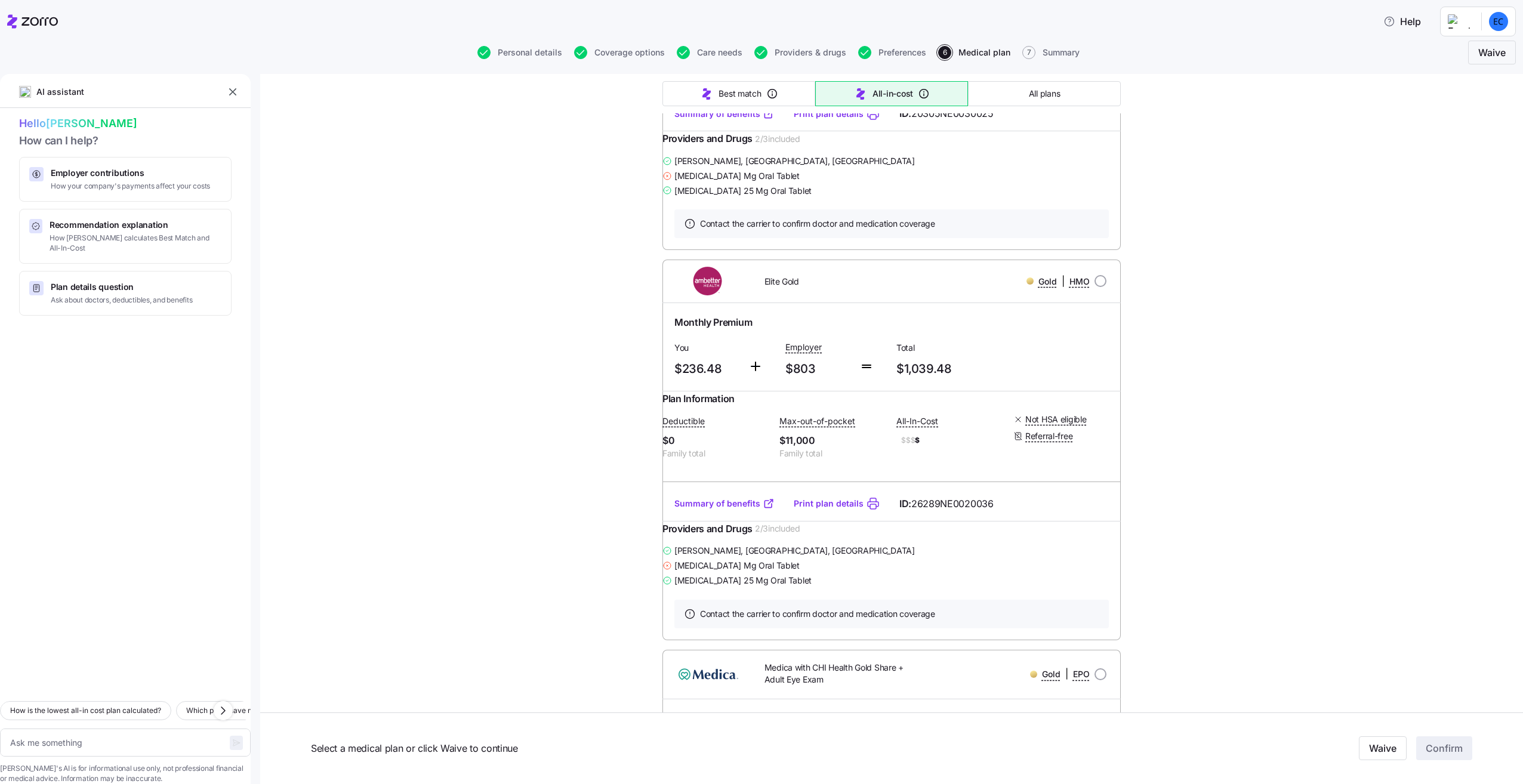
scroll to position [537, 0]
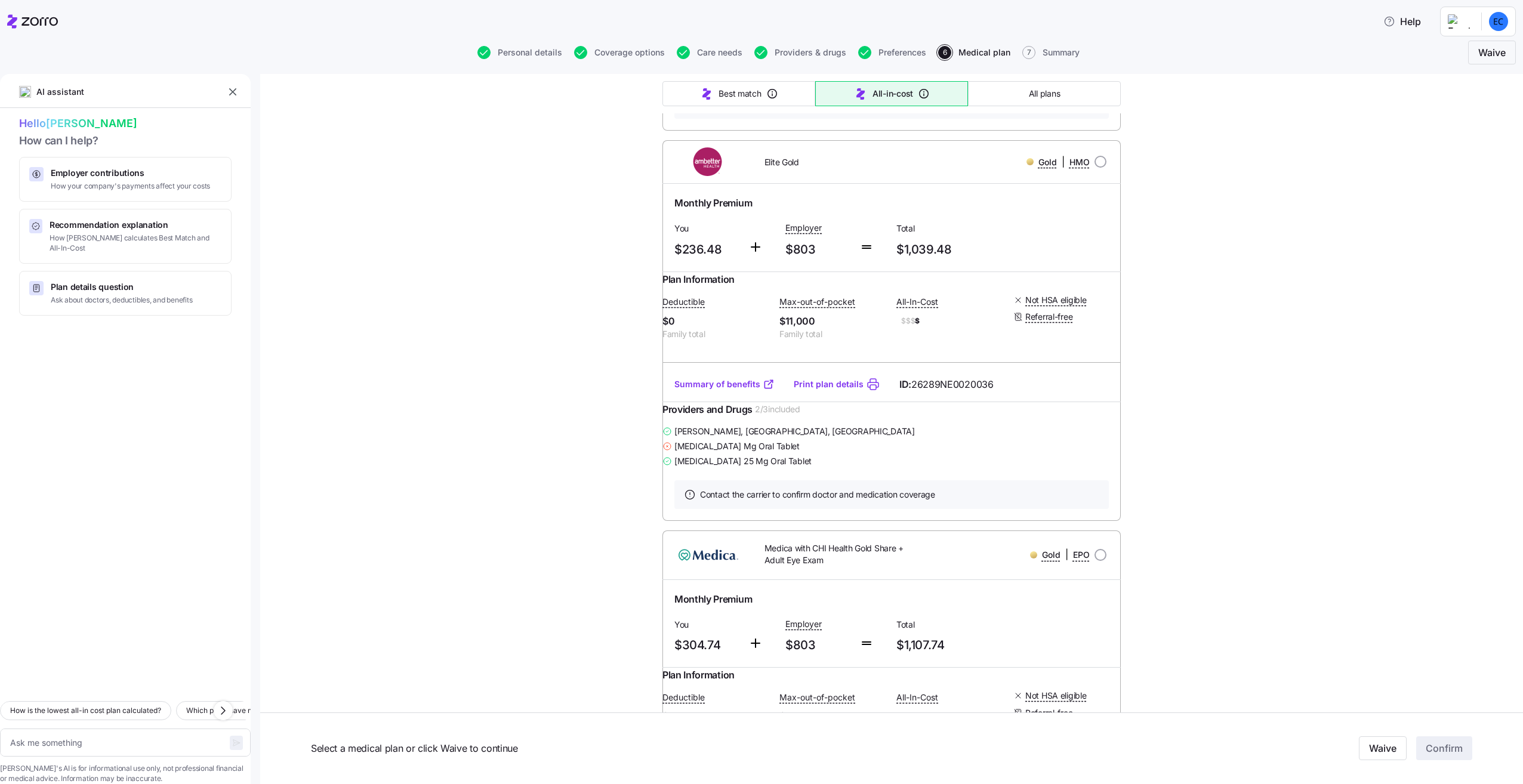
click at [741, 391] on link "Summary of benefits" at bounding box center [724, 385] width 100 height 12
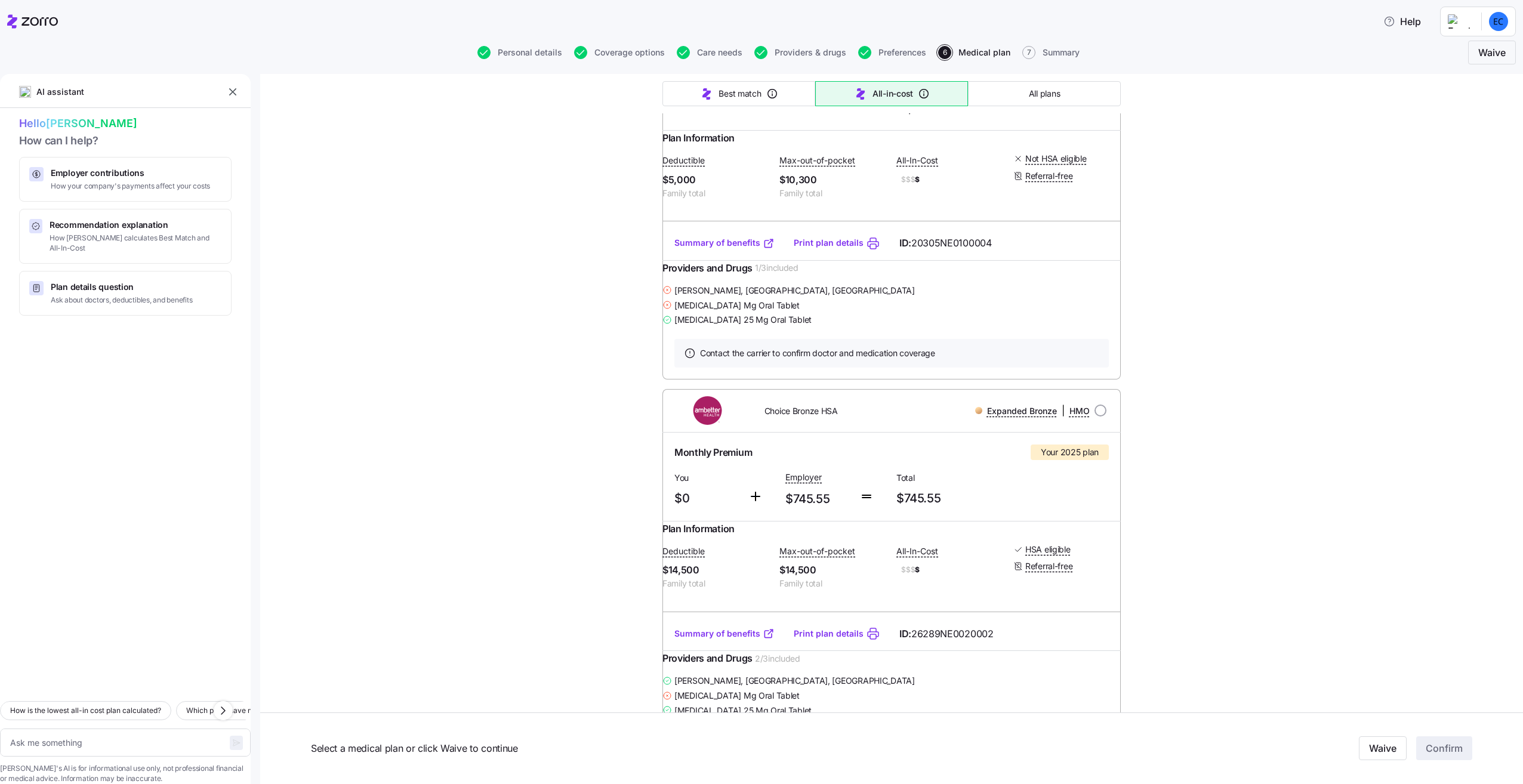
scroll to position [1313, 0]
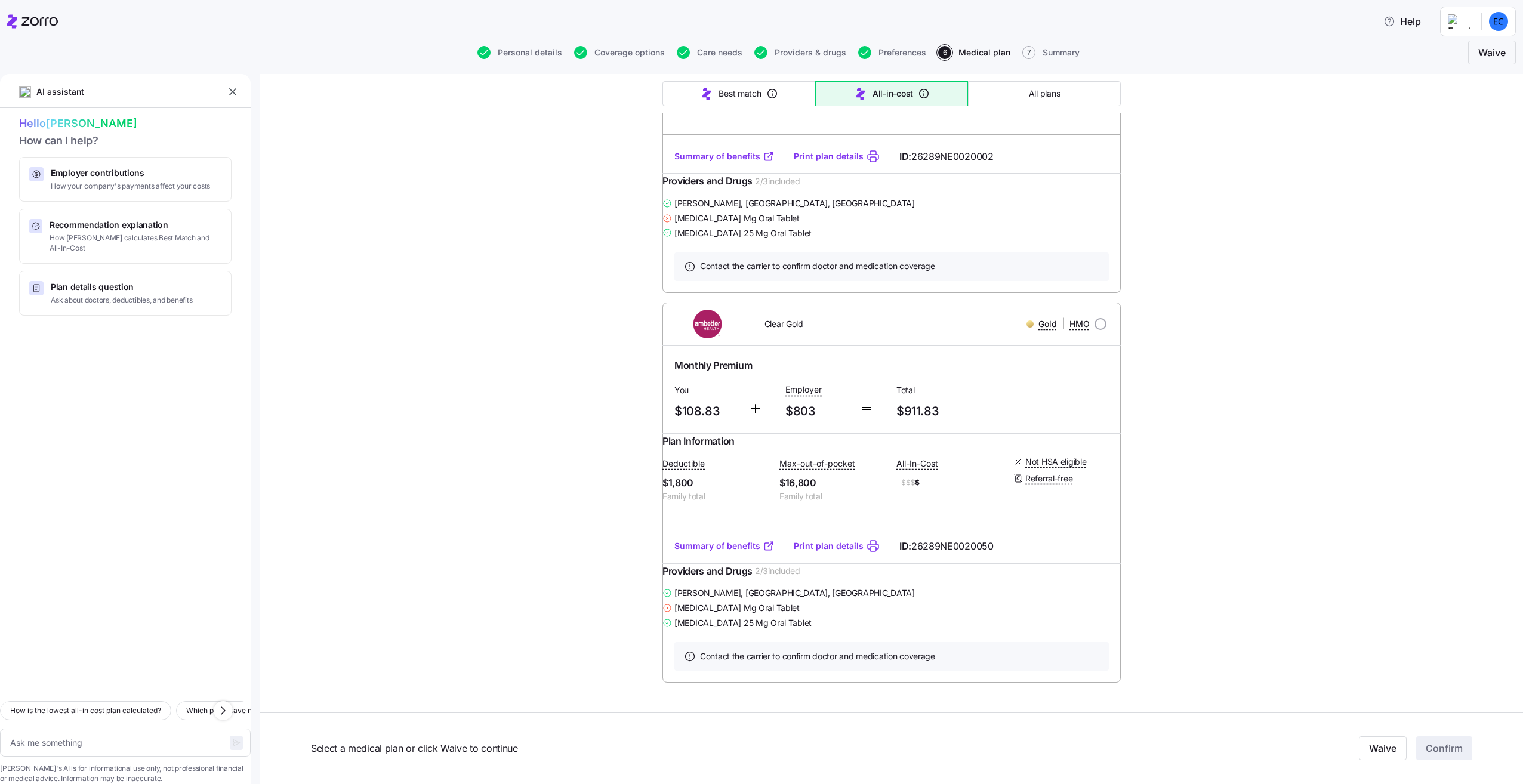
type textarea "x"
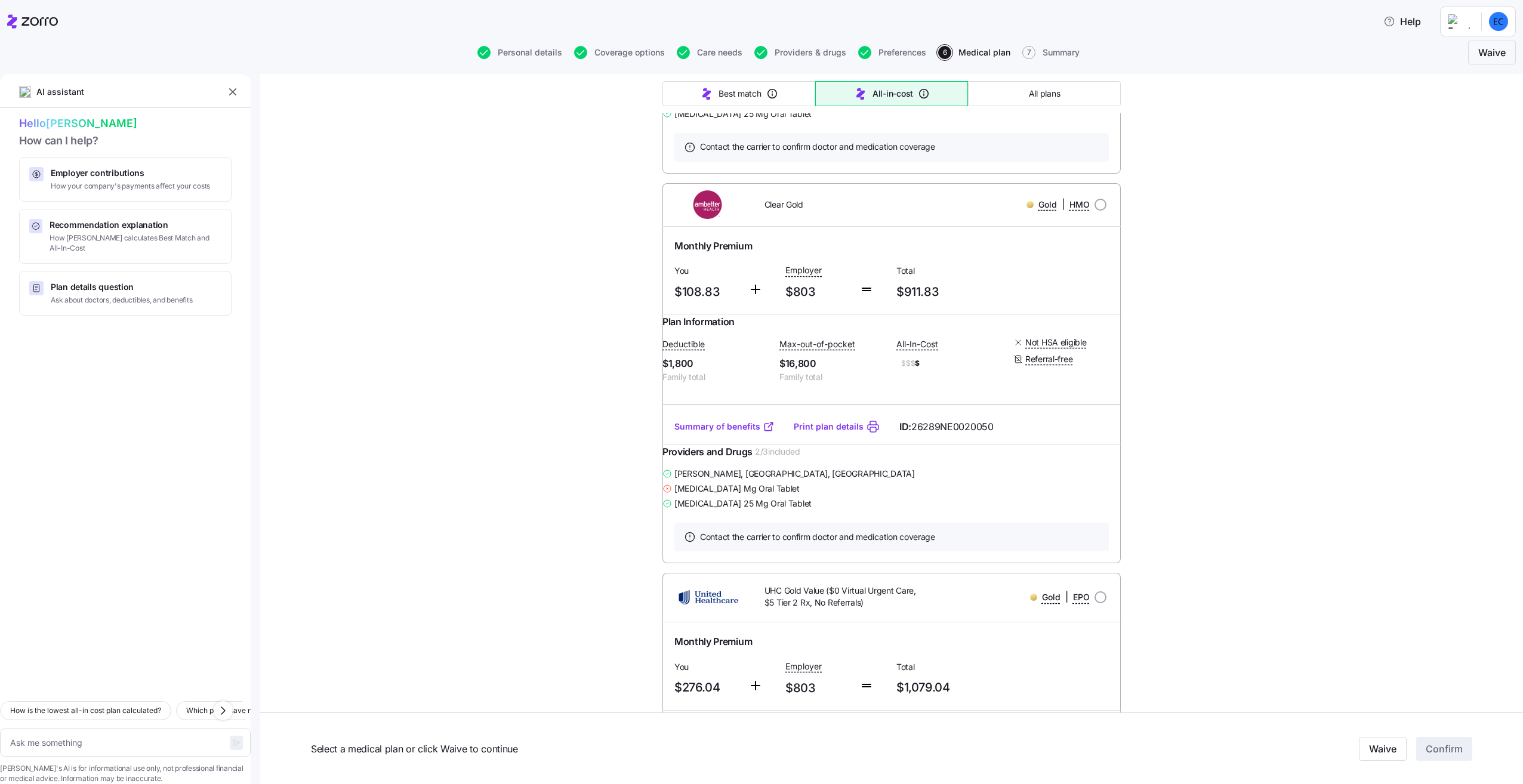
scroll to position [1790, 0]
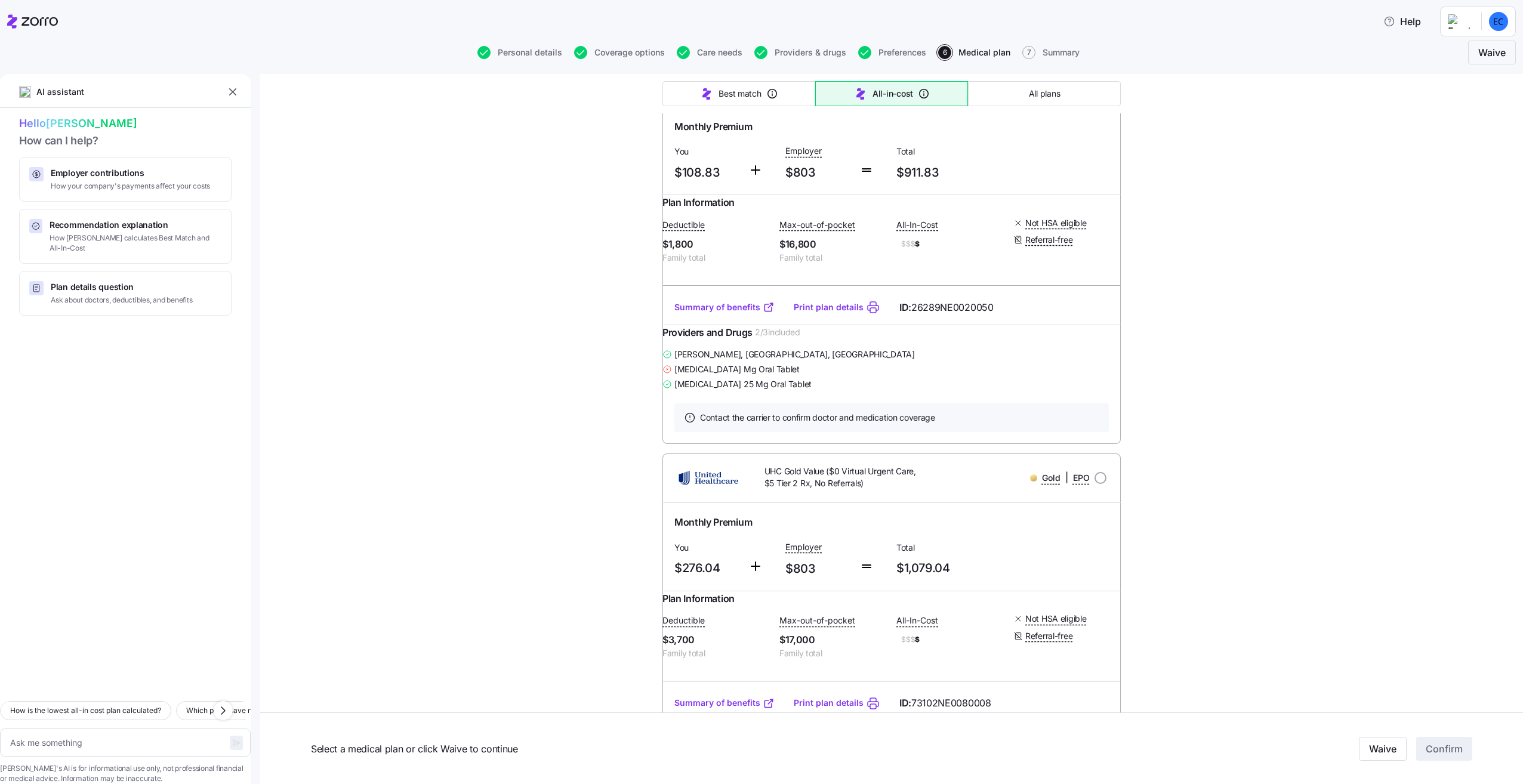
click at [727, 313] on link "Summary of benefits" at bounding box center [724, 307] width 100 height 12
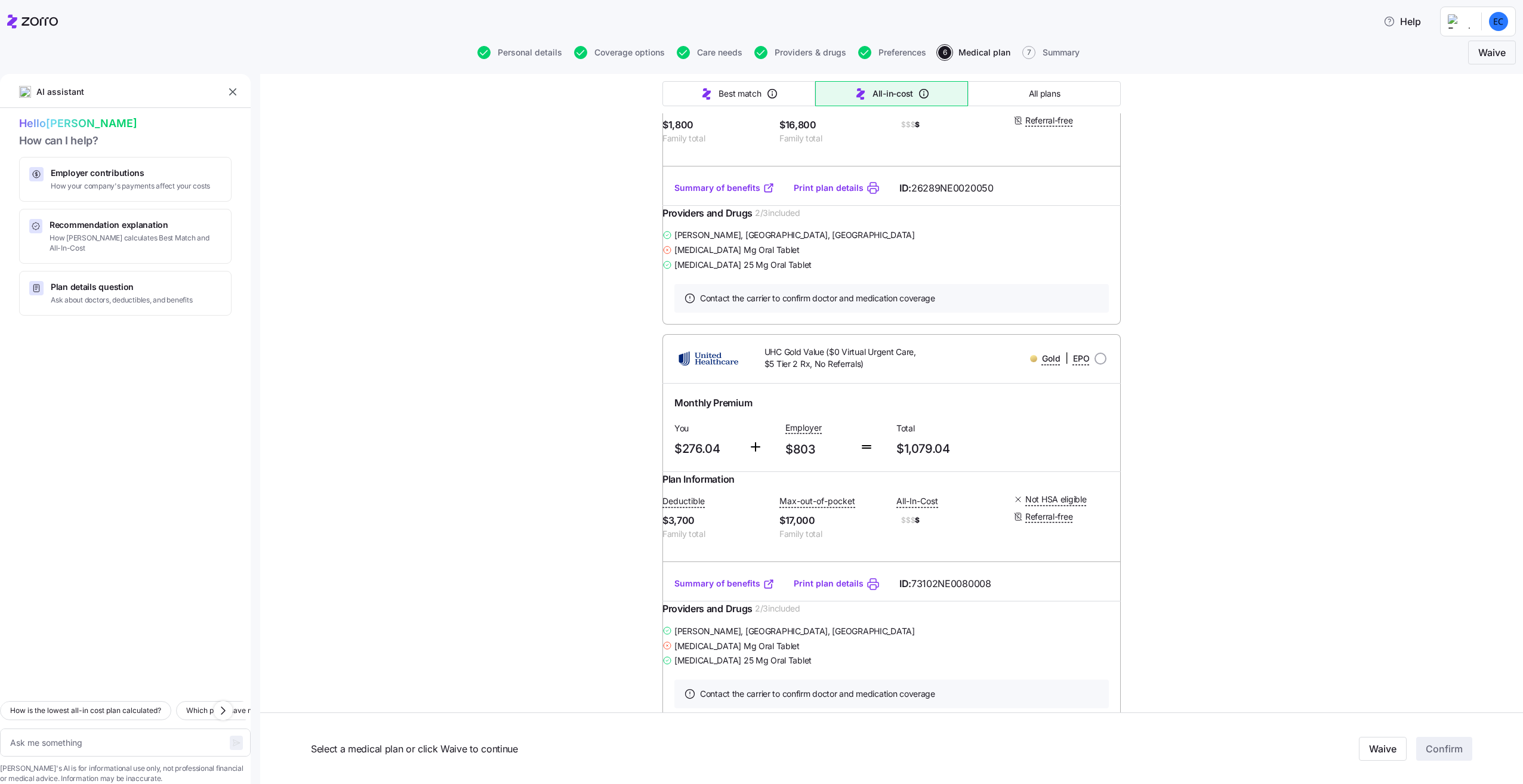
scroll to position [1850, 0]
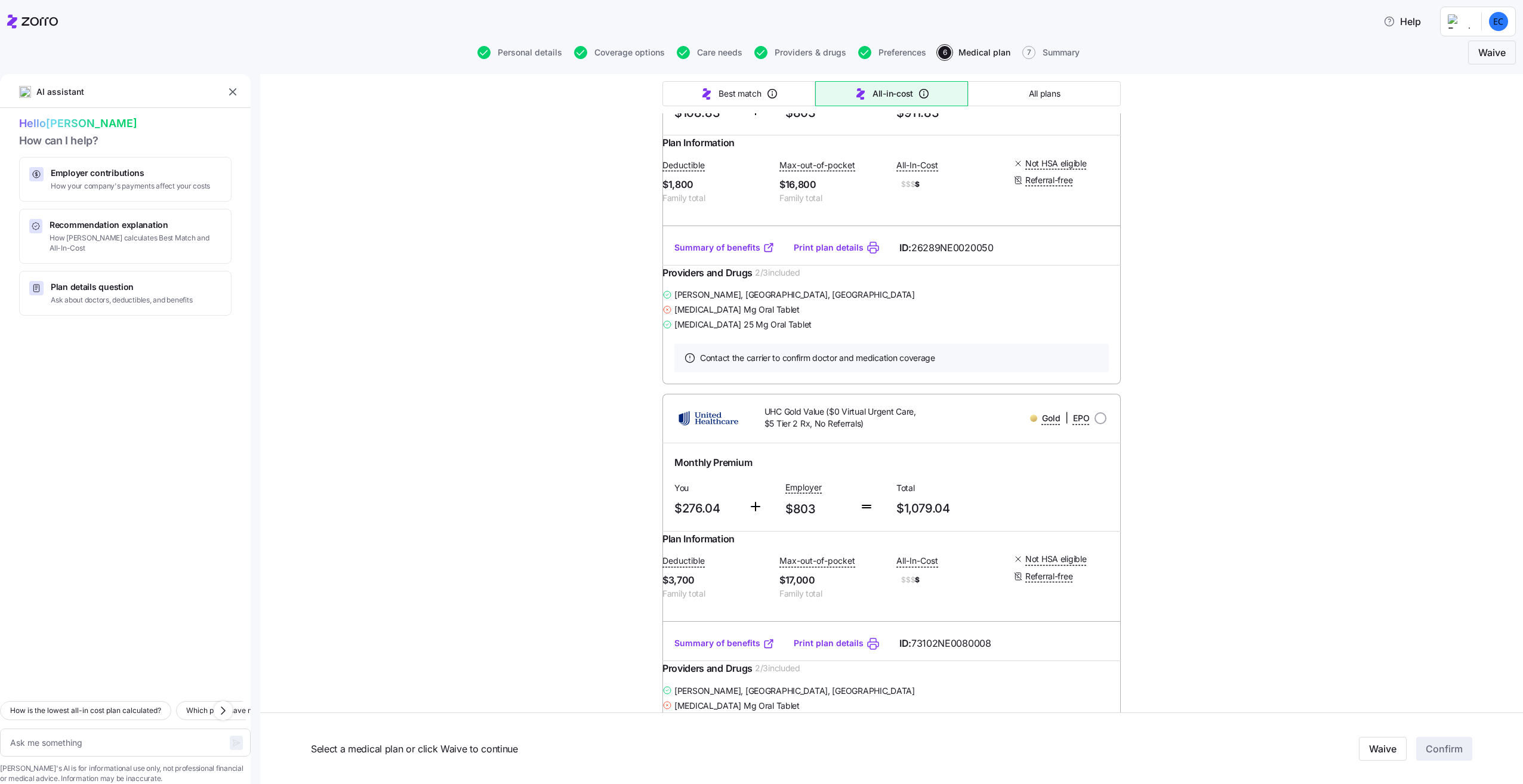
click at [1097, 32] on input "radio" at bounding box center [1101, 26] width 12 height 12
radio input "true"
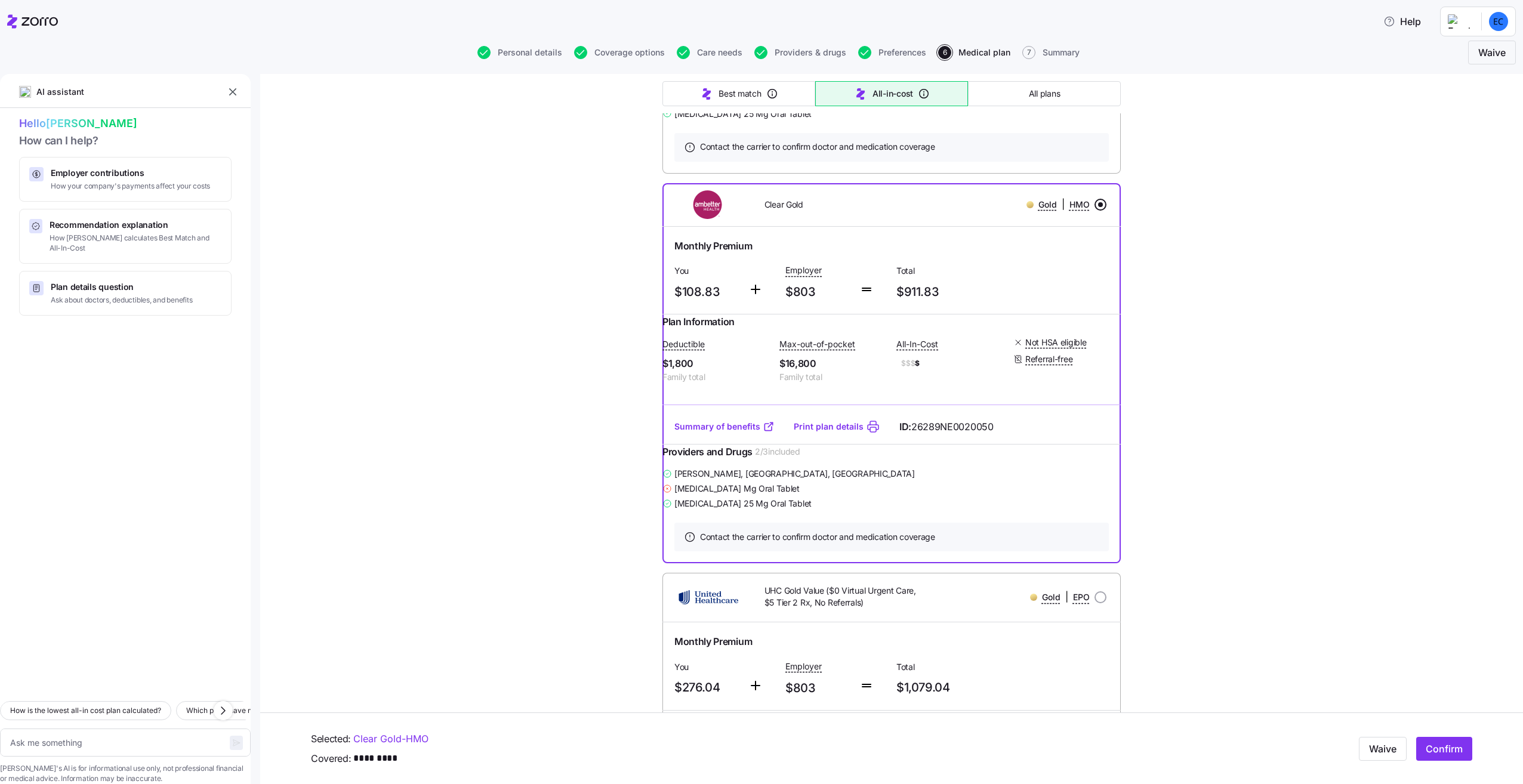
scroll to position [1551, 0]
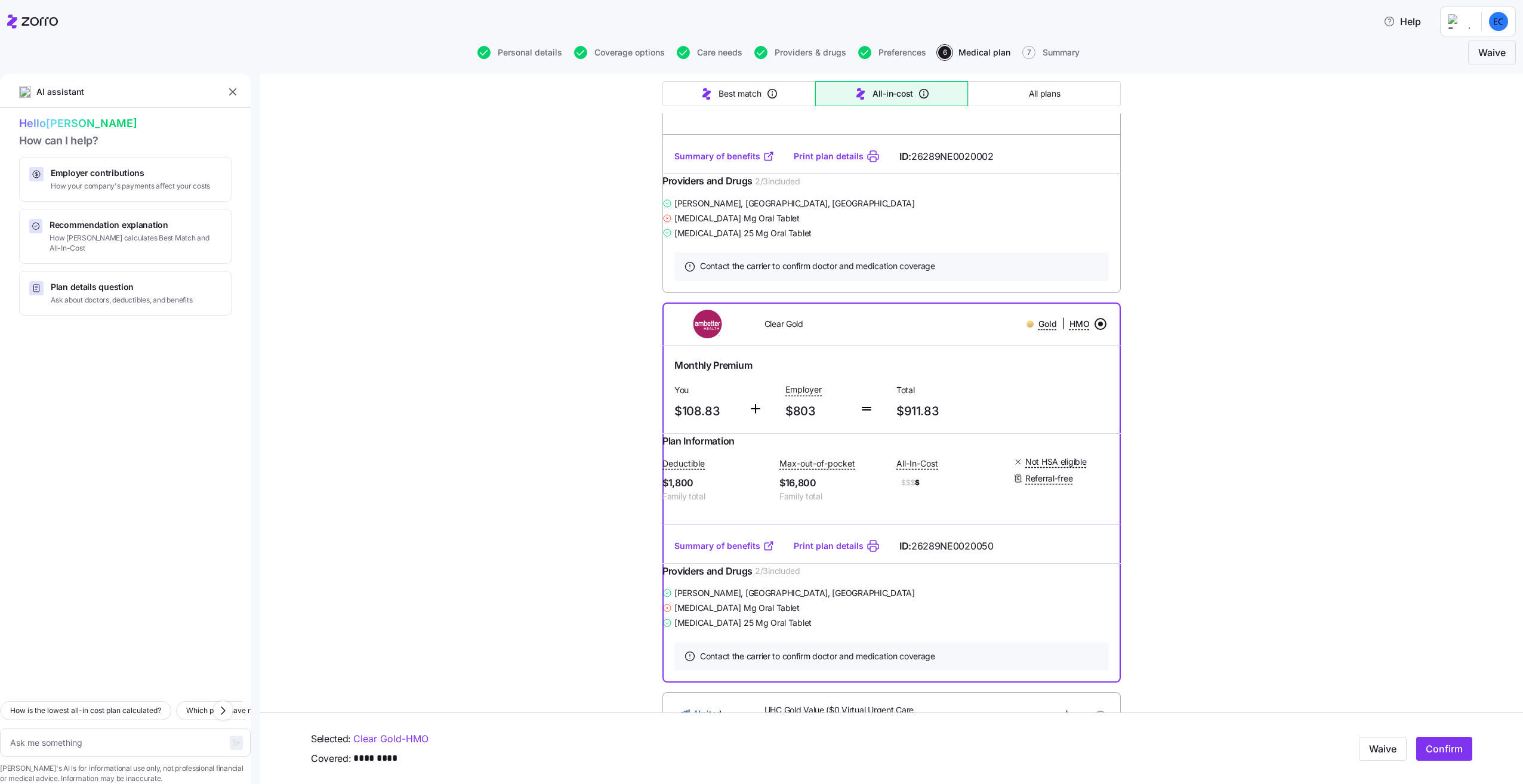
click at [695, 162] on link "Summary of benefits" at bounding box center [724, 156] width 100 height 12
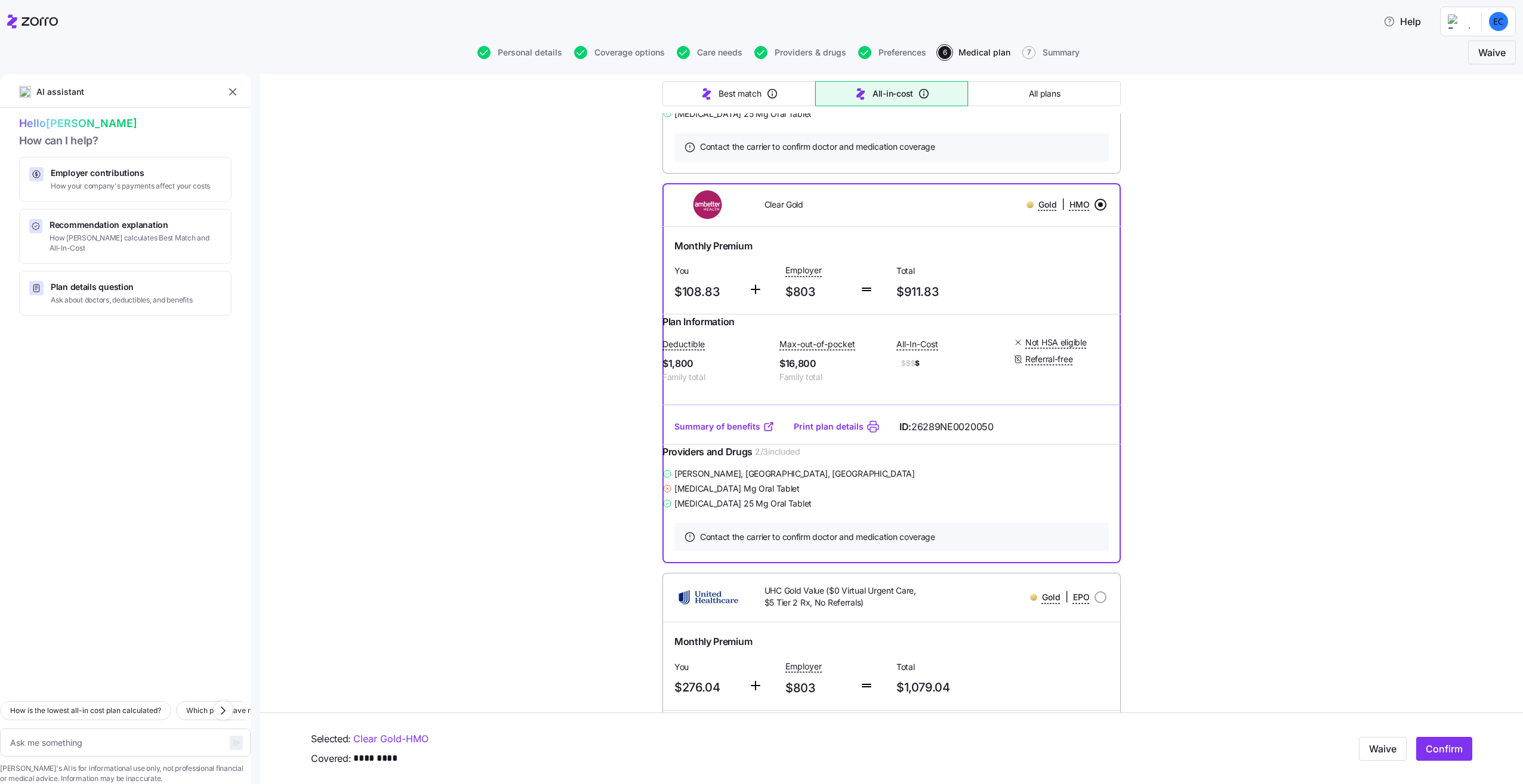
scroll to position [1731, 0]
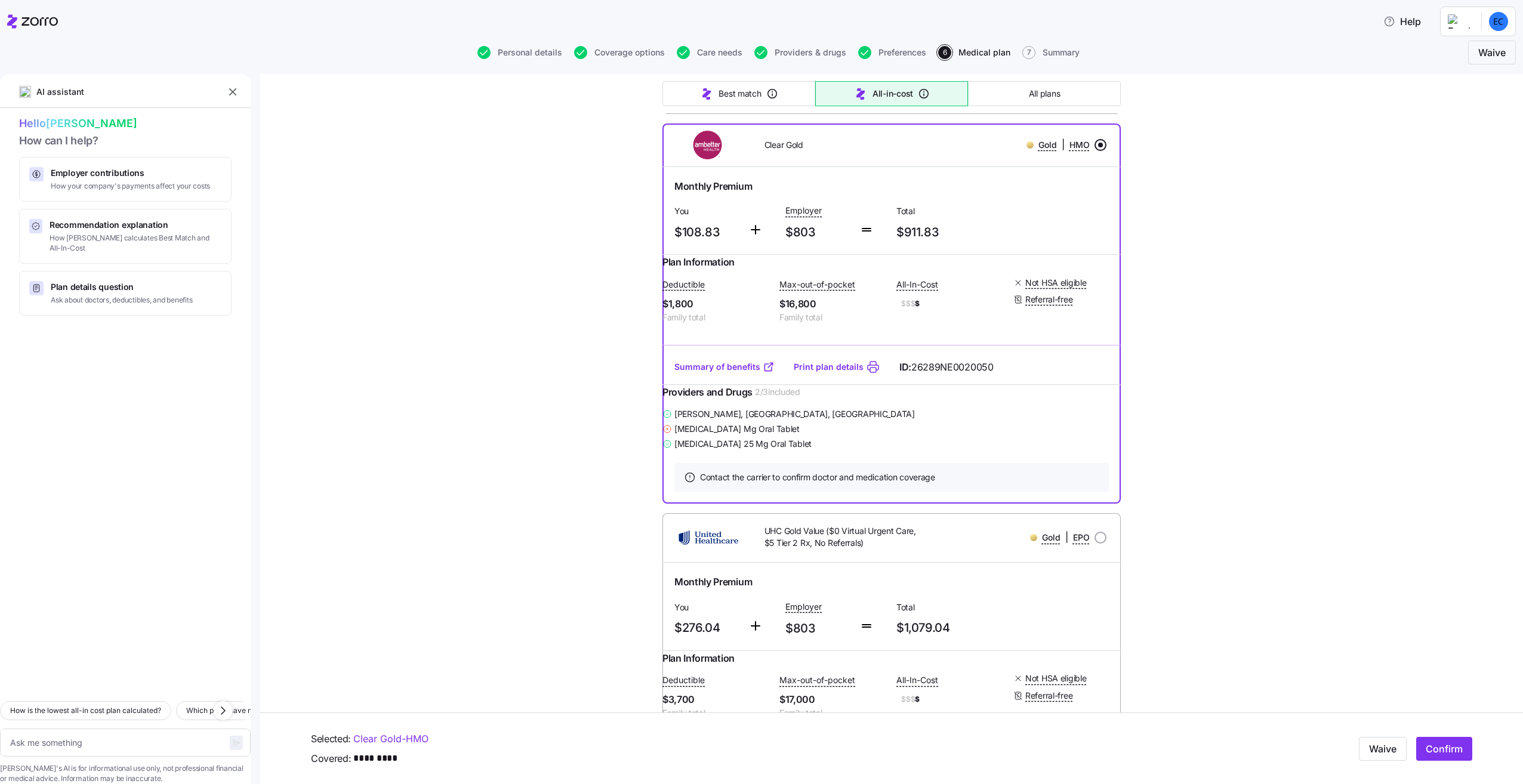
click at [744, 373] on link "Summary of benefits" at bounding box center [724, 367] width 100 height 12
click at [808, 55] on span "Providers & drugs" at bounding box center [811, 52] width 71 height 8
type textarea "x"
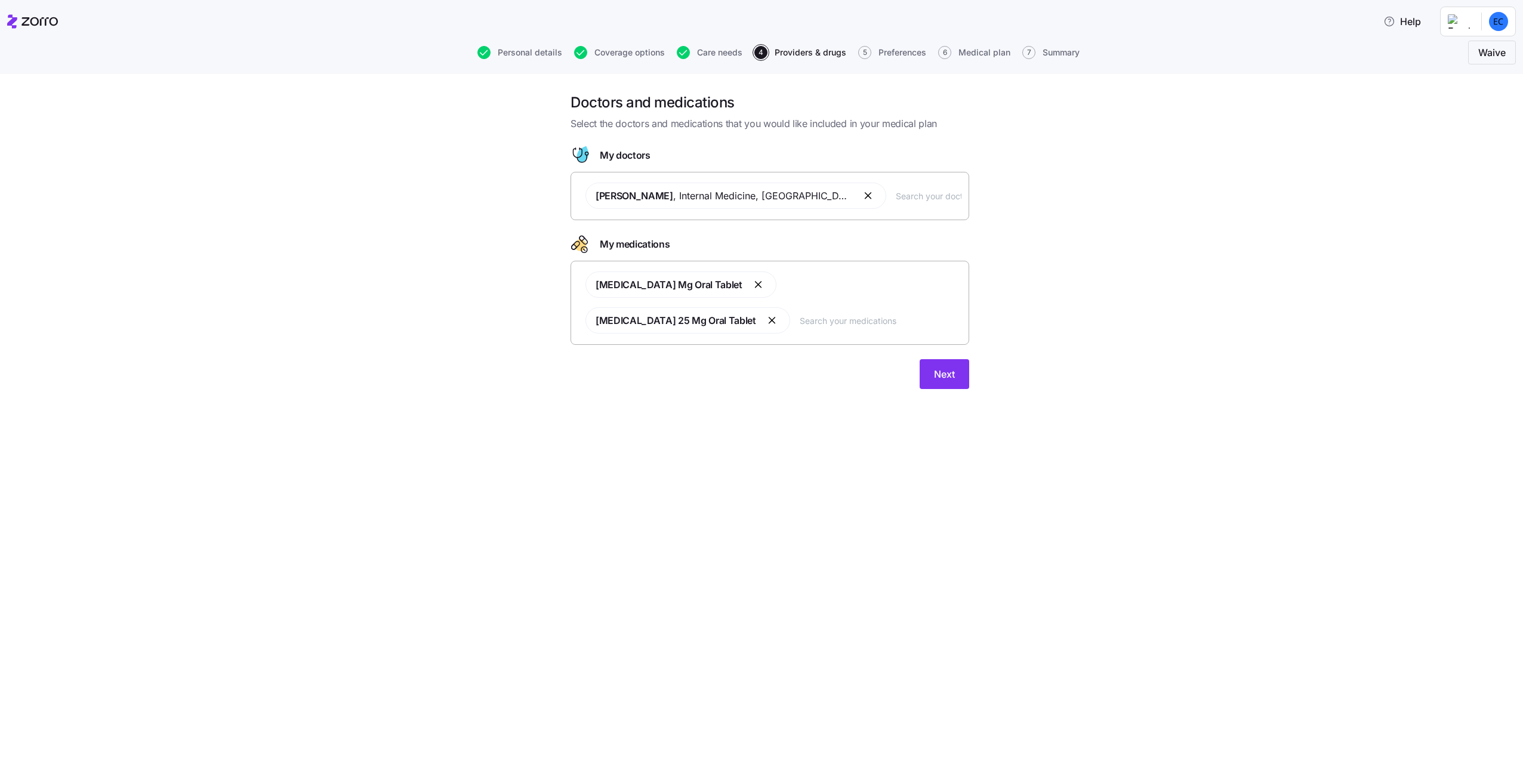
click at [753, 287] on button "button" at bounding box center [760, 285] width 14 height 14
click at [807, 283] on input "text" at bounding box center [881, 284] width 162 height 13
type input "d"
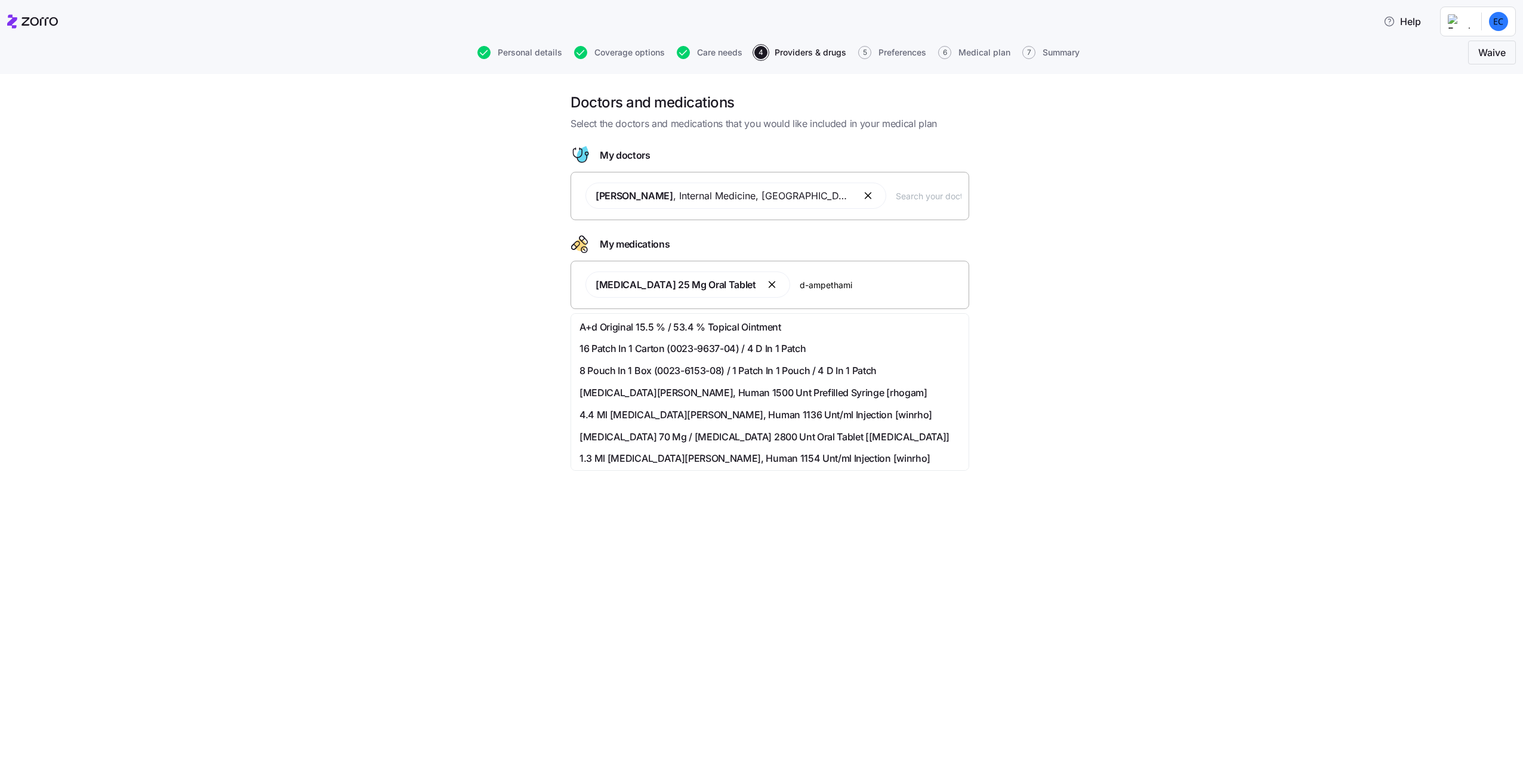
click at [817, 281] on input "d-ampethami" at bounding box center [881, 284] width 162 height 13
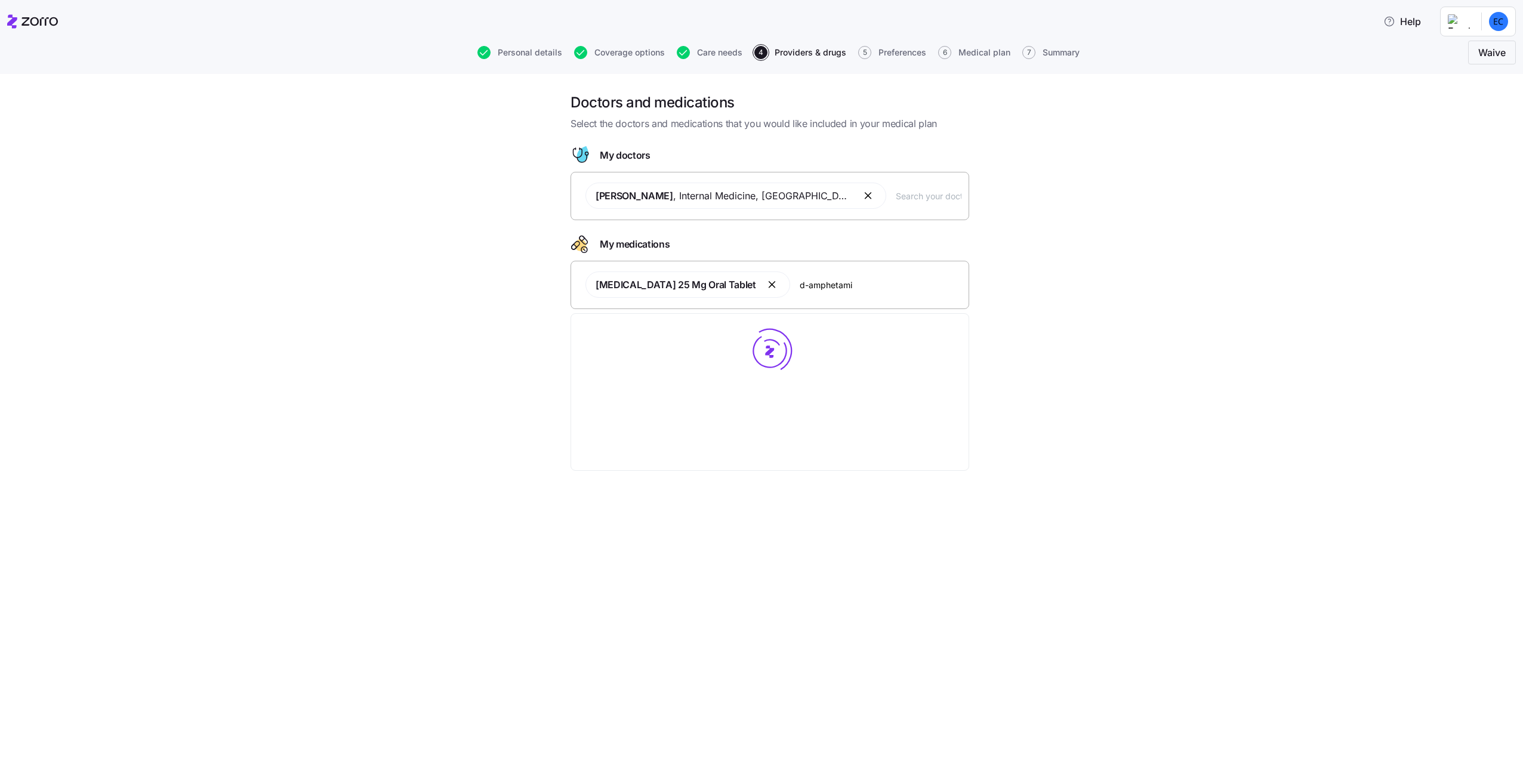
click at [849, 288] on input "d-amphetami" at bounding box center [881, 284] width 162 height 13
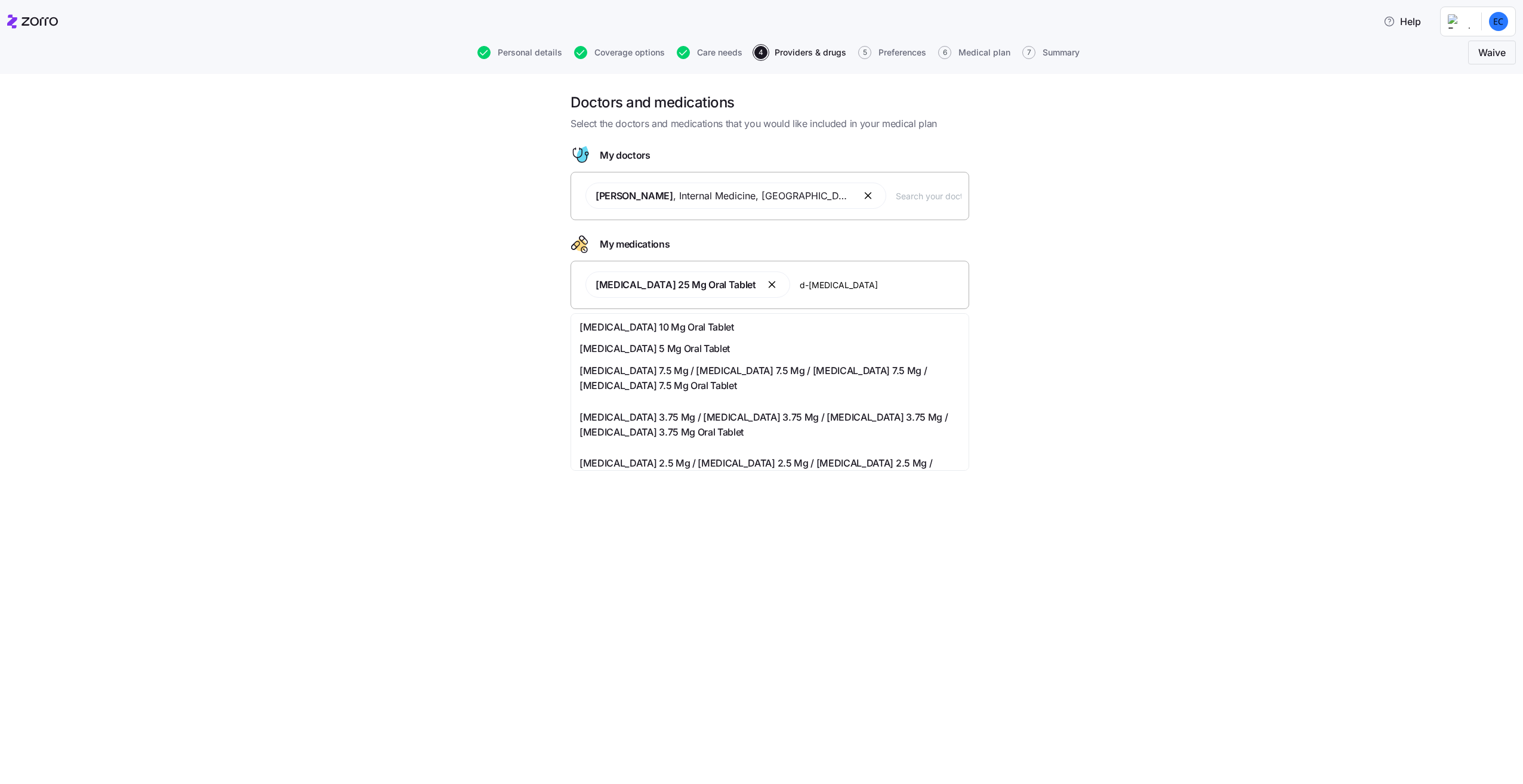
drag, startPoint x: 857, startPoint y: 287, endPoint x: 785, endPoint y: 288, distance: 72.0
click at [785, 288] on div "[MEDICAL_DATA] 25 Mg Oral Tablet d-[MEDICAL_DATA]" at bounding box center [770, 284] width 384 height 41
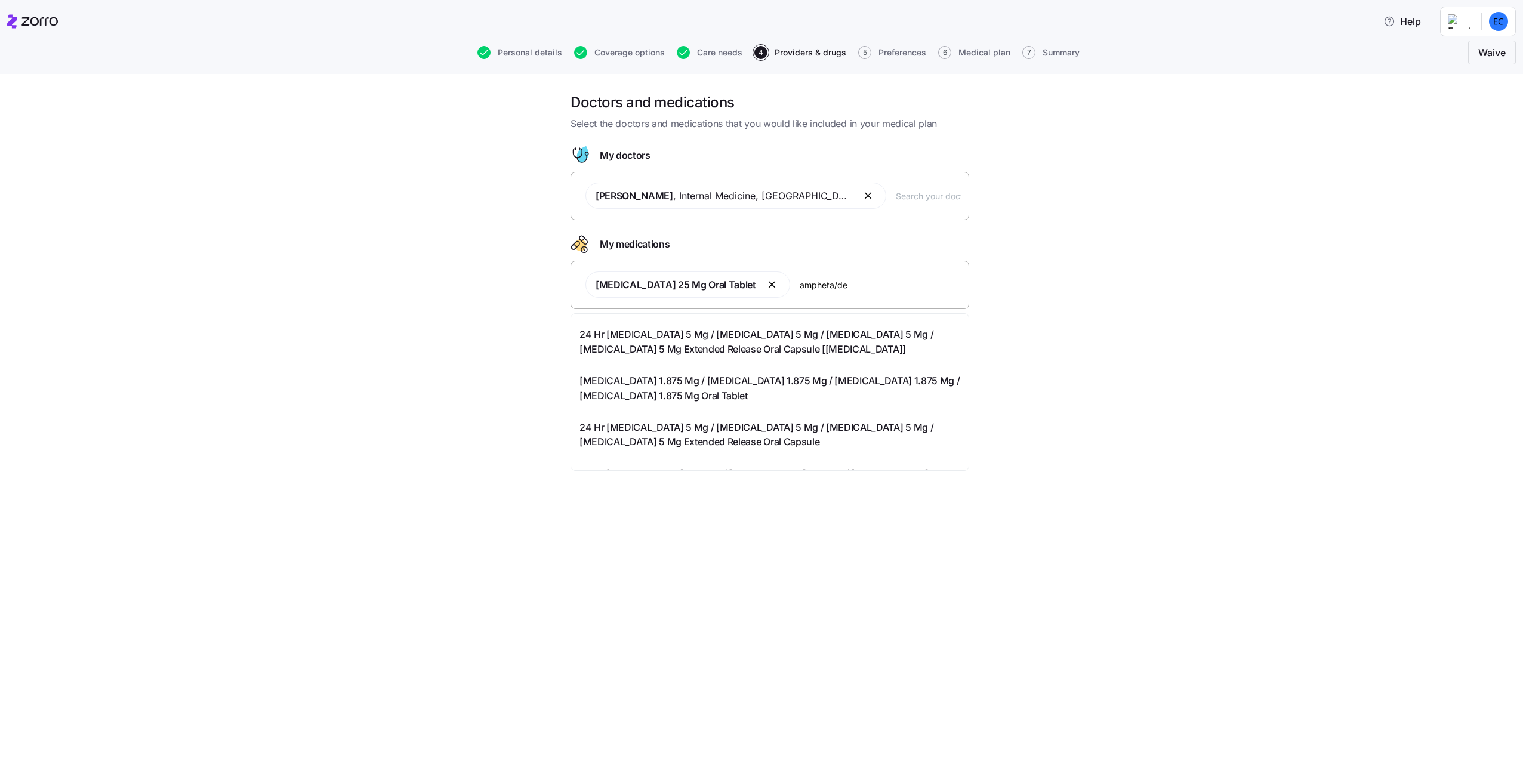
scroll to position [299, 0]
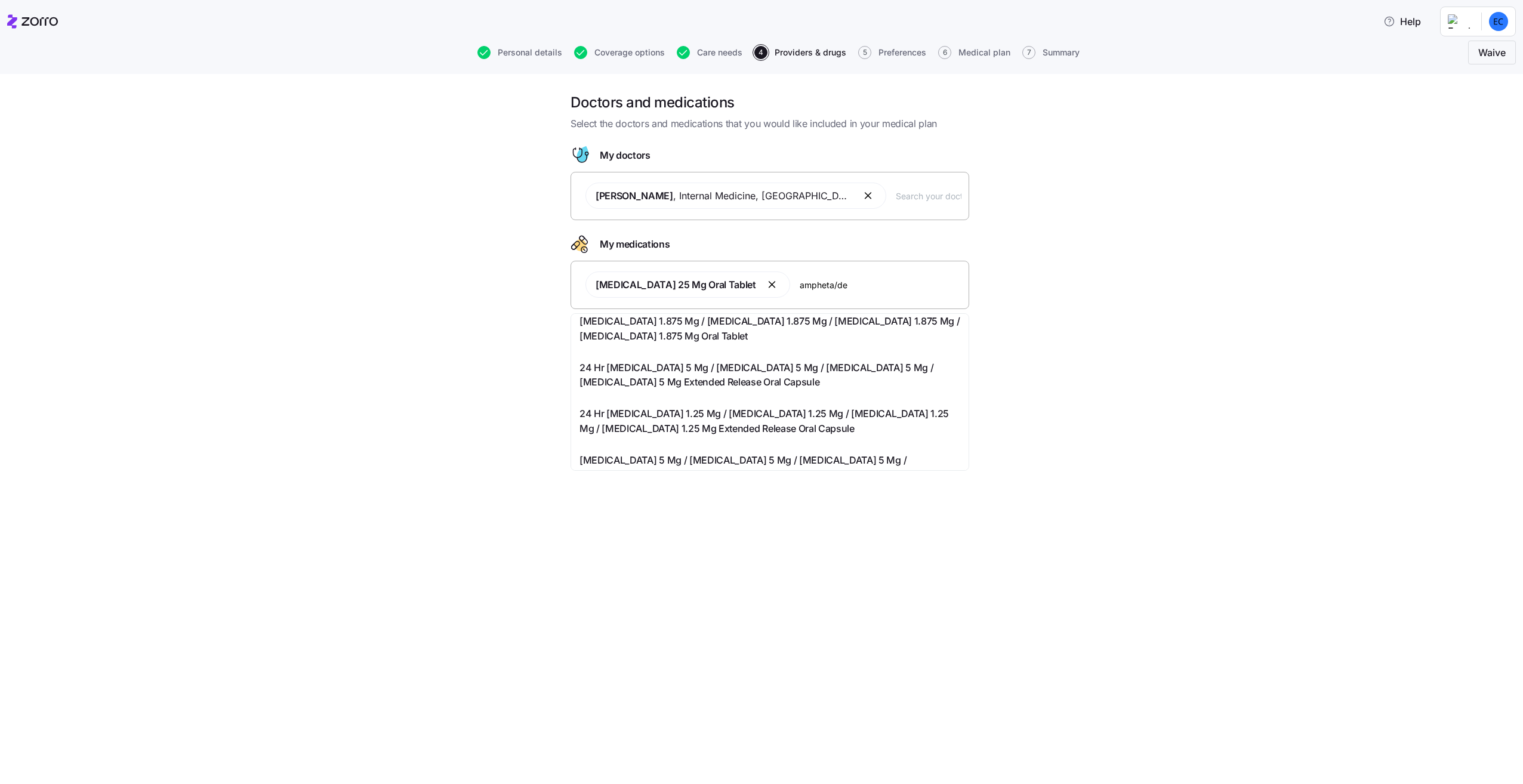
drag, startPoint x: 822, startPoint y: 284, endPoint x: 842, endPoint y: 286, distance: 20.1
click at [842, 286] on input "ampheta/de" at bounding box center [881, 284] width 162 height 13
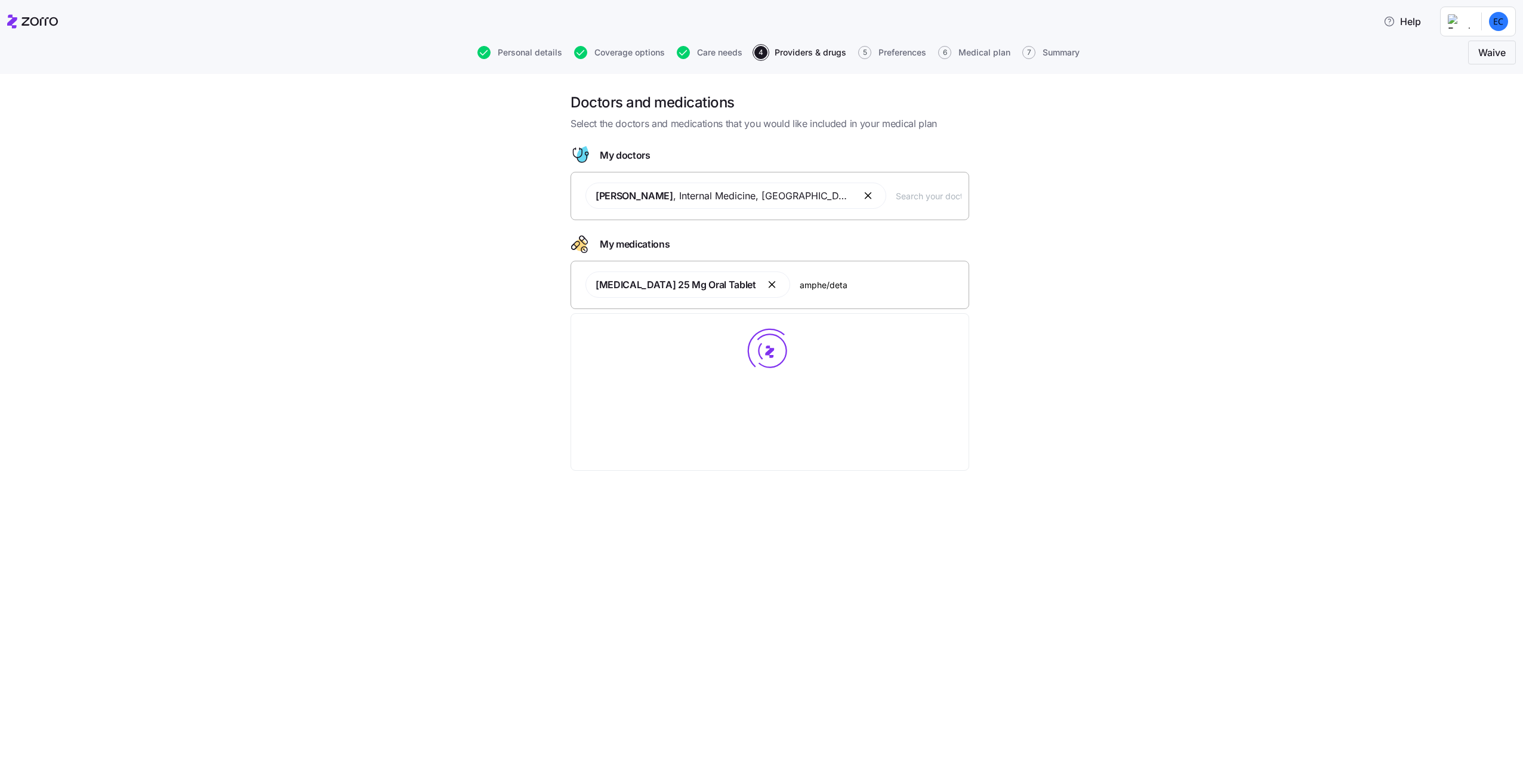
scroll to position [0, 0]
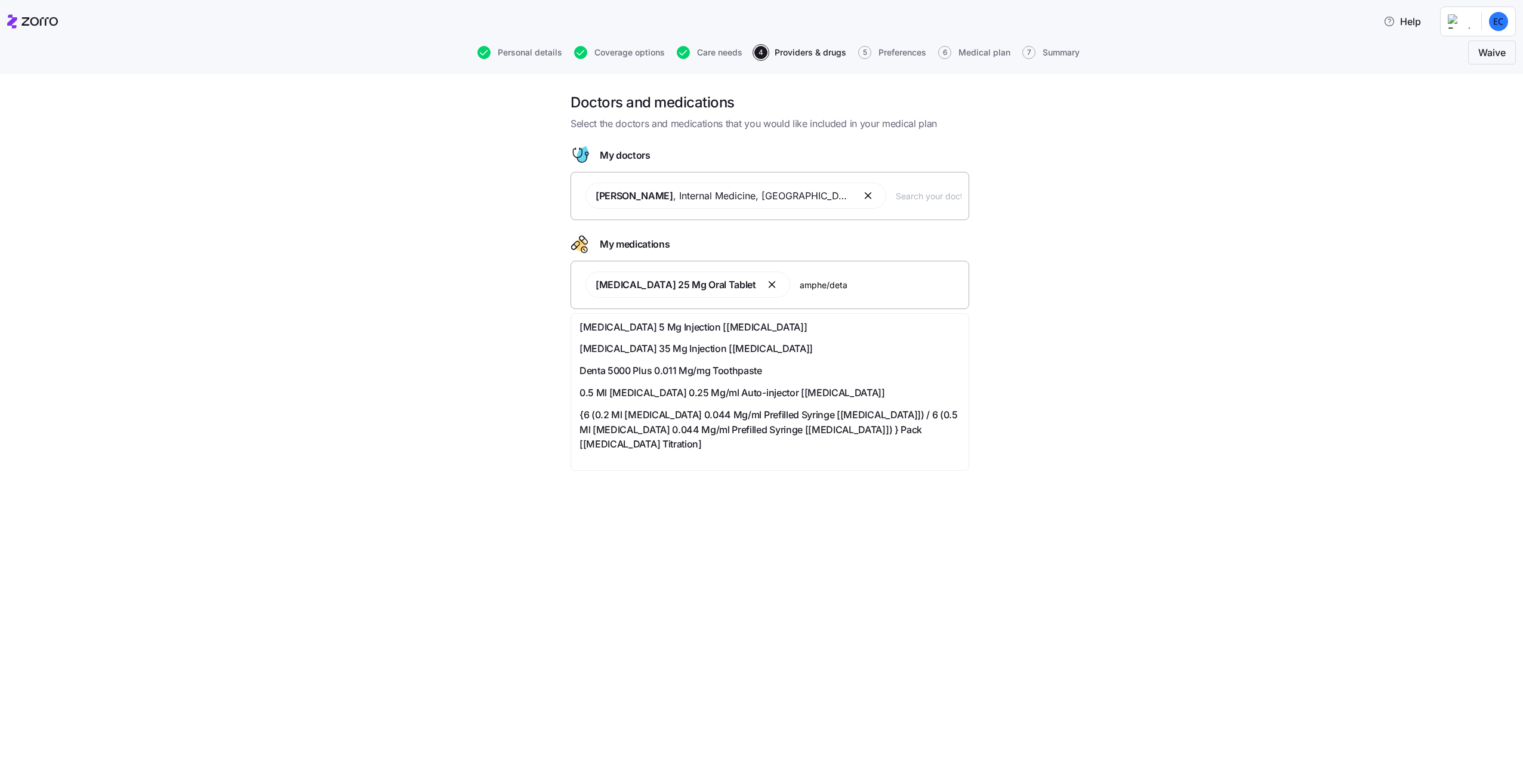
drag, startPoint x: 846, startPoint y: 283, endPoint x: 787, endPoint y: 287, distance: 59.1
click at [800, 287] on input "amphe/deta" at bounding box center [881, 284] width 162 height 13
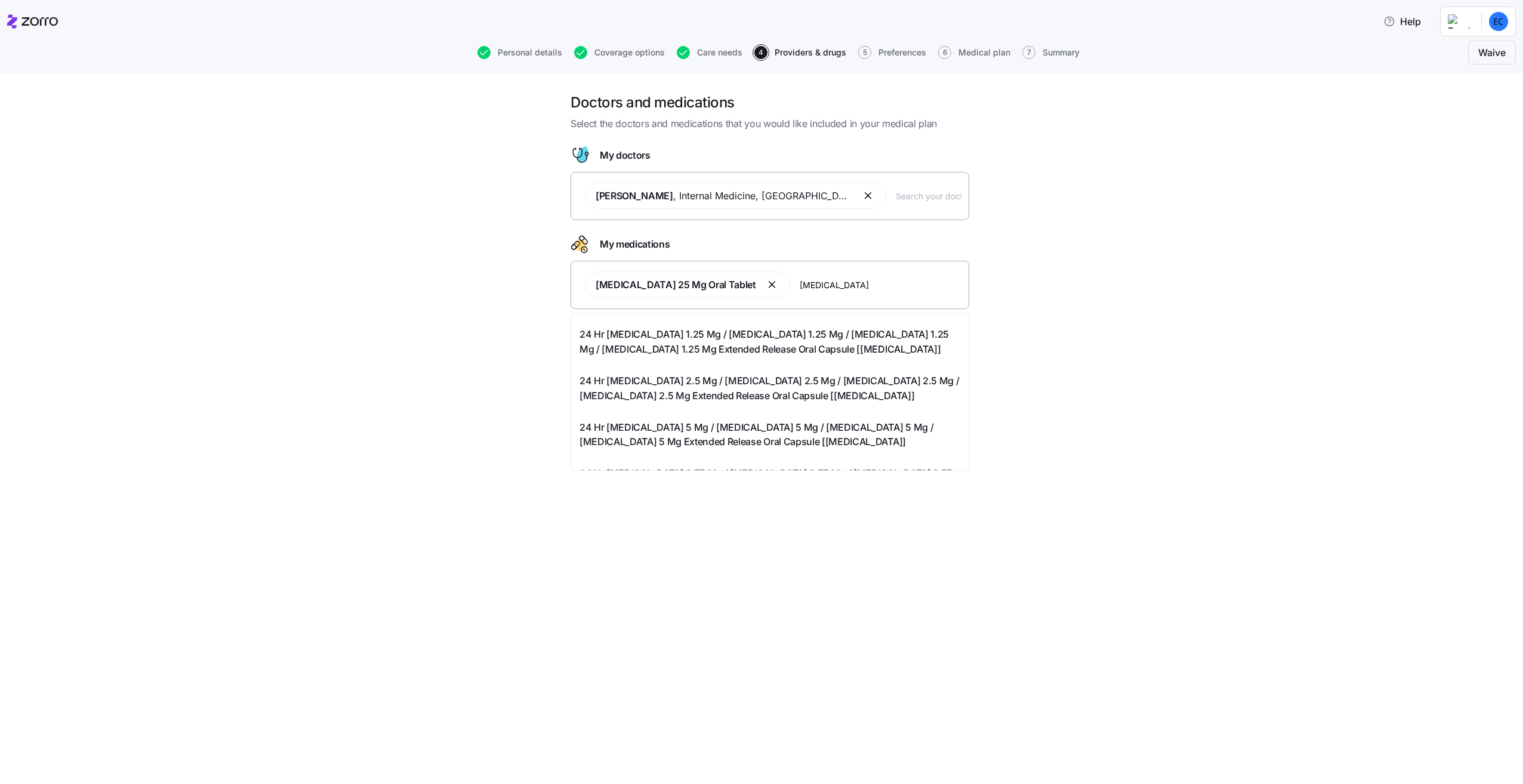
scroll to position [299, 0]
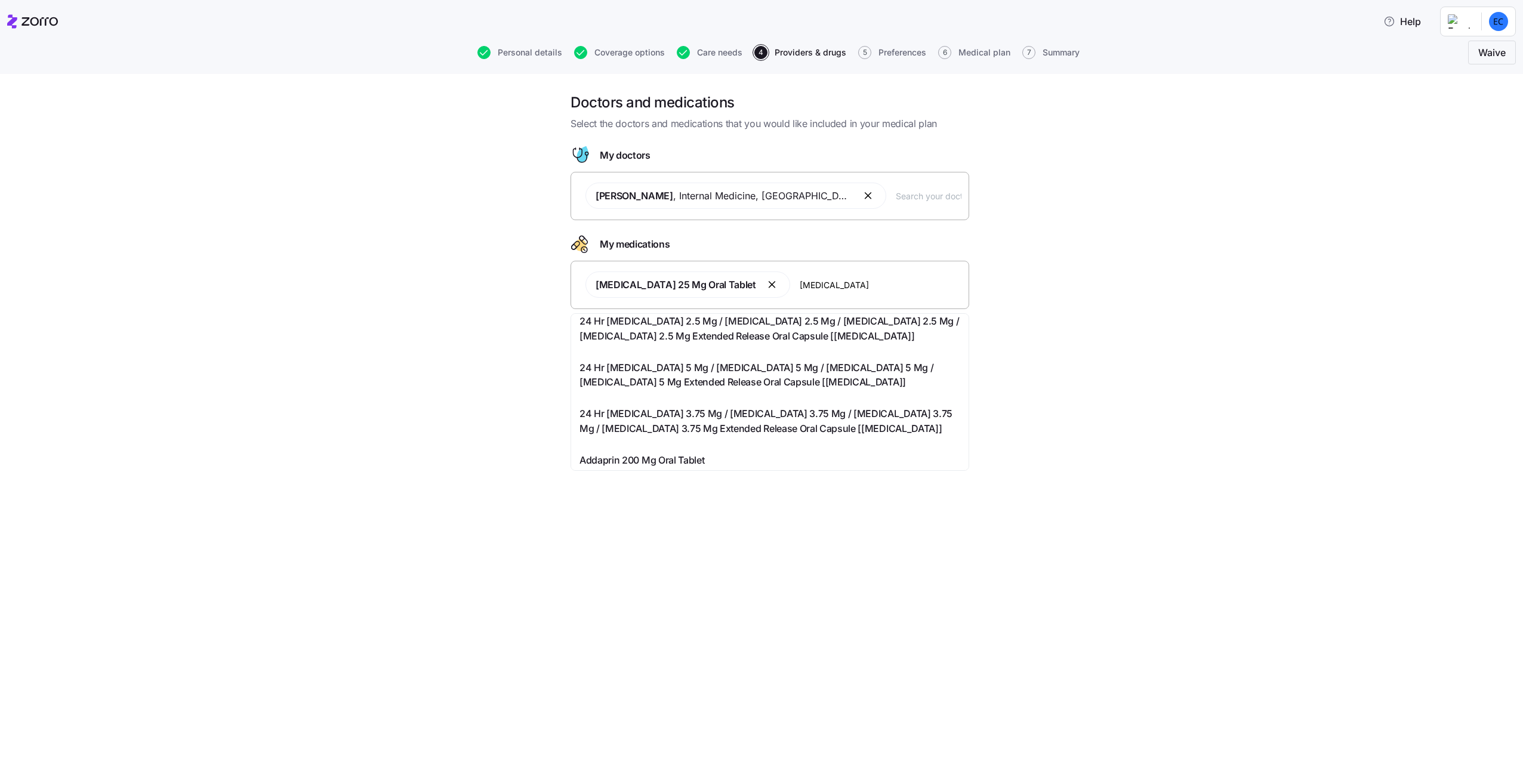
drag, startPoint x: 820, startPoint y: 282, endPoint x: 788, endPoint y: 288, distance: 32.6
click at [800, 288] on input "[MEDICAL_DATA]" at bounding box center [881, 284] width 162 height 13
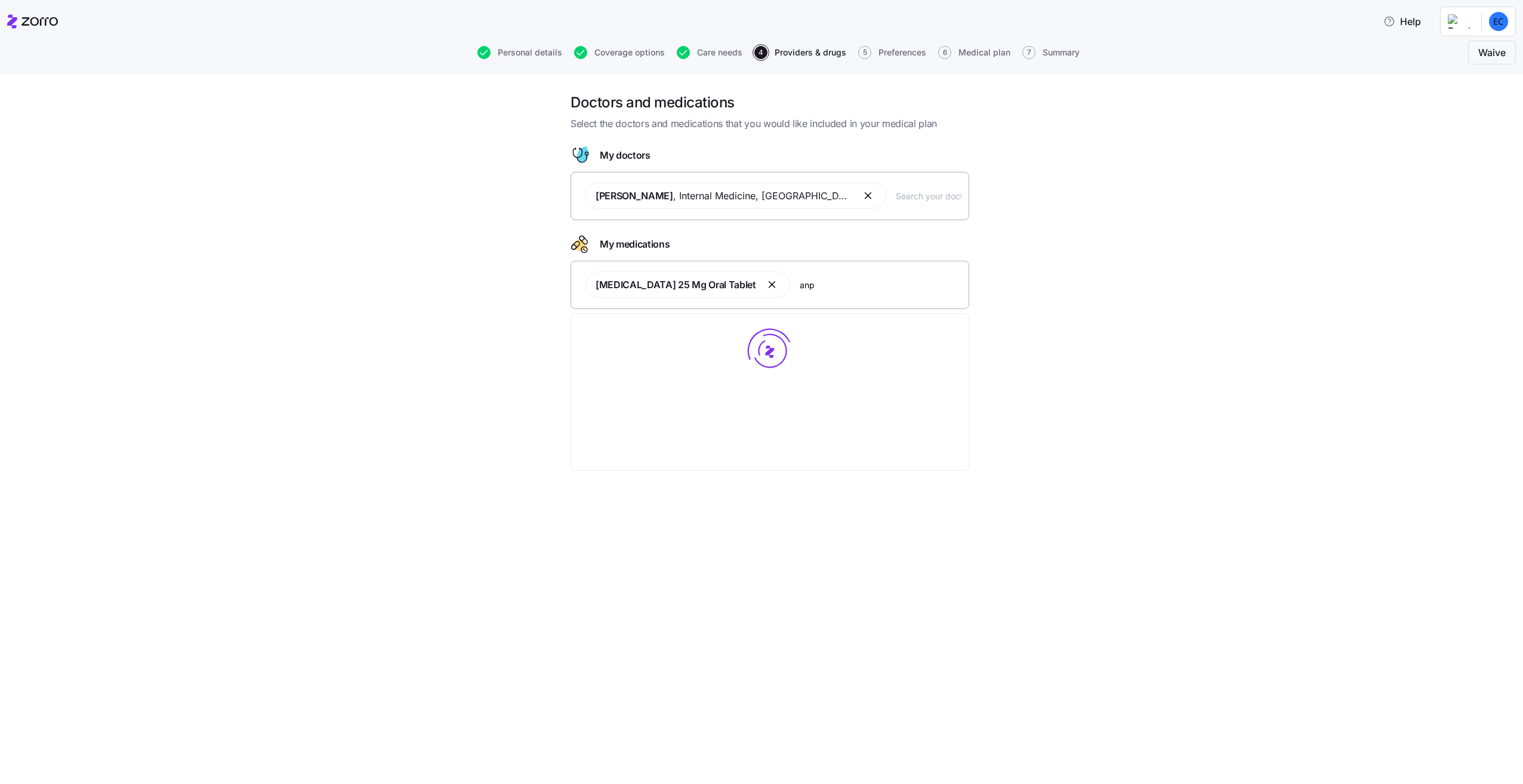
scroll to position [0, 0]
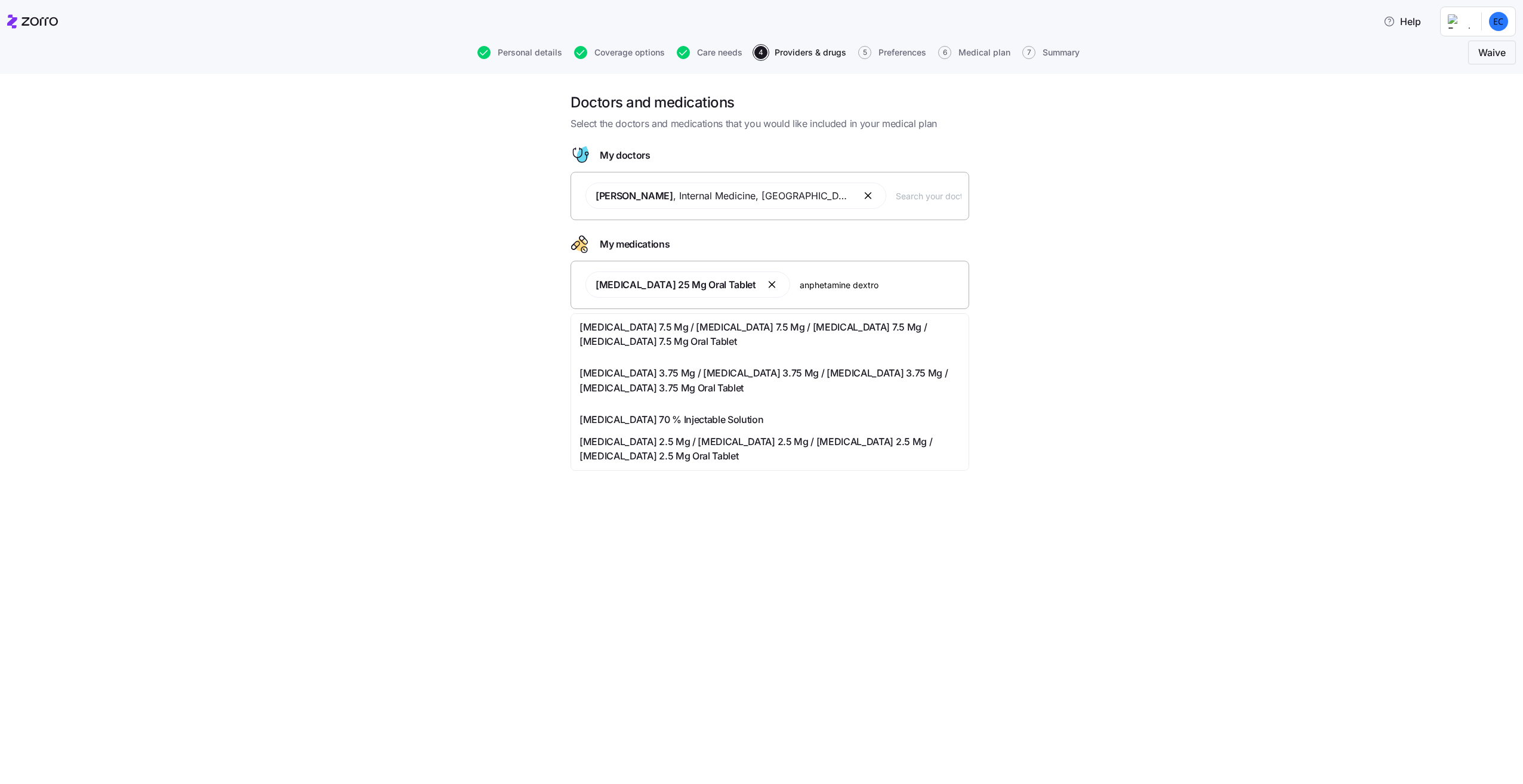
type input "[MEDICAL_DATA] dextro"
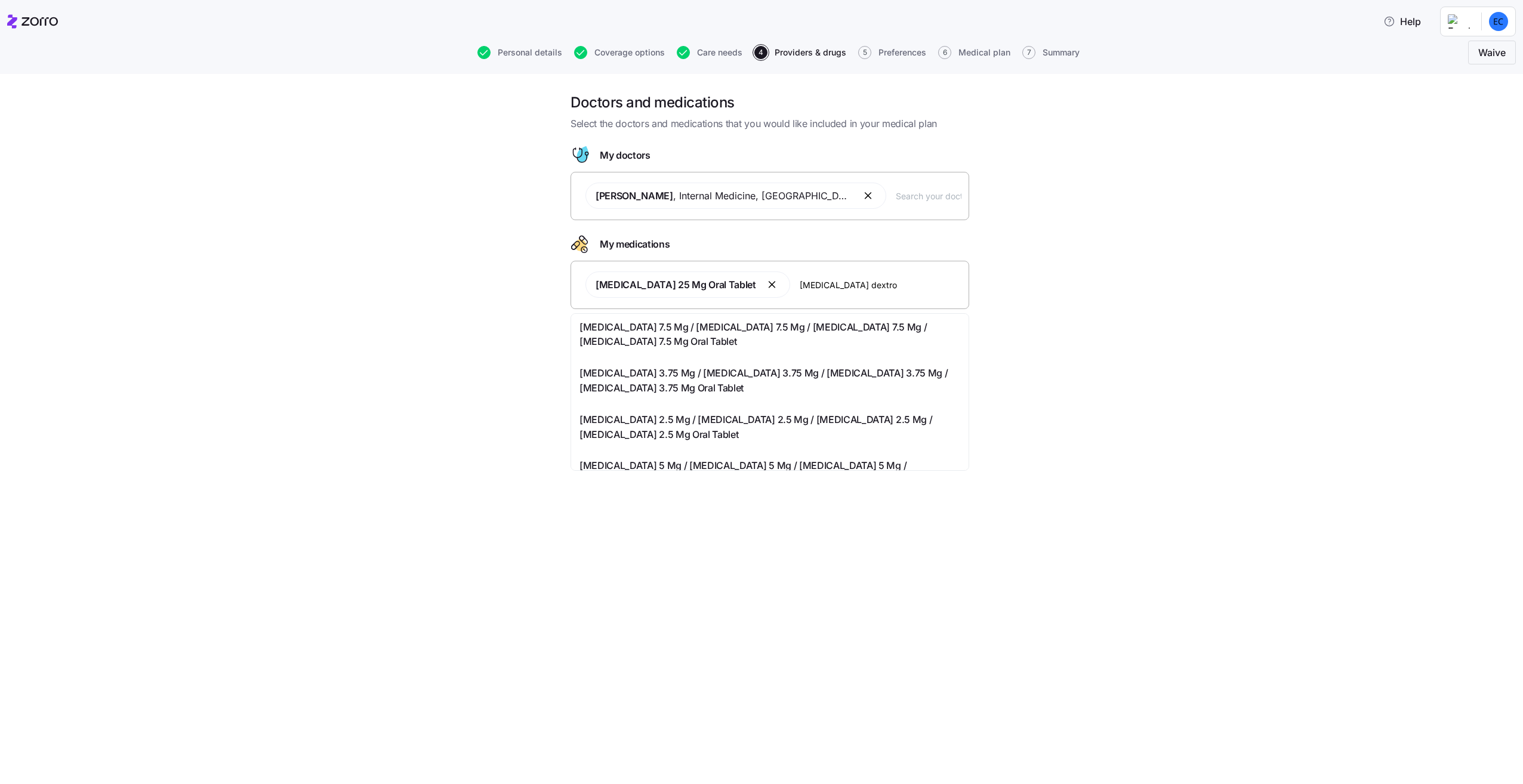
drag, startPoint x: 857, startPoint y: 282, endPoint x: 891, endPoint y: 276, distance: 34.5
click at [891, 276] on div "[MEDICAL_DATA] 25 Mg Oral Tablet [MEDICAL_DATA] dextro" at bounding box center [770, 284] width 384 height 41
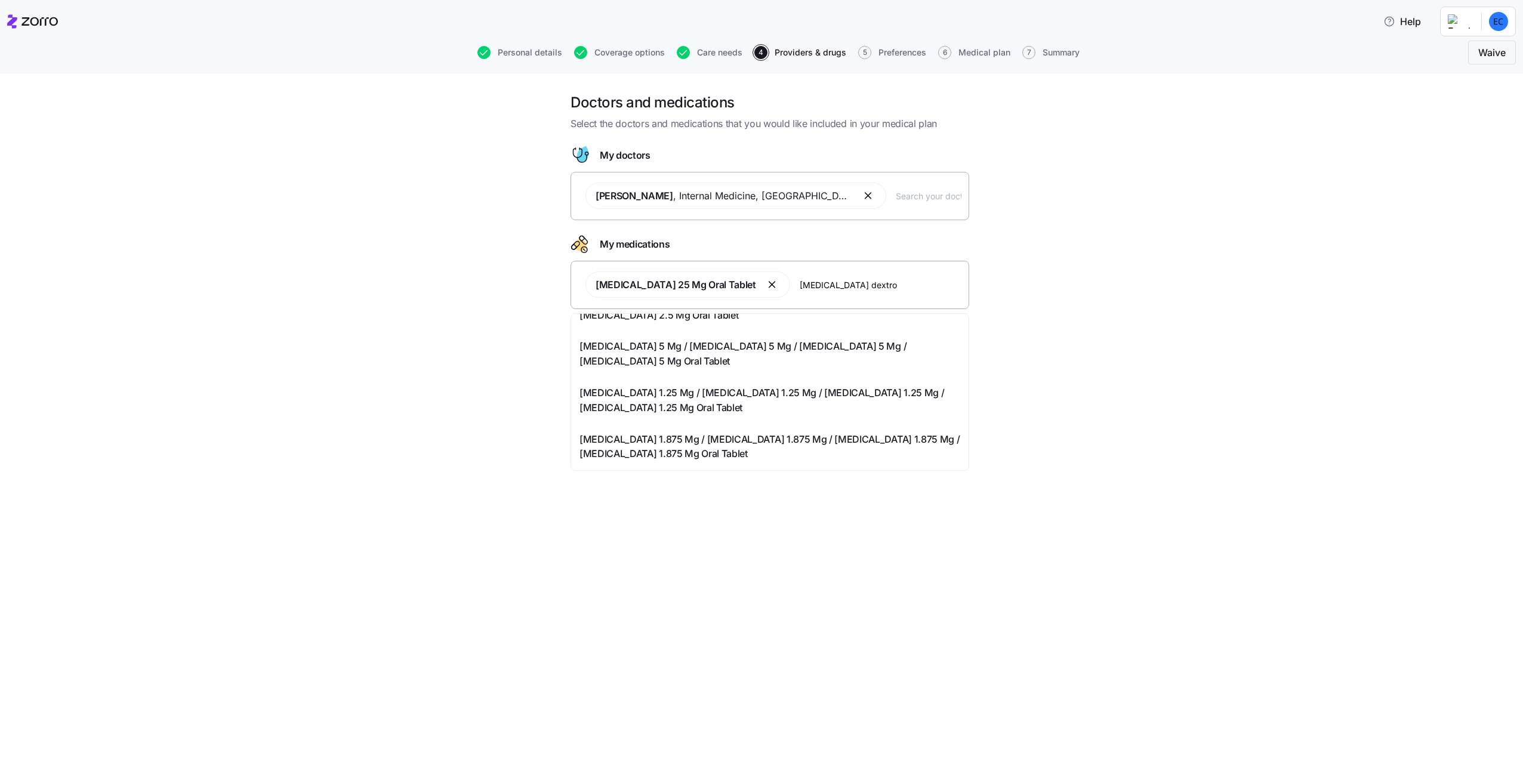
scroll to position [59, 0]
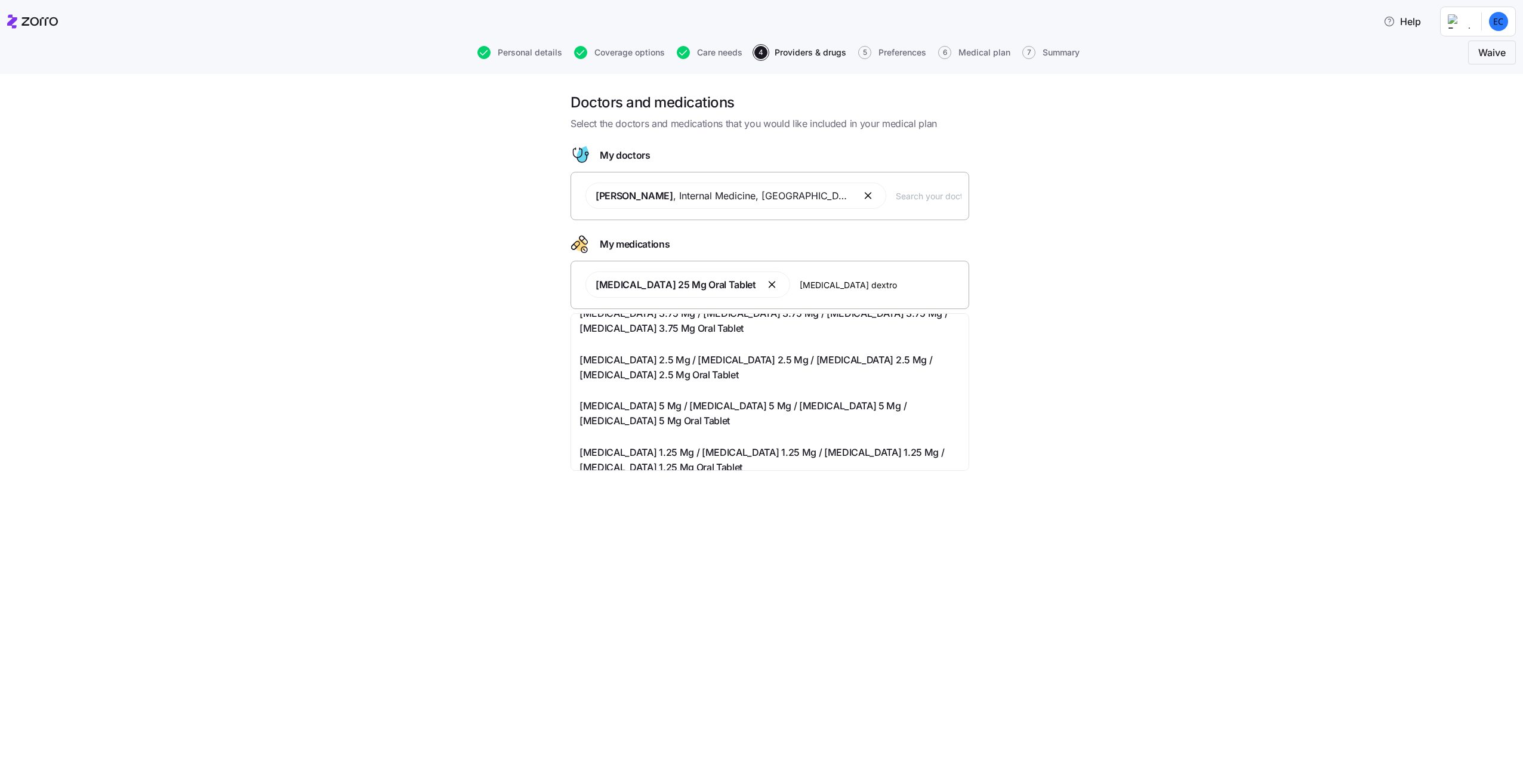
click at [862, 381] on span "[MEDICAL_DATA] 2.5 Mg / [MEDICAL_DATA] 2.5 Mg / [MEDICAL_DATA] 2.5 Mg / [MEDICA…" at bounding box center [769, 368] width 381 height 30
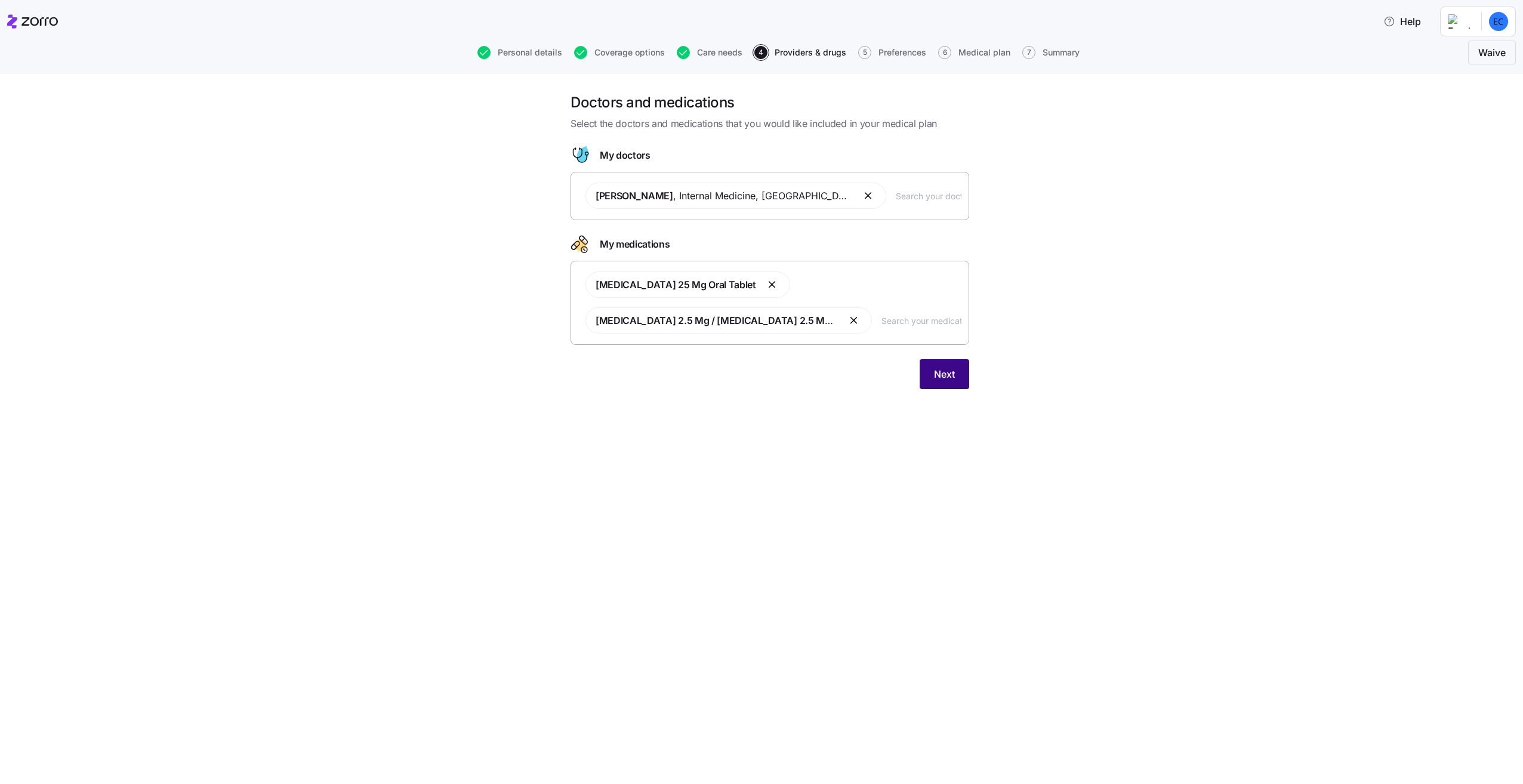
click at [936, 374] on span "Next" at bounding box center [944, 374] width 21 height 14
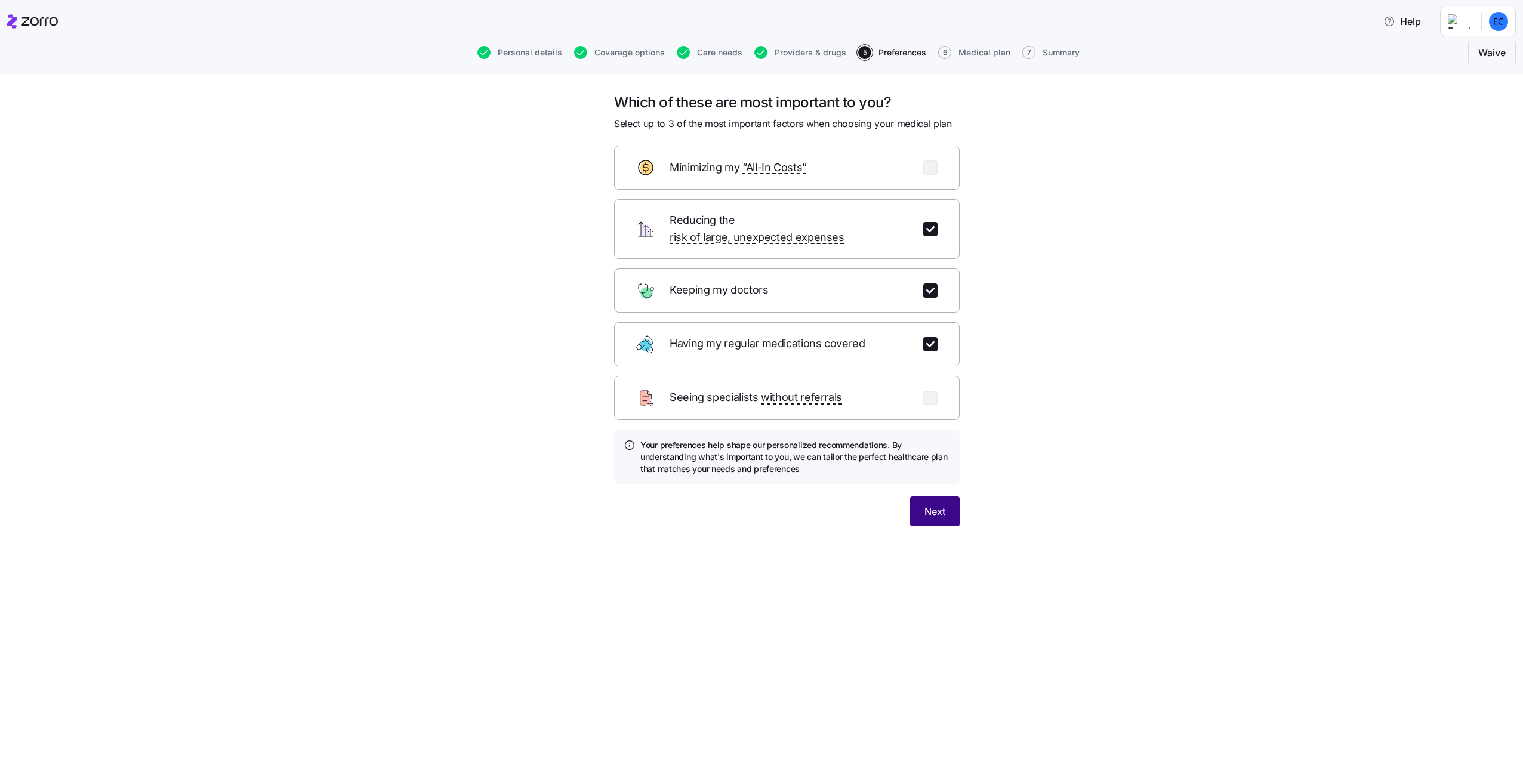
click at [946, 503] on button "Next" at bounding box center [936, 511] width 49 height 30
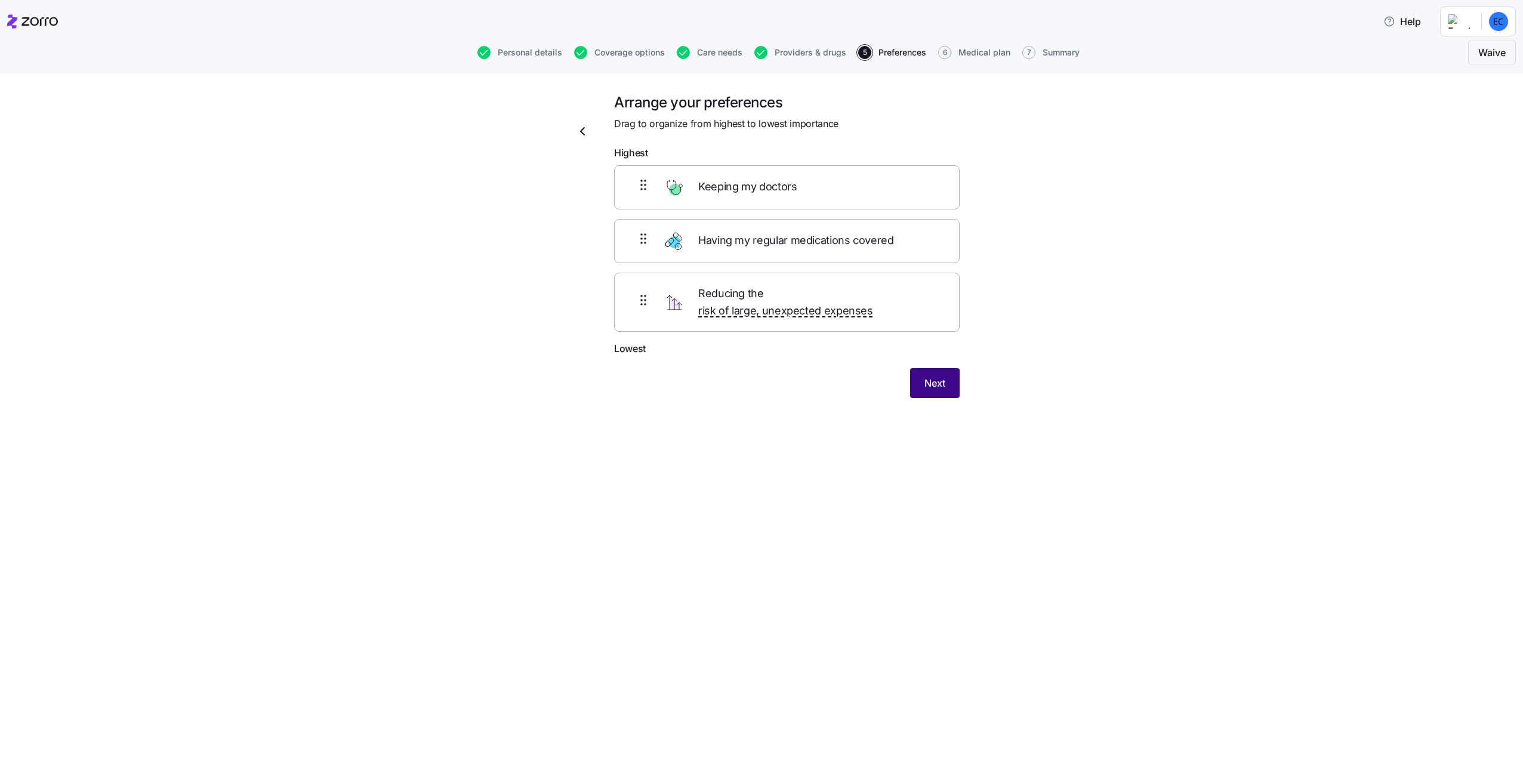
click at [931, 388] on span "Next" at bounding box center [935, 383] width 21 height 14
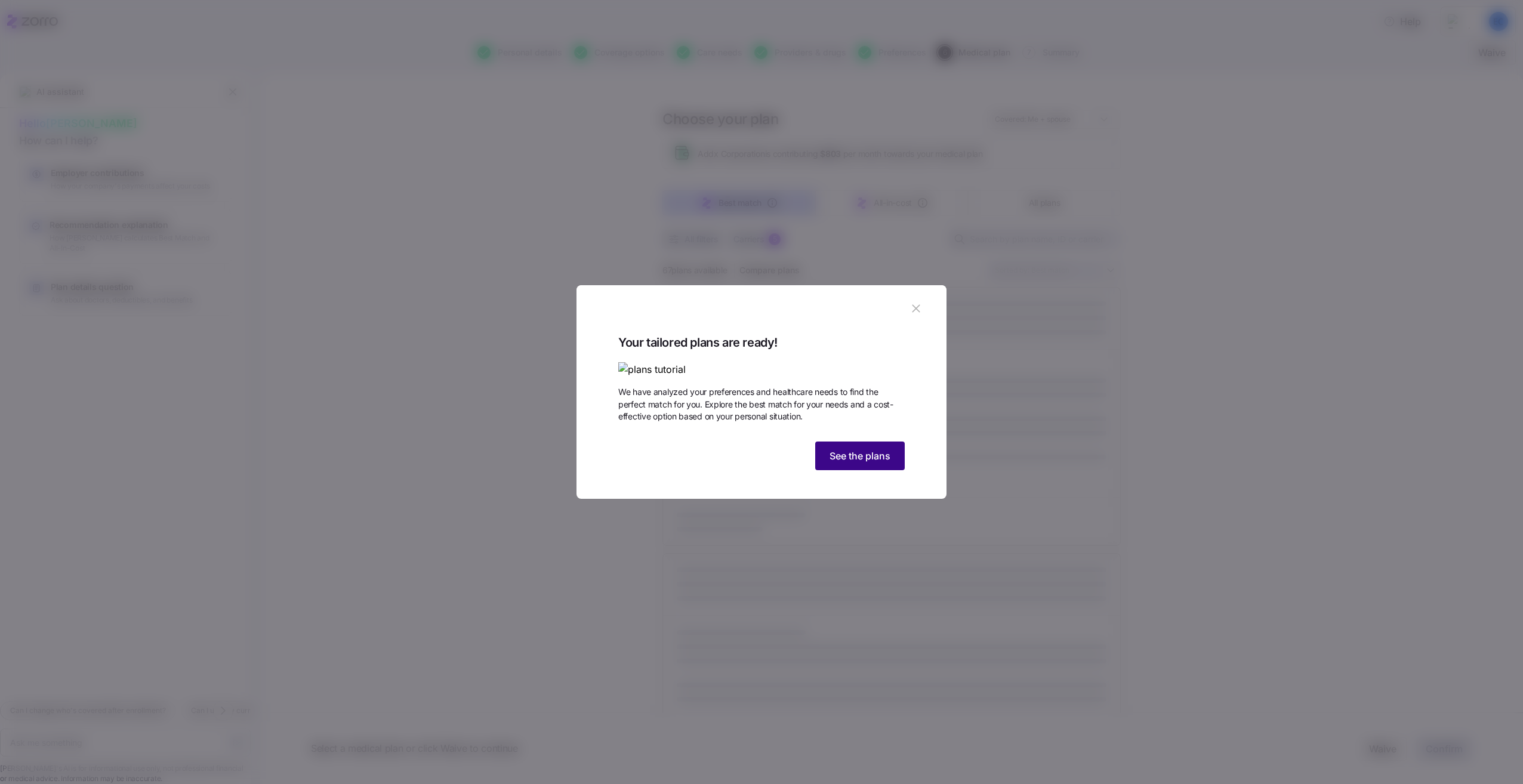
click at [871, 463] on span "See the plans" at bounding box center [860, 456] width 61 height 14
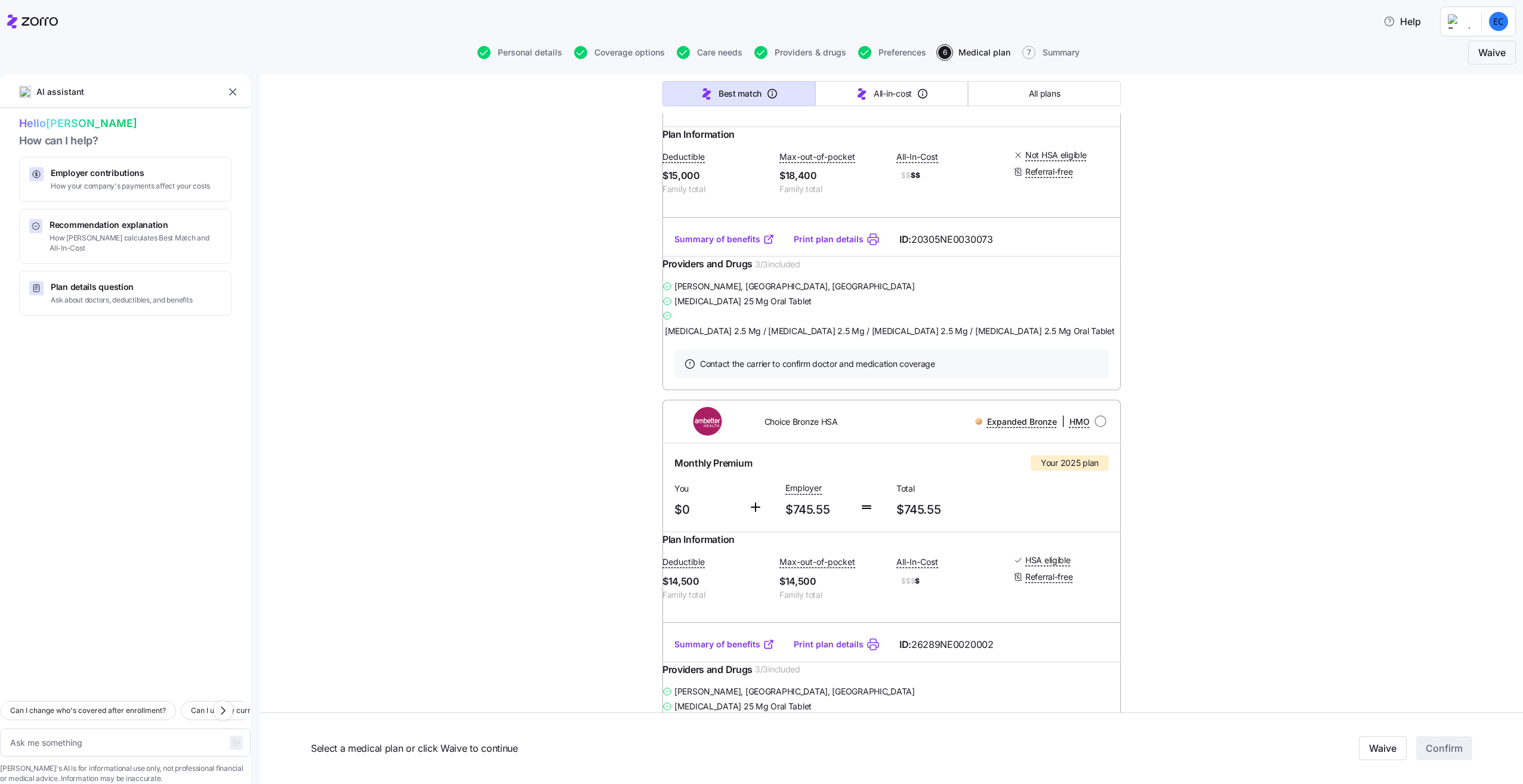
scroll to position [358, 0]
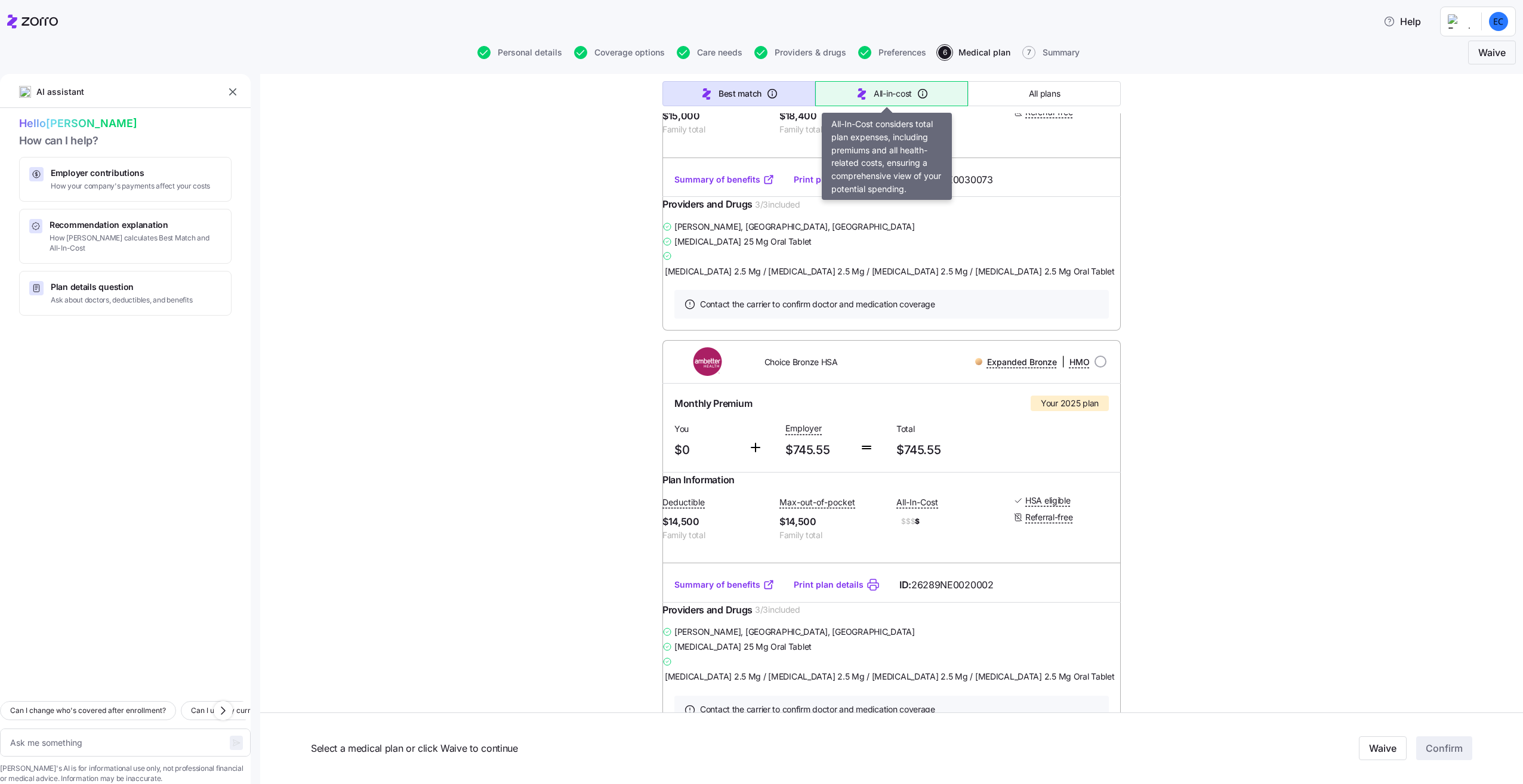
click at [857, 100] on button "All-in-cost" at bounding box center [892, 93] width 153 height 25
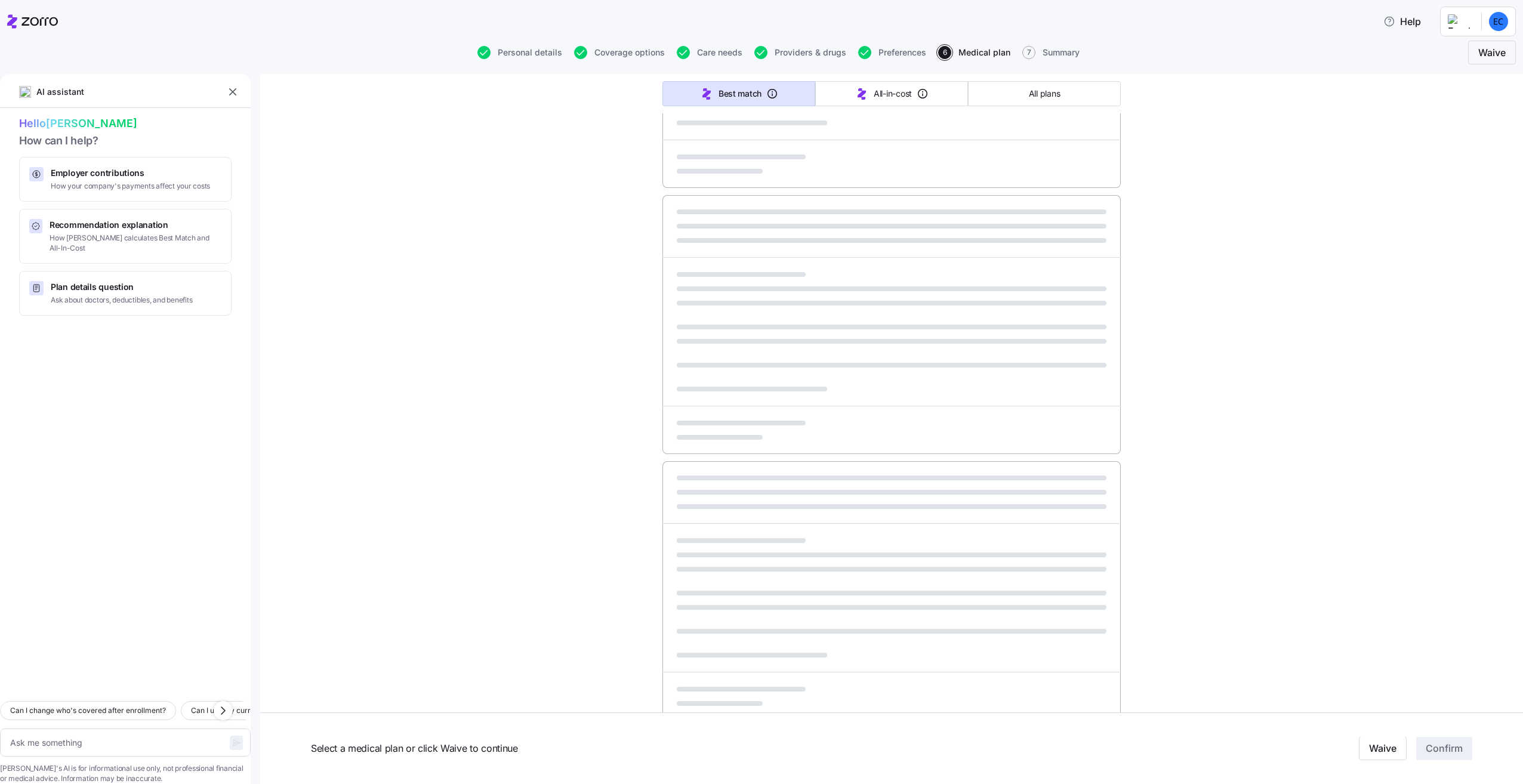
type textarea "x"
type input "Sorted by: All-in-cost"
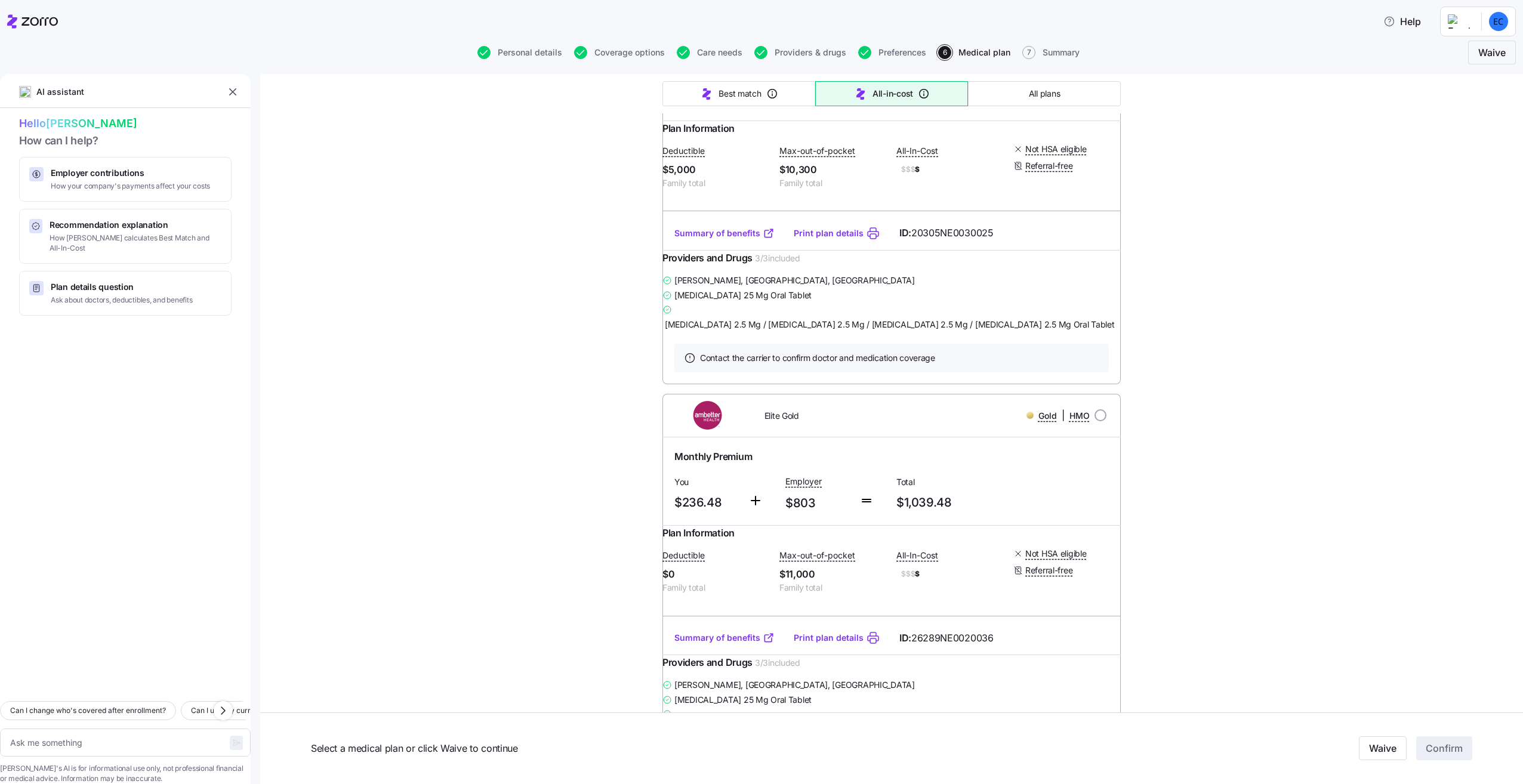
scroll to position [418, 0]
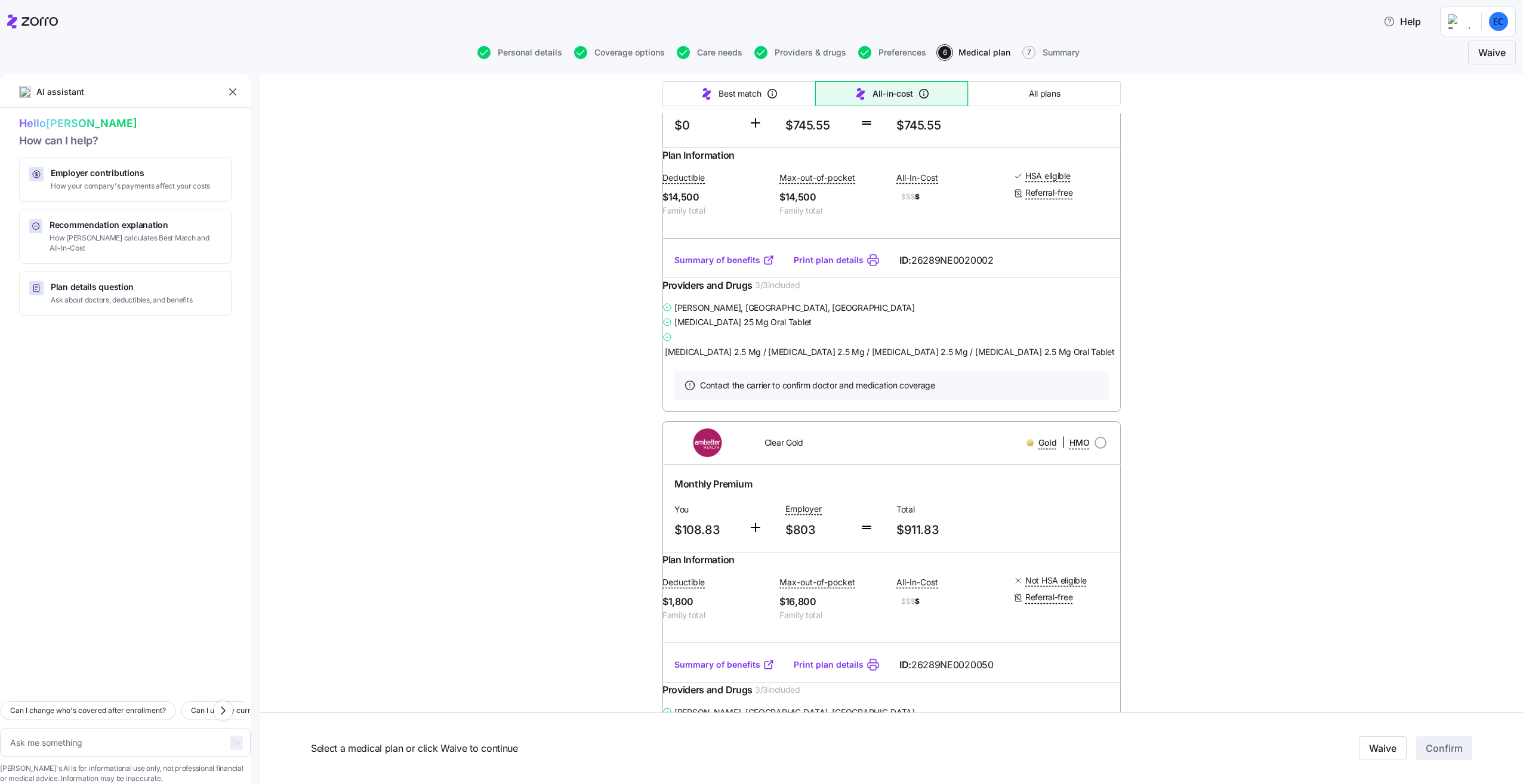
type textarea "x"
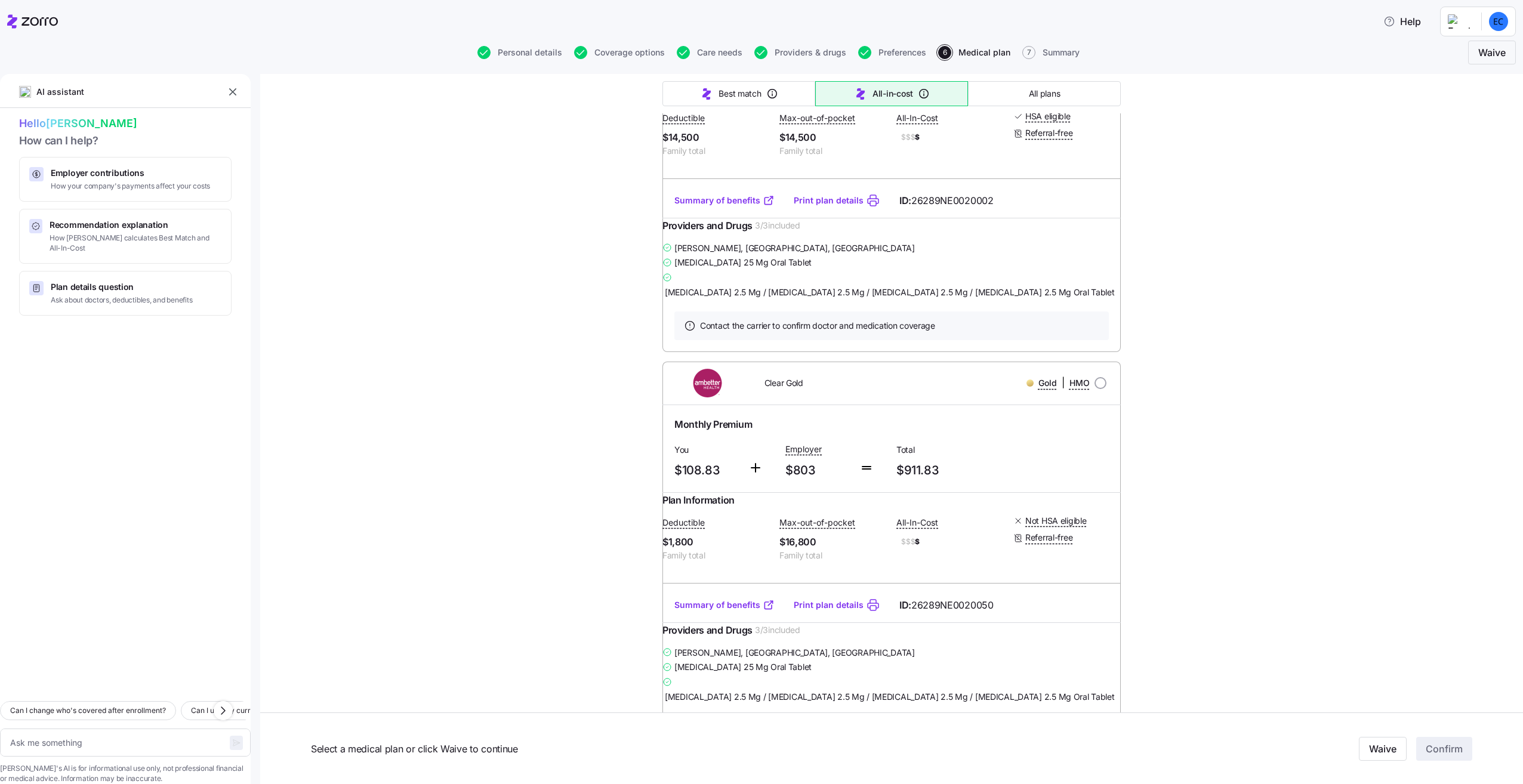
scroll to position [1612, 0]
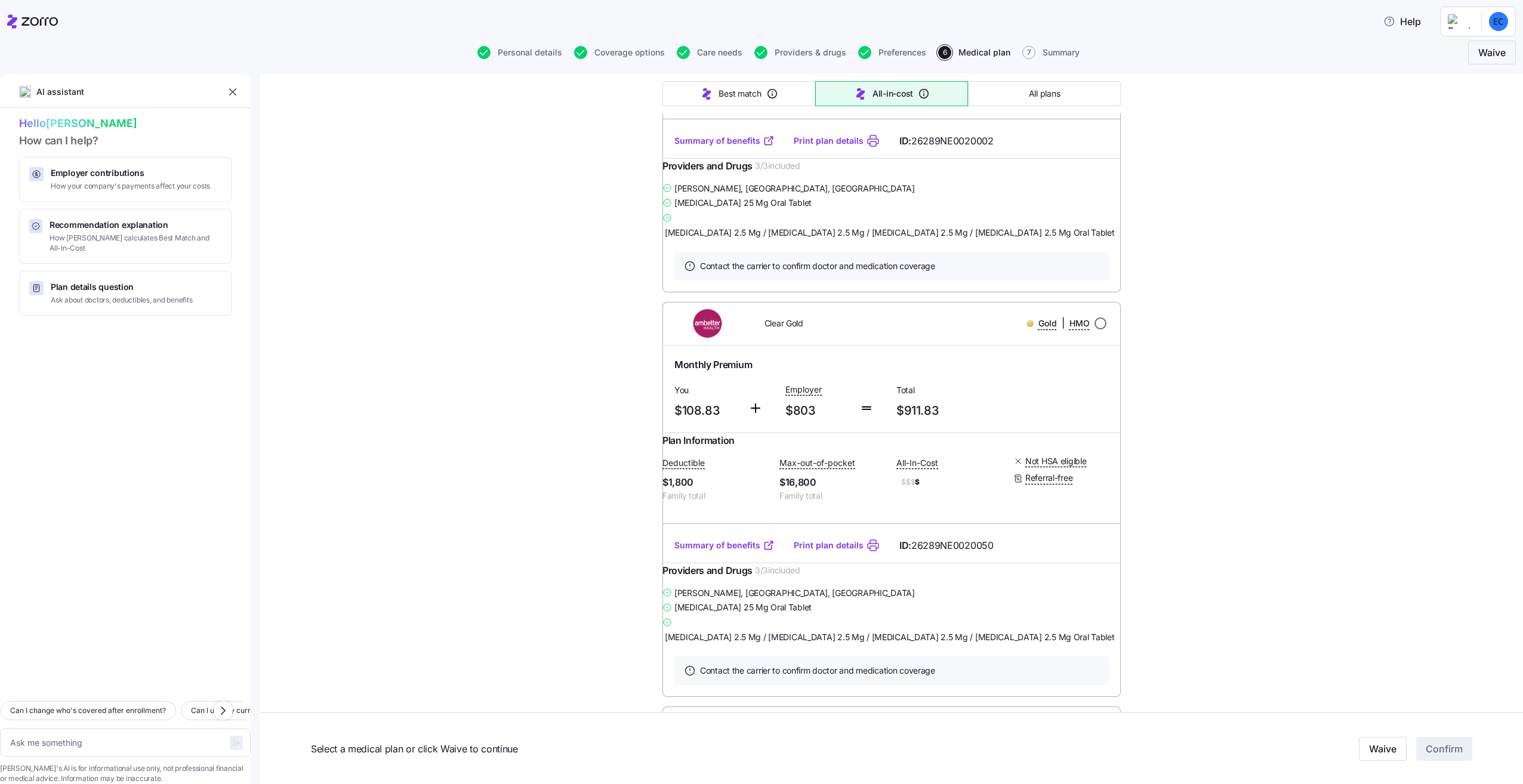
click at [1095, 329] on input "radio" at bounding box center [1101, 323] width 12 height 12
radio input "true"
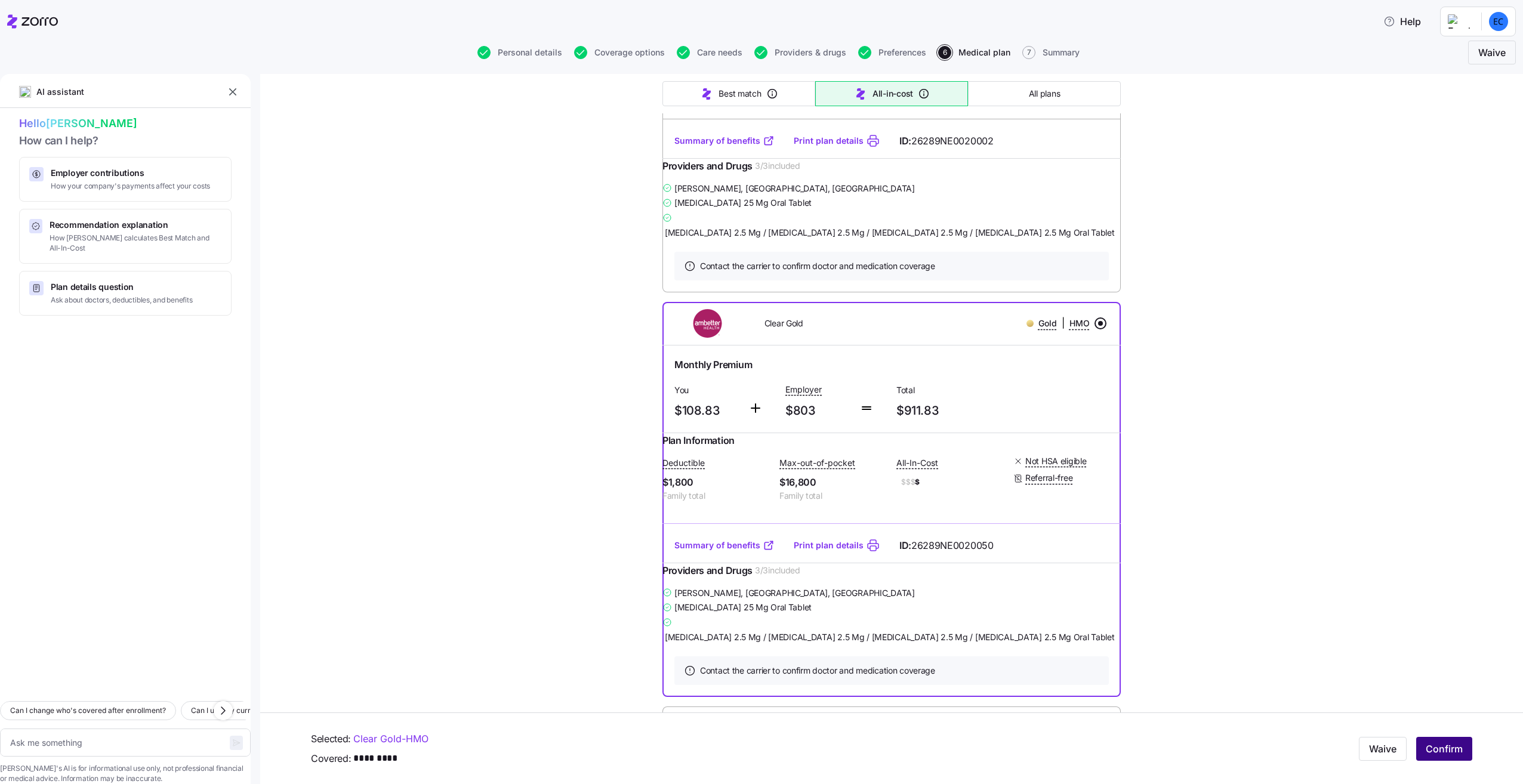
click at [1442, 741] on button "Confirm" at bounding box center [1444, 748] width 56 height 24
type textarea "x"
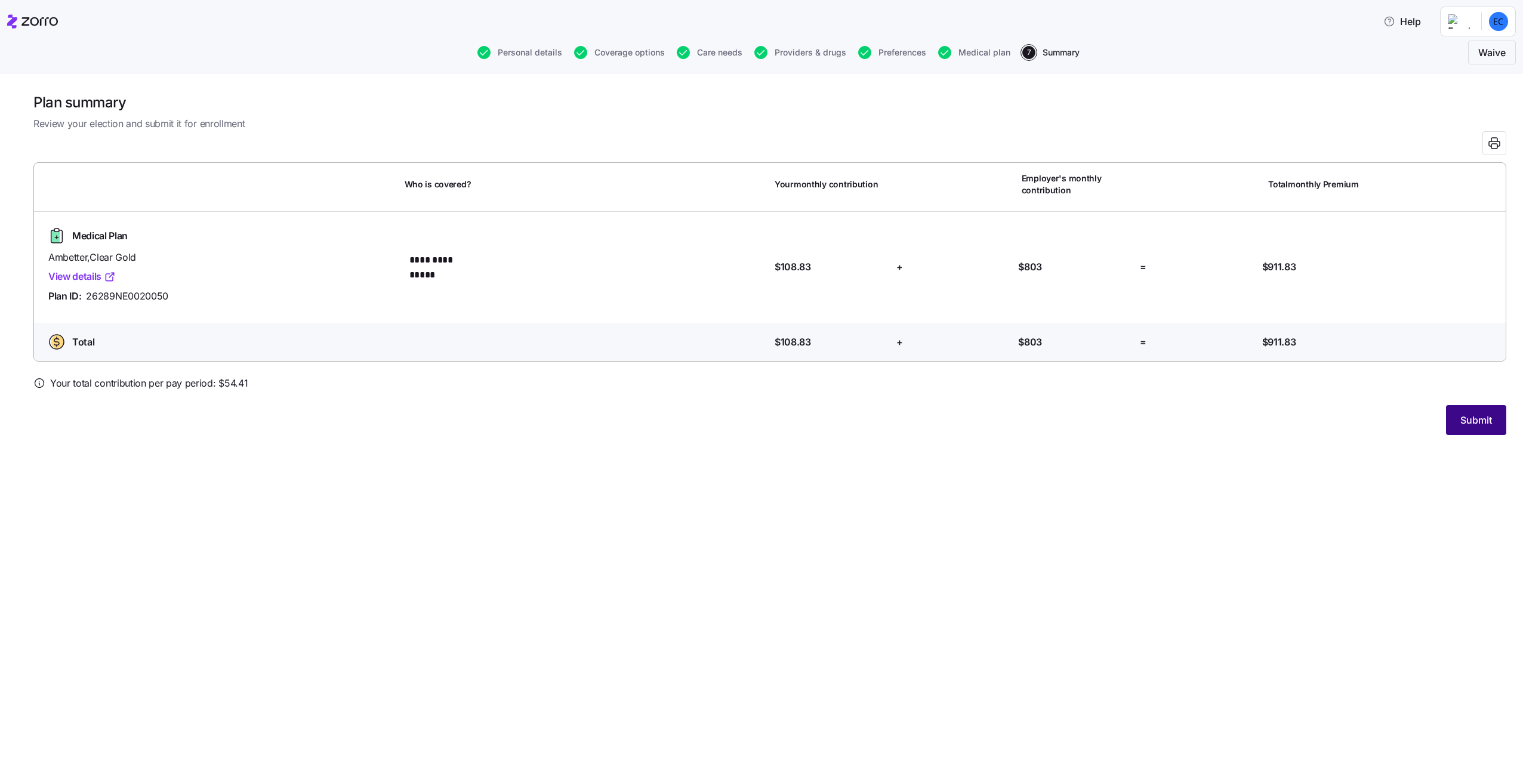
click at [1469, 425] on span "Submit" at bounding box center [1477, 420] width 32 height 14
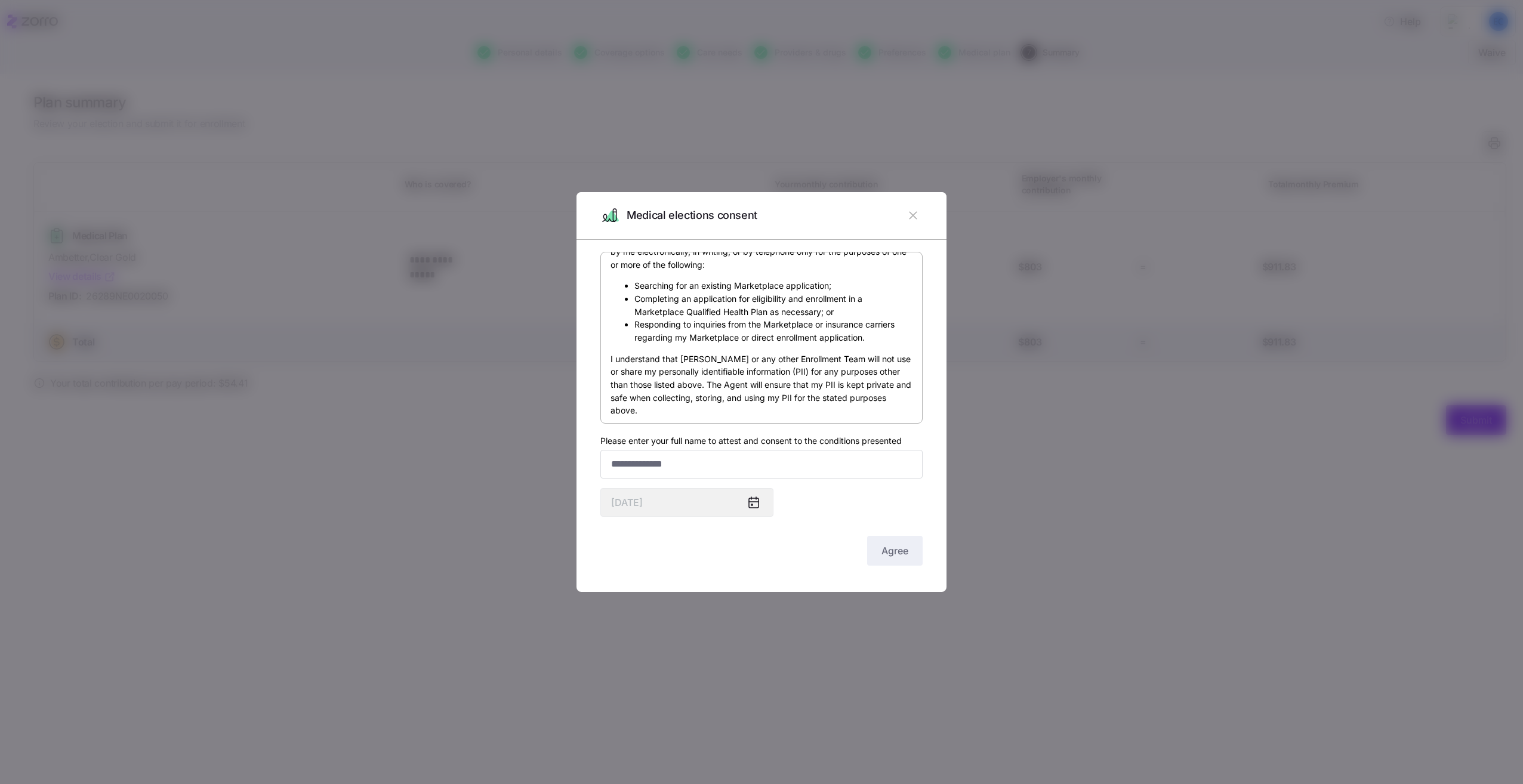
scroll to position [597, 0]
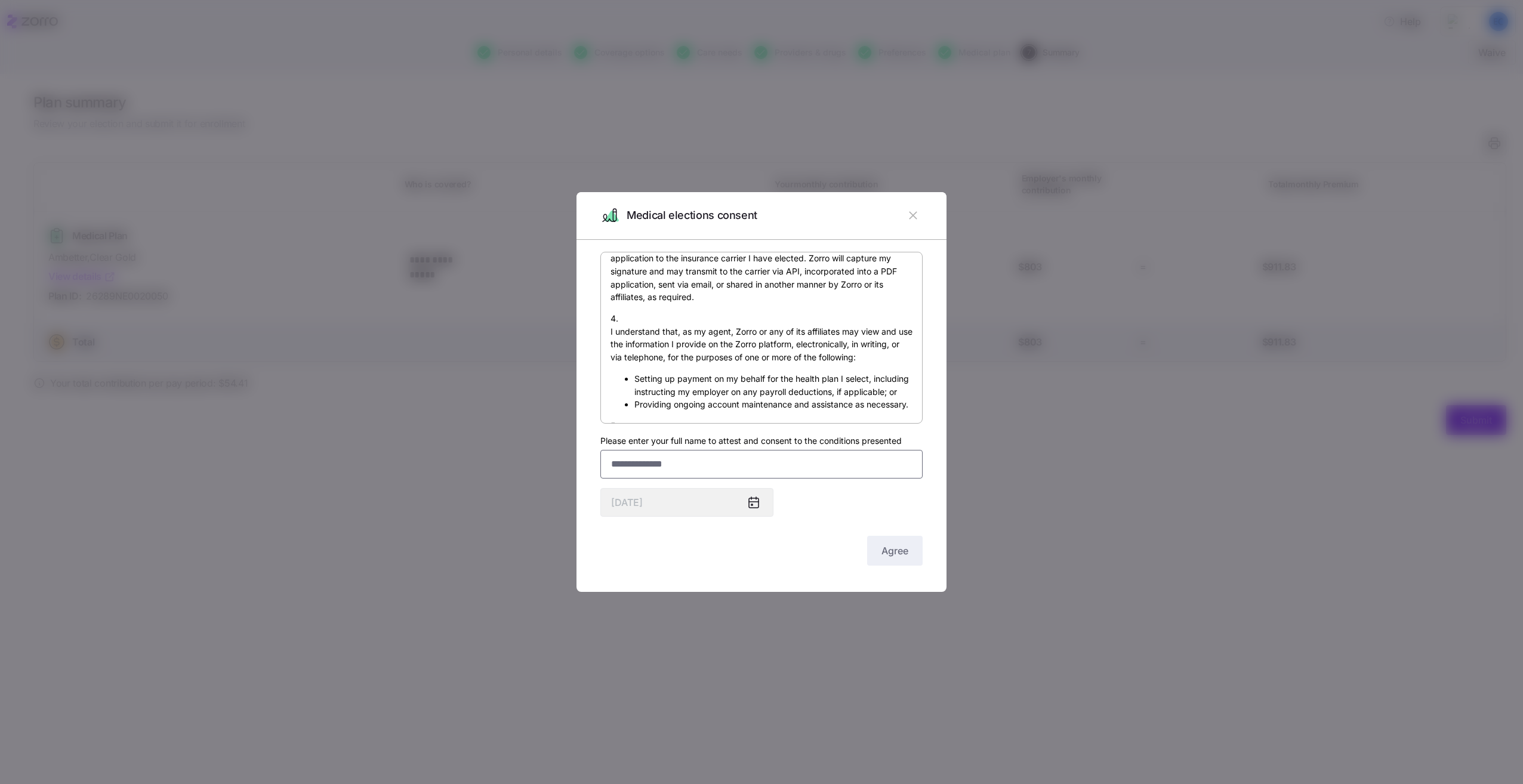
click at [671, 459] on input "Please enter your full name to attest and consent to the conditions presented" at bounding box center [762, 464] width 322 height 29
type input "**********"
click at [873, 541] on button "Agree" at bounding box center [895, 551] width 55 height 30
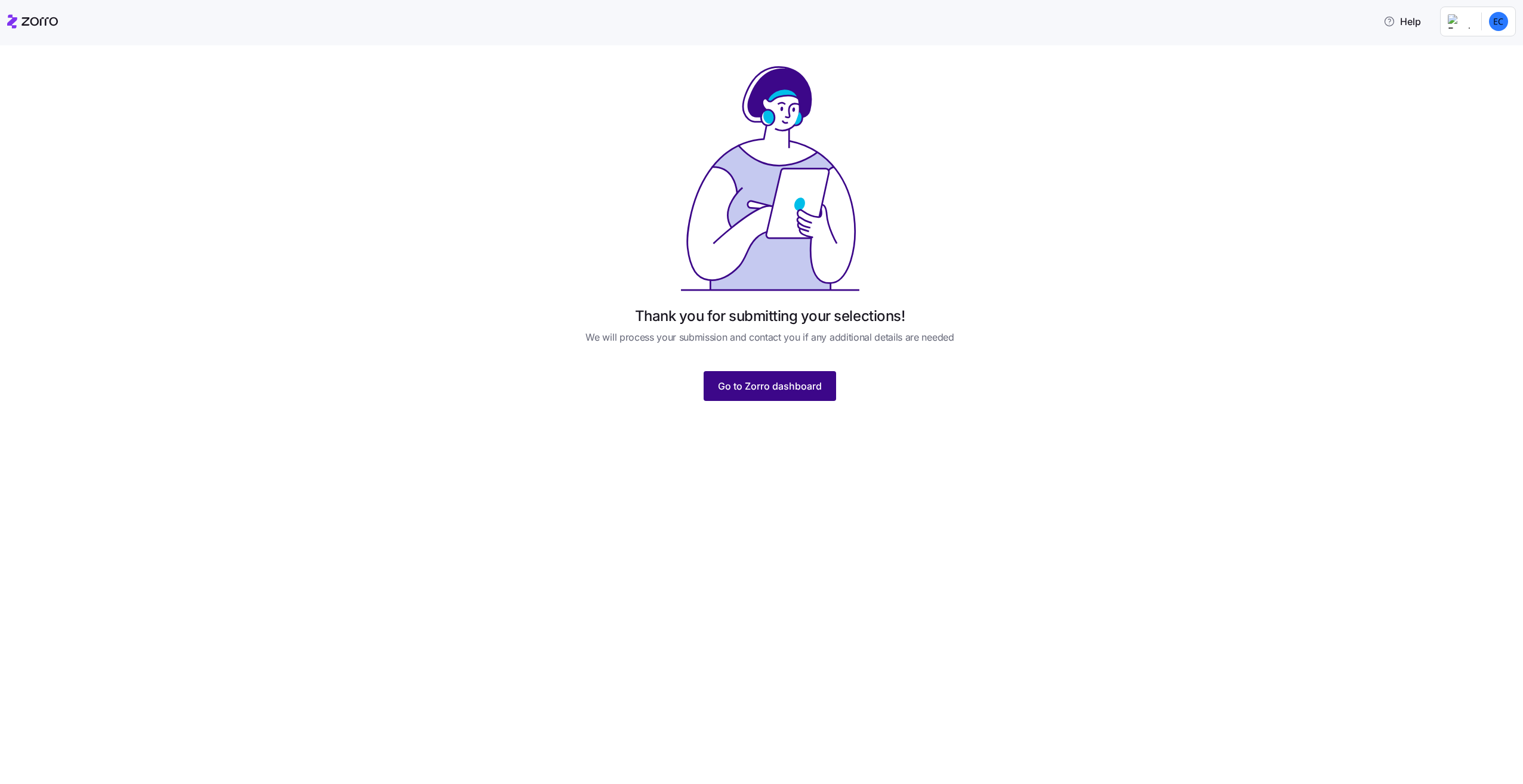
click at [812, 393] on button "Go to Zorro dashboard" at bounding box center [770, 386] width 133 height 30
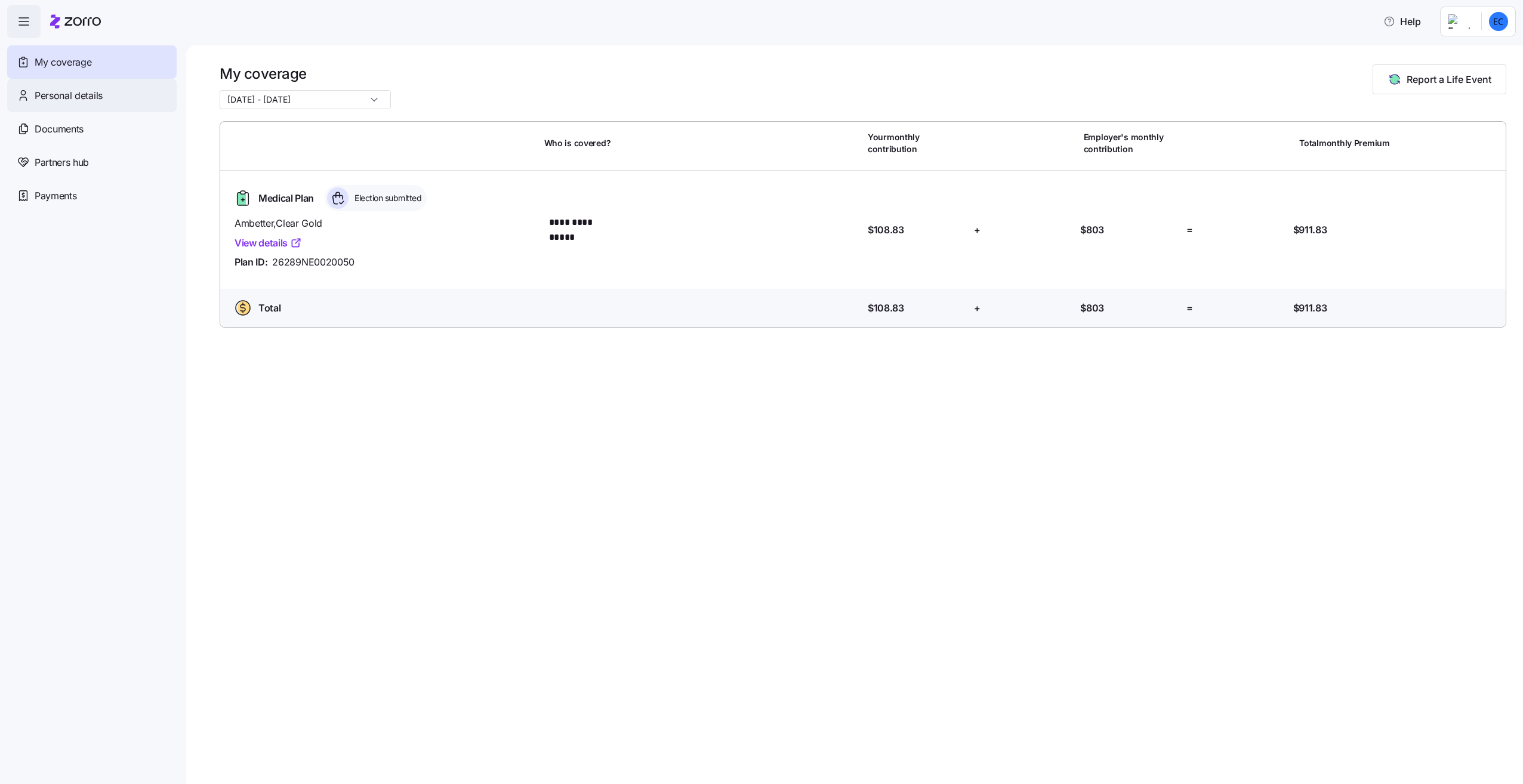
click at [96, 94] on span "Personal details" at bounding box center [68, 95] width 68 height 15
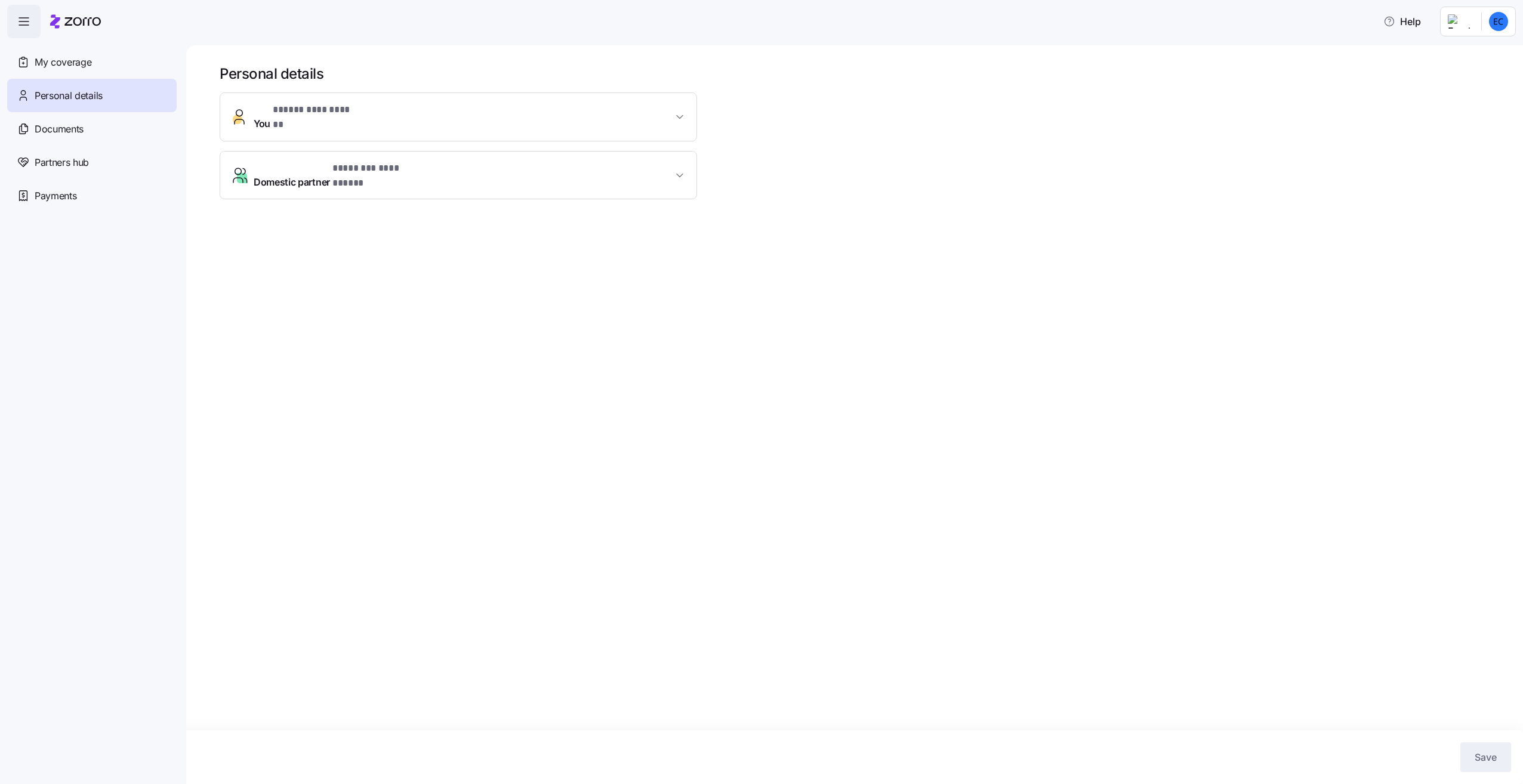
click at [437, 164] on span "**********" at bounding box center [464, 175] width 419 height 29
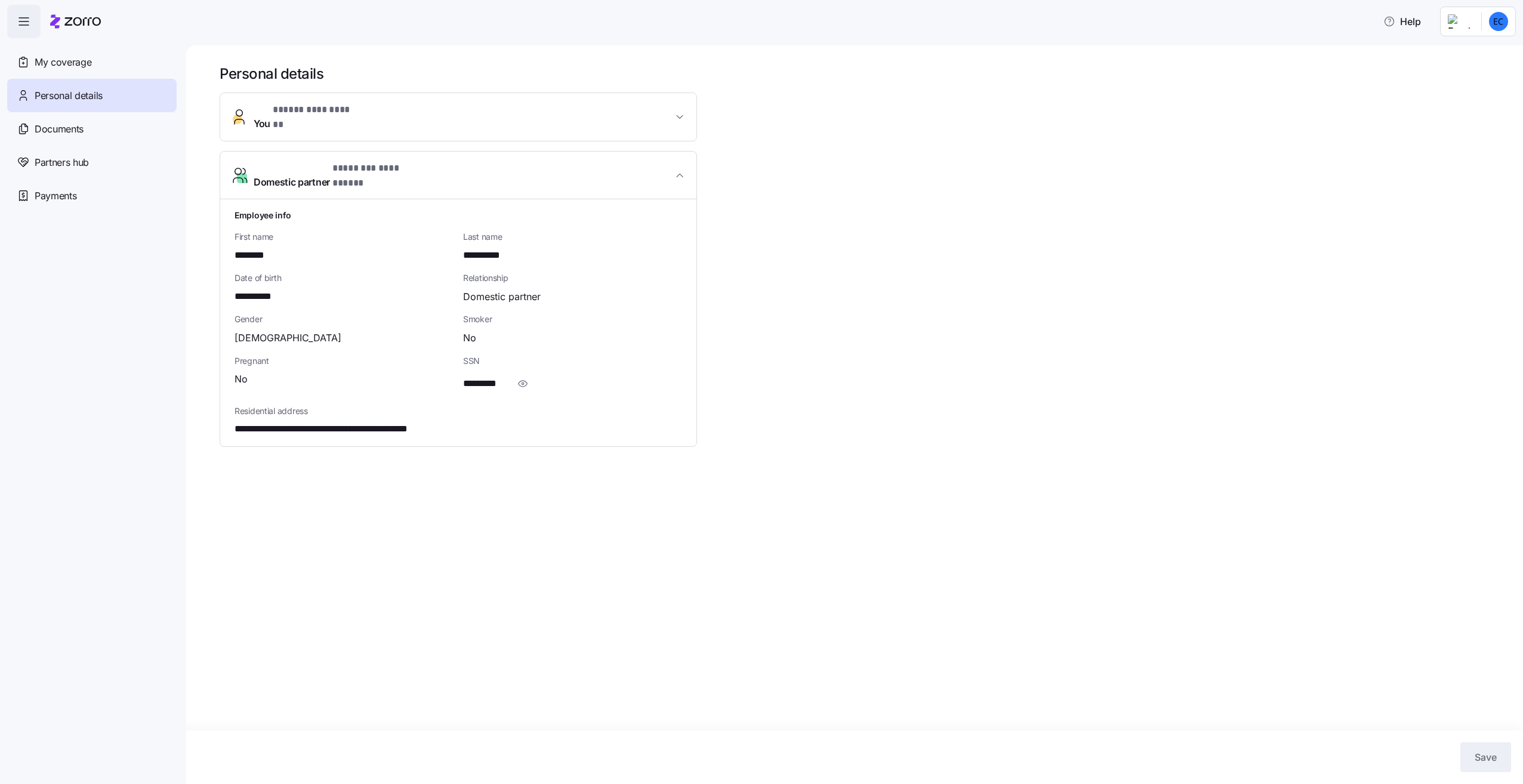
click at [444, 161] on span "**********" at bounding box center [464, 175] width 419 height 29
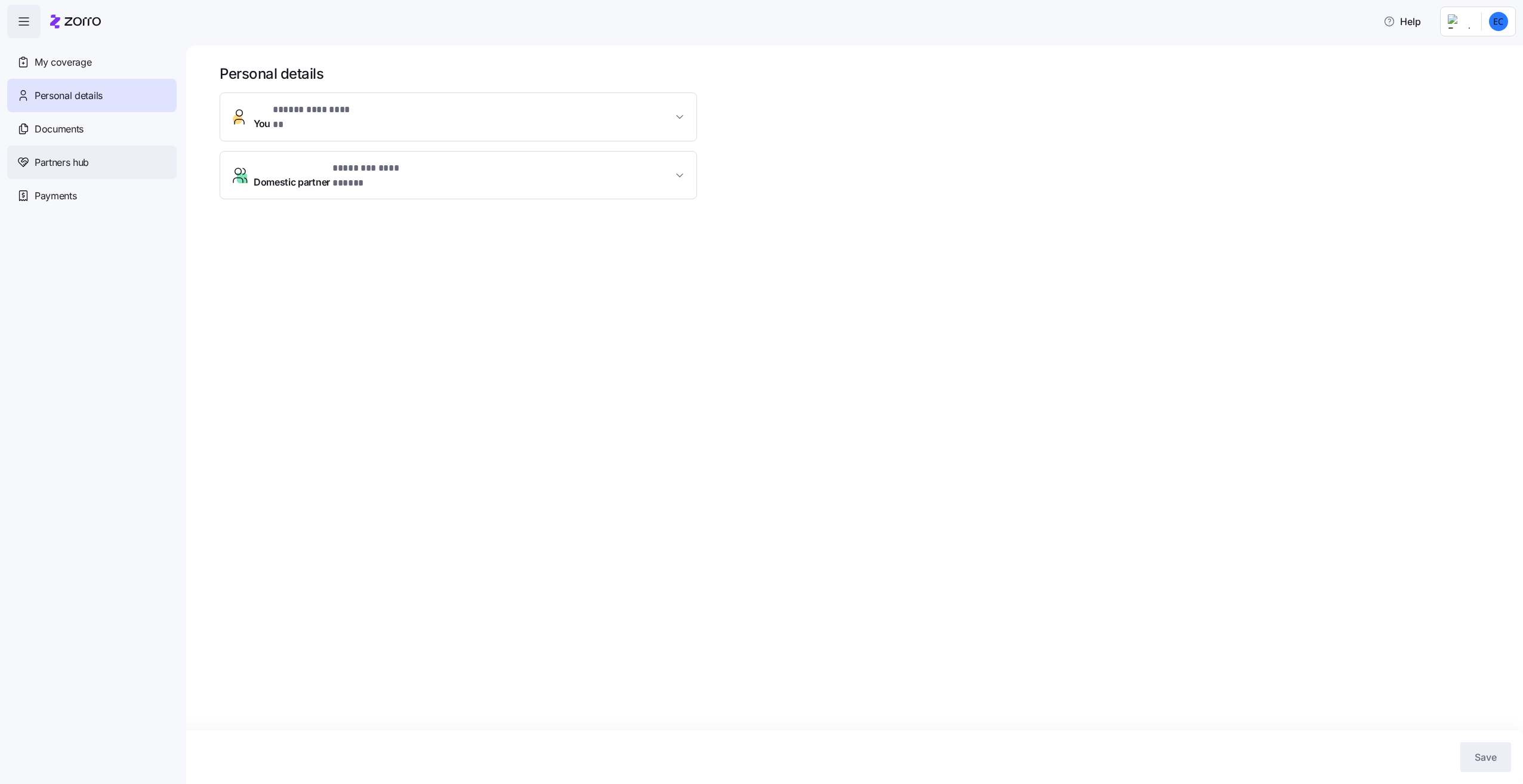
click at [70, 150] on div "Partners hub" at bounding box center [91, 162] width 169 height 34
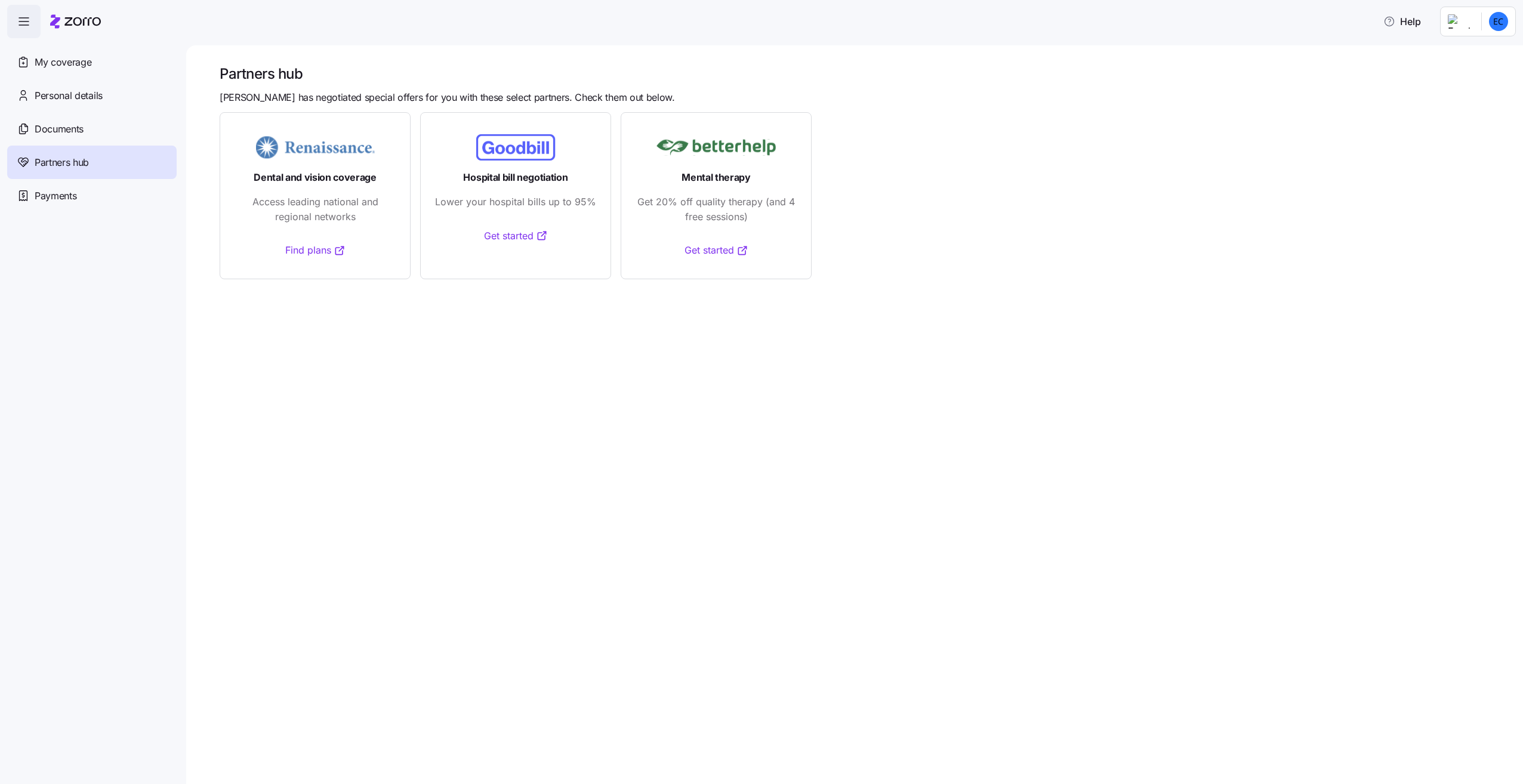
click at [302, 248] on link "Find plans" at bounding box center [315, 250] width 60 height 15
click at [73, 133] on span "Documents" at bounding box center [58, 129] width 48 height 15
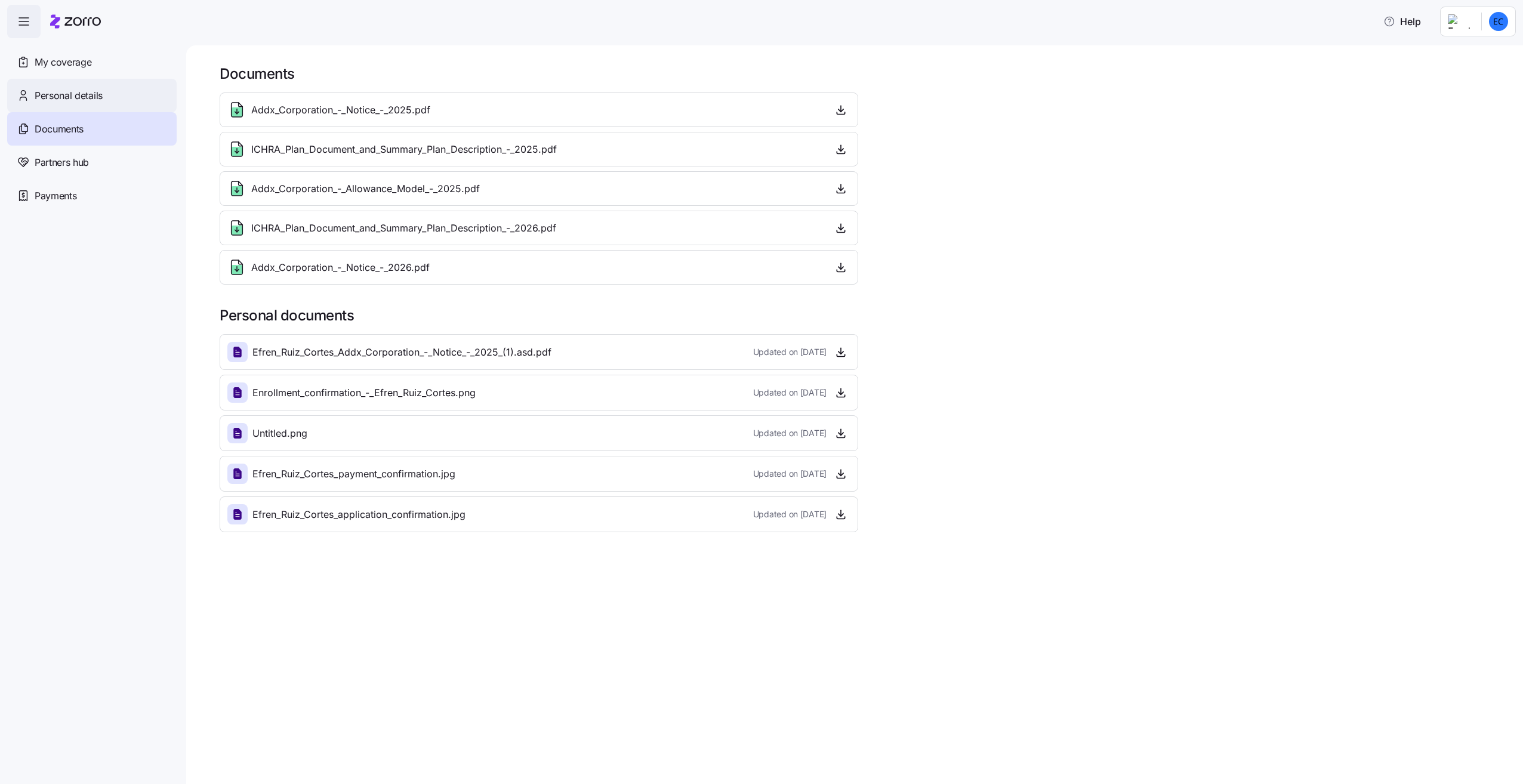
click at [51, 98] on span "Personal details" at bounding box center [68, 95] width 68 height 15
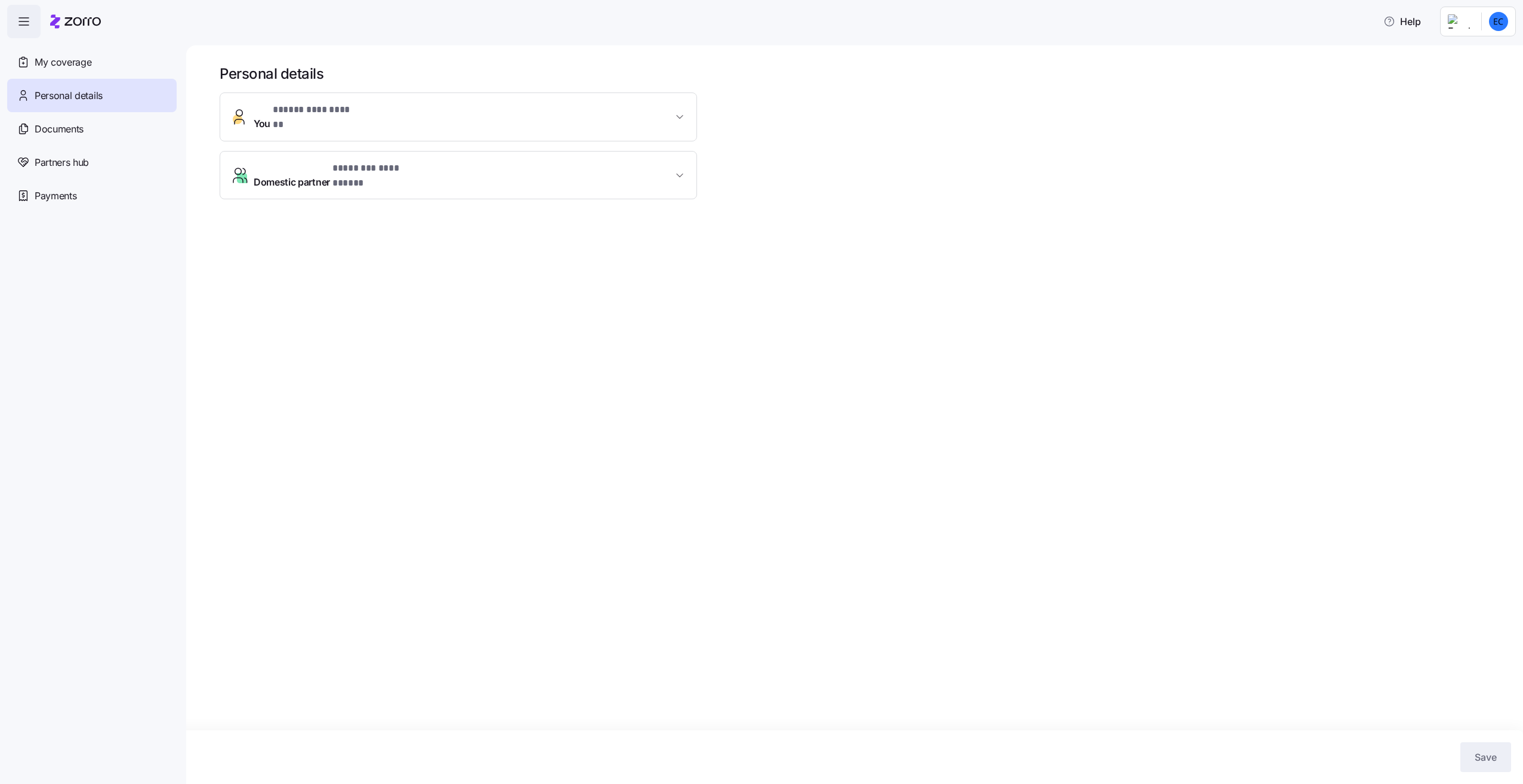
click at [70, 59] on span "My coverage" at bounding box center [62, 62] width 56 height 15
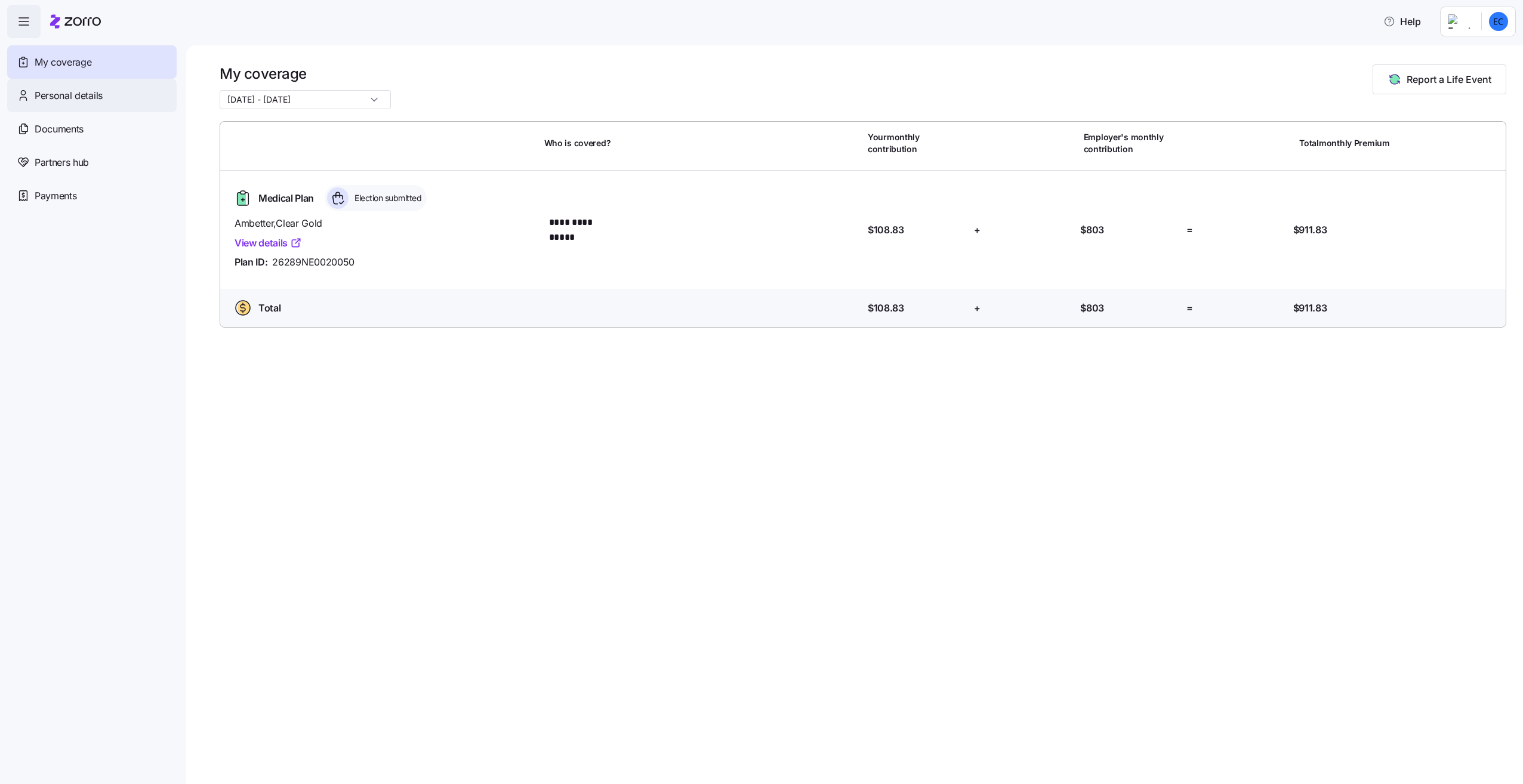
click at [68, 86] on div "Personal details" at bounding box center [91, 96] width 169 height 34
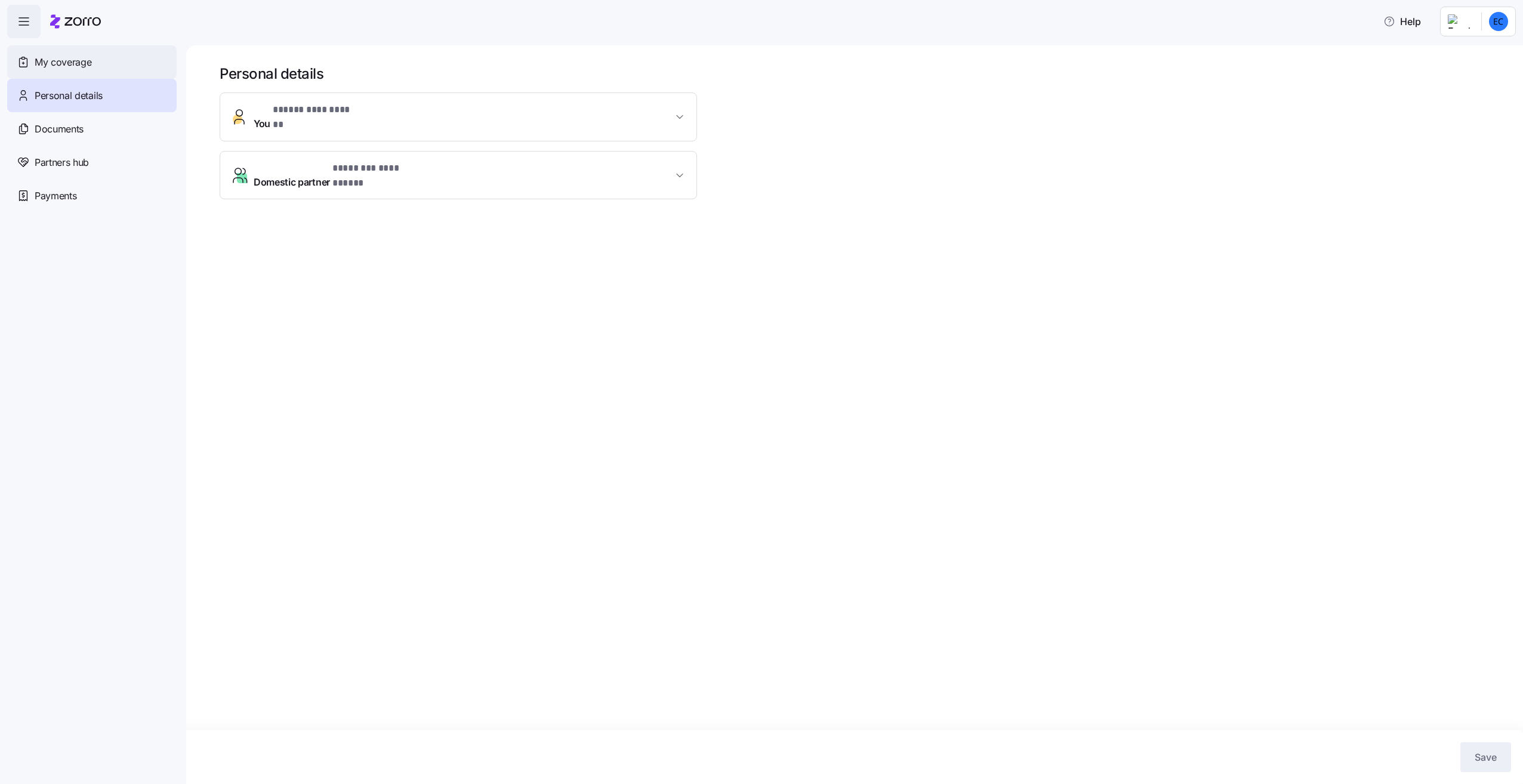
click at [85, 63] on span "My coverage" at bounding box center [62, 62] width 56 height 15
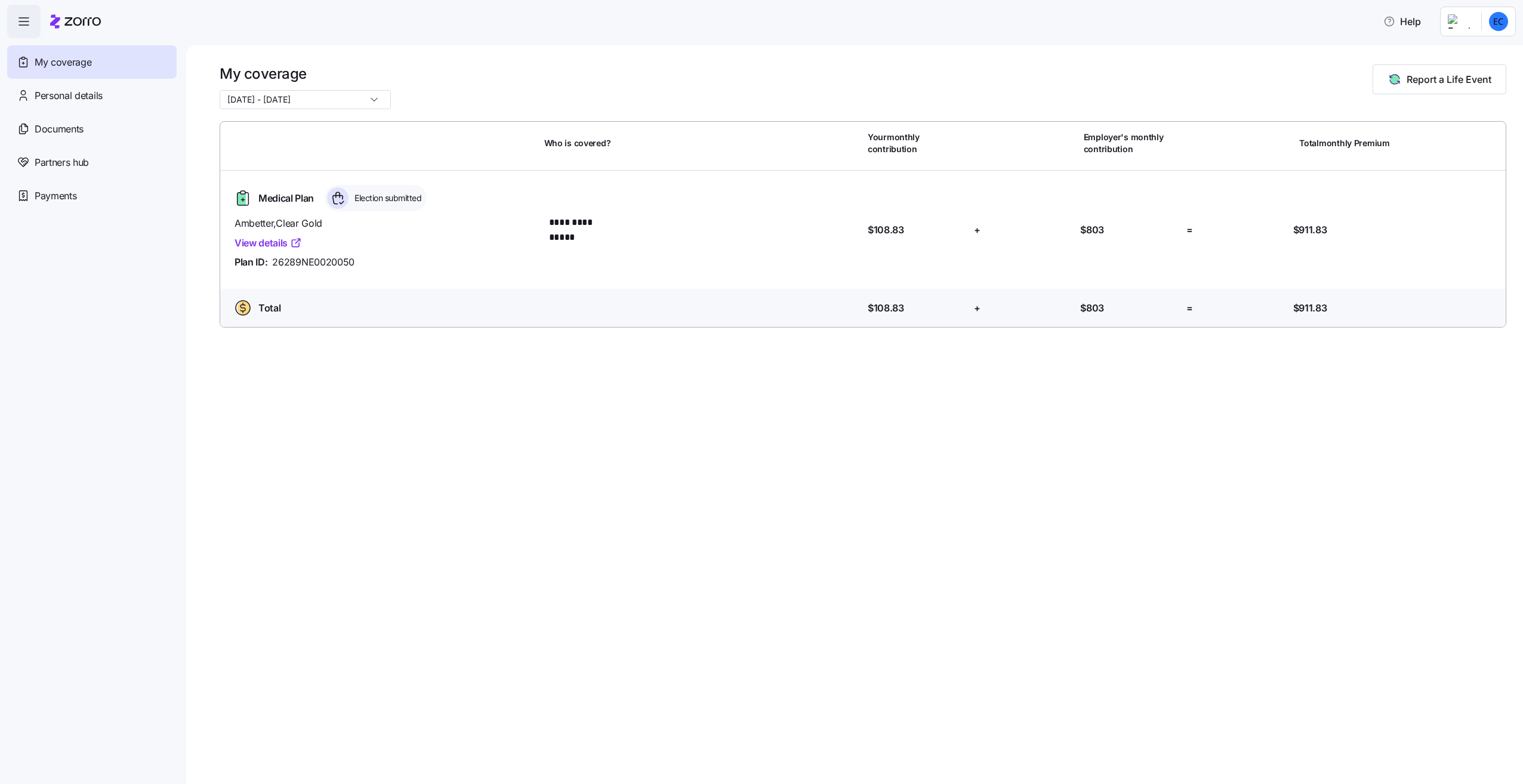
click at [349, 106] on input "[DATE] - [DATE]" at bounding box center [305, 99] width 171 height 19
click at [332, 147] on div "[DATE] - [DATE]" at bounding box center [293, 149] width 136 height 21
click at [344, 94] on input "[DATE] - [DATE]" at bounding box center [305, 99] width 171 height 19
click at [335, 129] on div "[DATE] - [DATE]" at bounding box center [293, 129] width 136 height 21
type input "[DATE] - [DATE]"
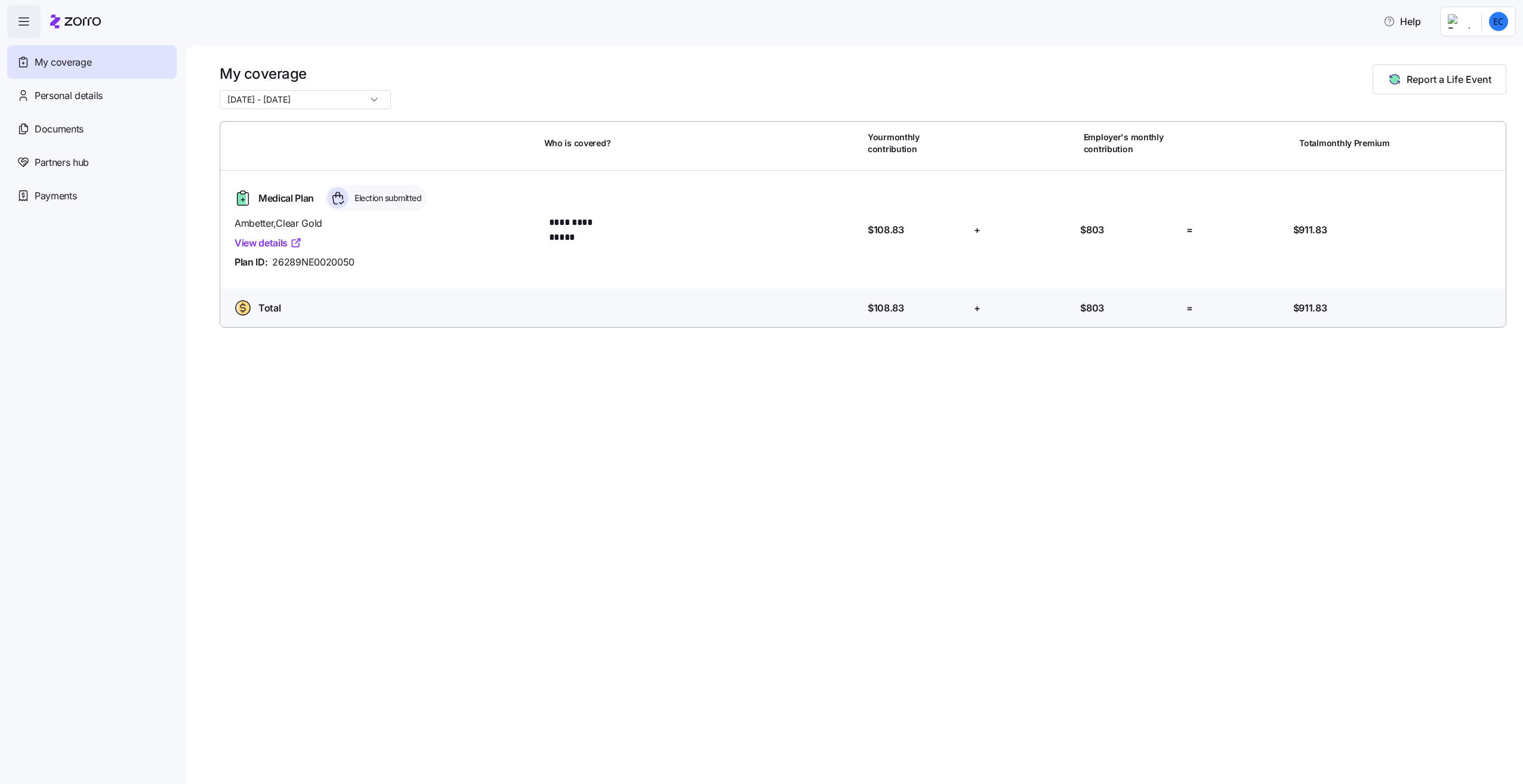
click at [1208, 425] on div "**********" at bounding box center [854, 414] width 1337 height 739
